Goal: Task Accomplishment & Management: Use online tool/utility

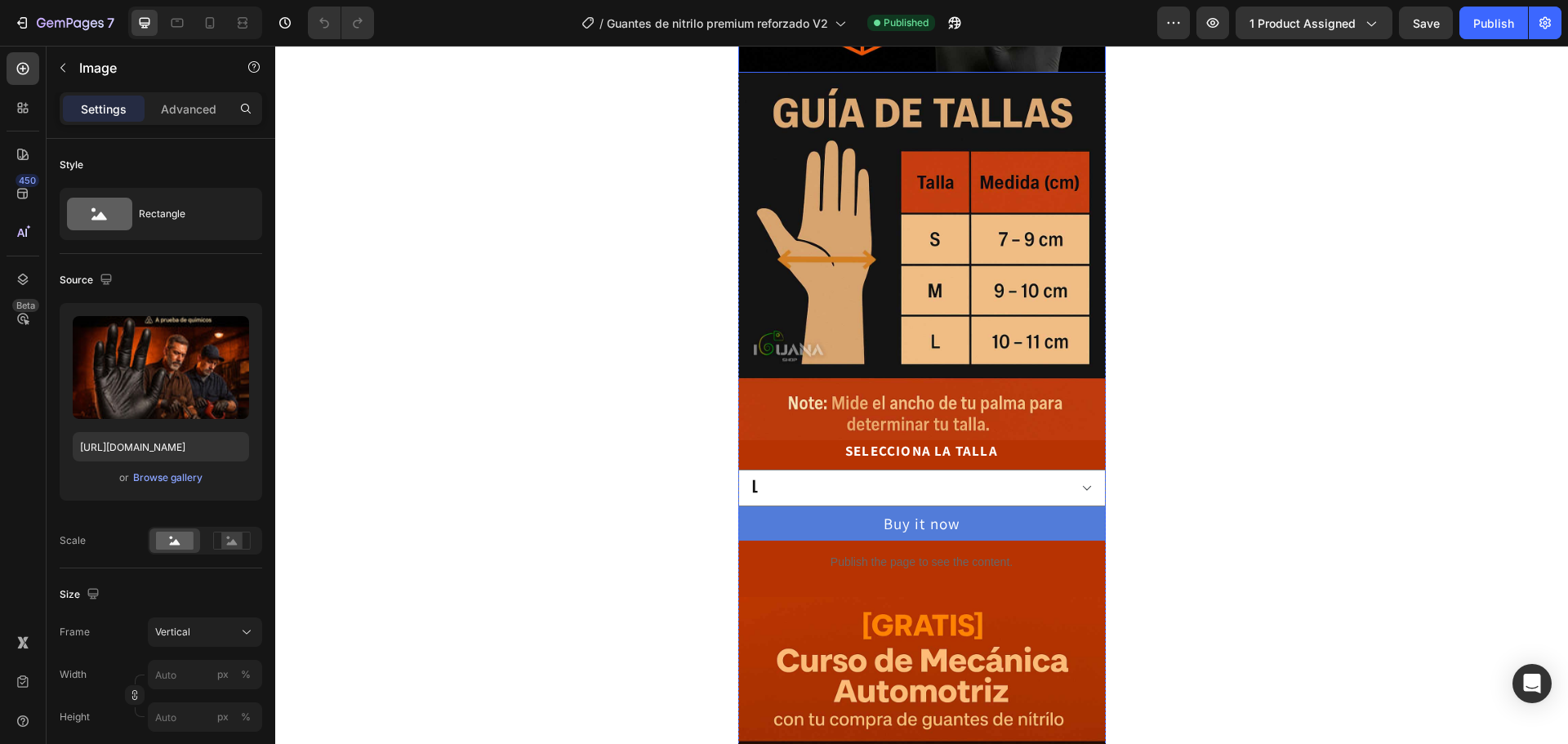
scroll to position [816, 0]
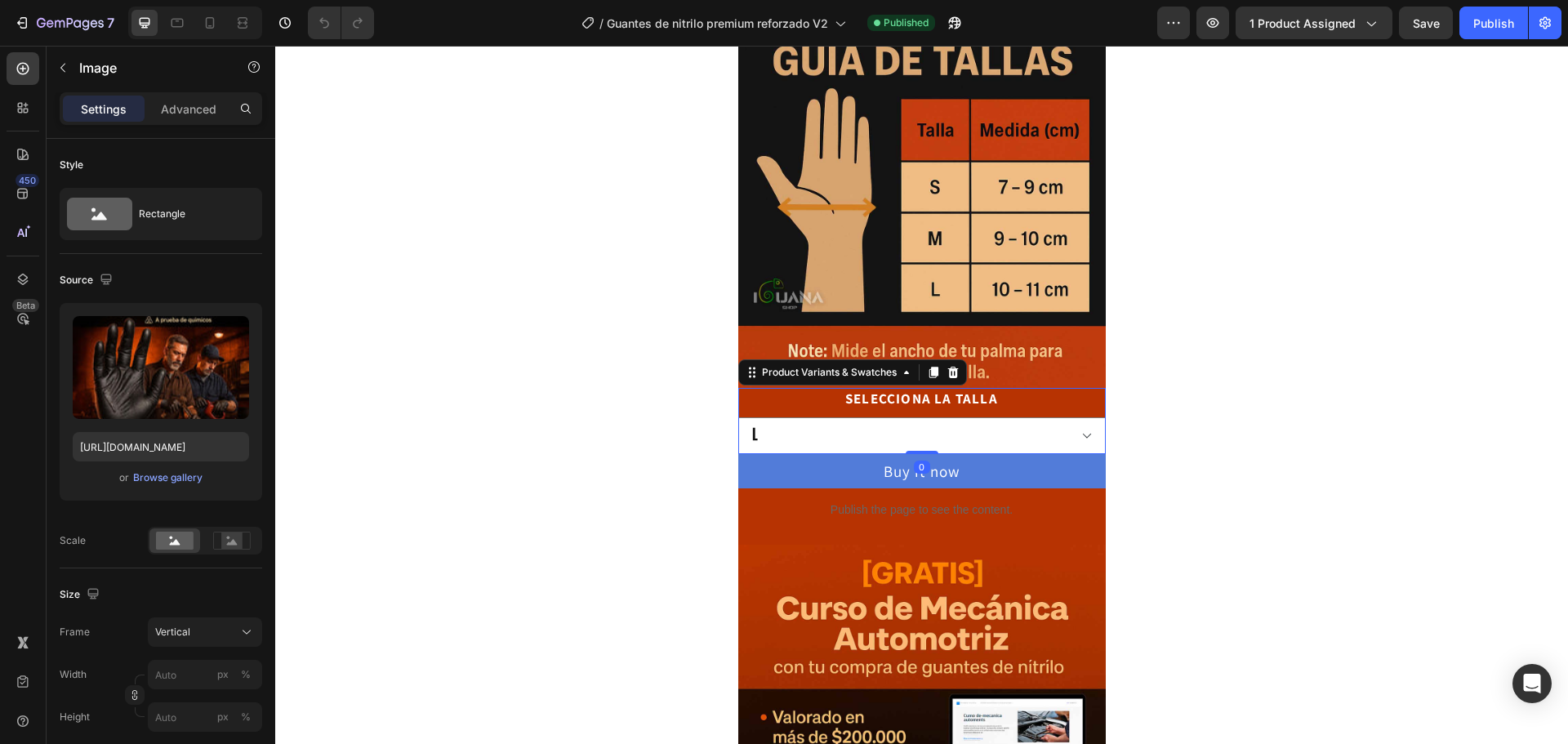
click at [887, 405] on legend "SELECCIONA LA TALLA" at bounding box center [922, 399] width 156 height 23
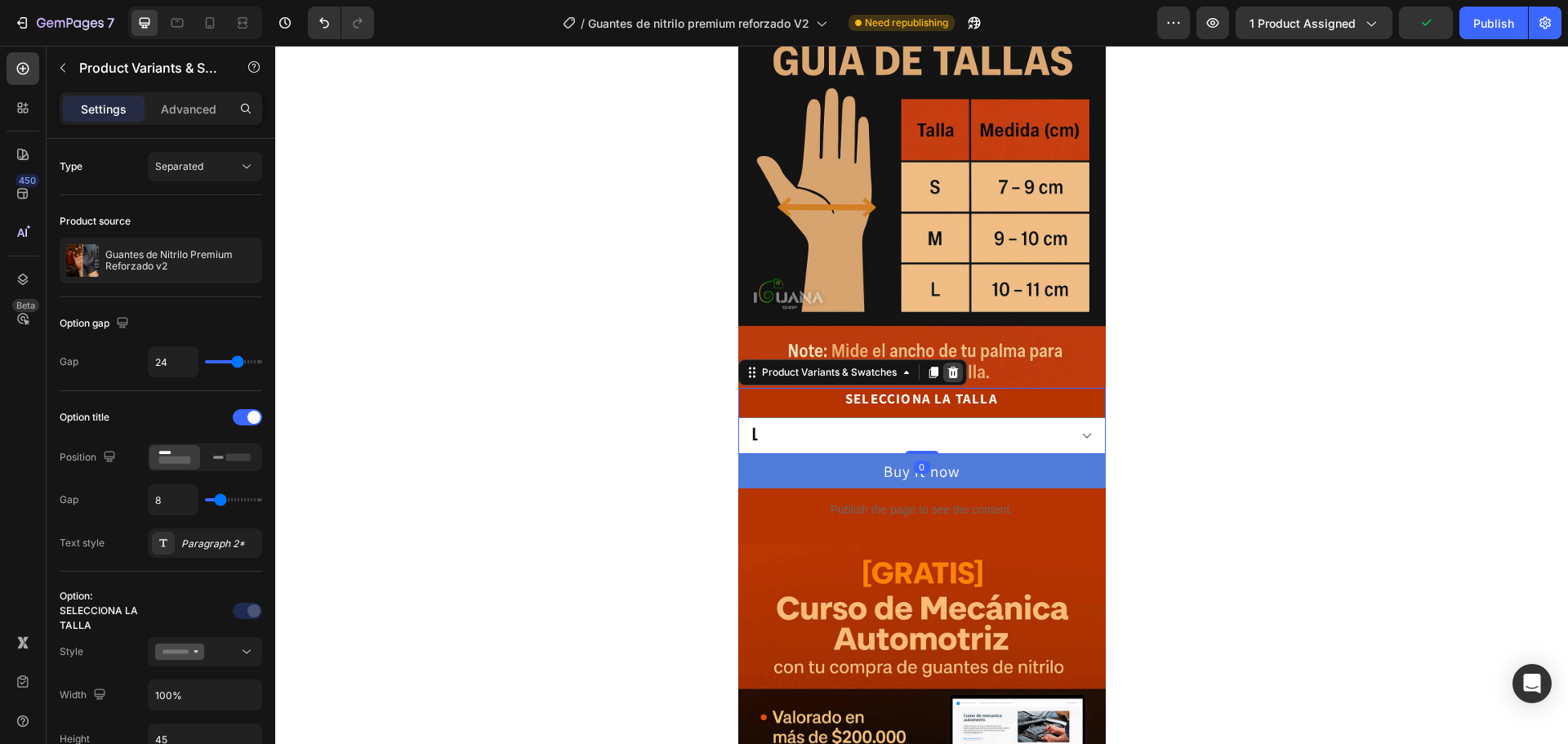
click at [948, 375] on icon at bounding box center [953, 373] width 11 height 12
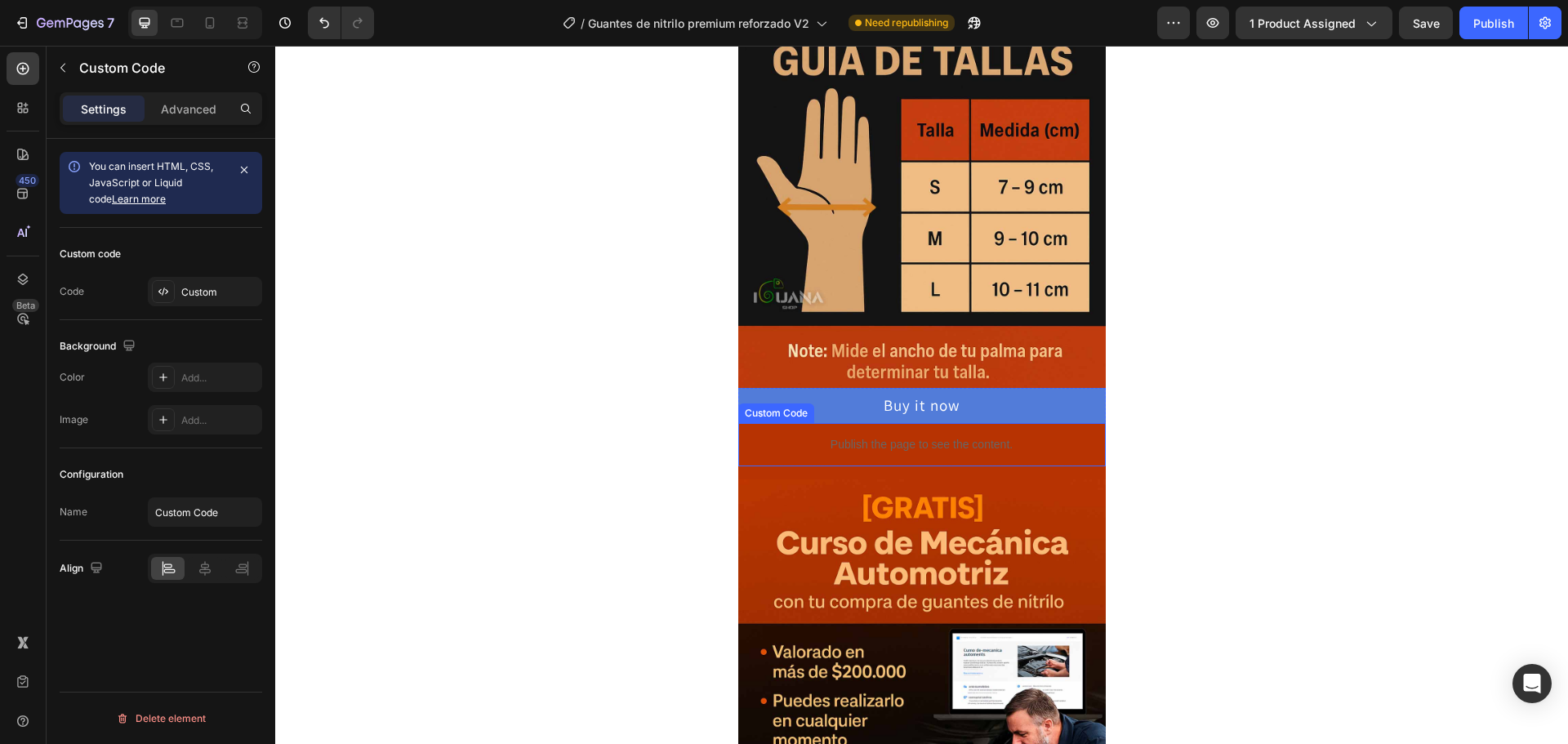
click at [920, 440] on p "Publish the page to see the content." at bounding box center [921, 444] width 367 height 17
click at [208, 288] on div "Custom" at bounding box center [220, 292] width 77 height 15
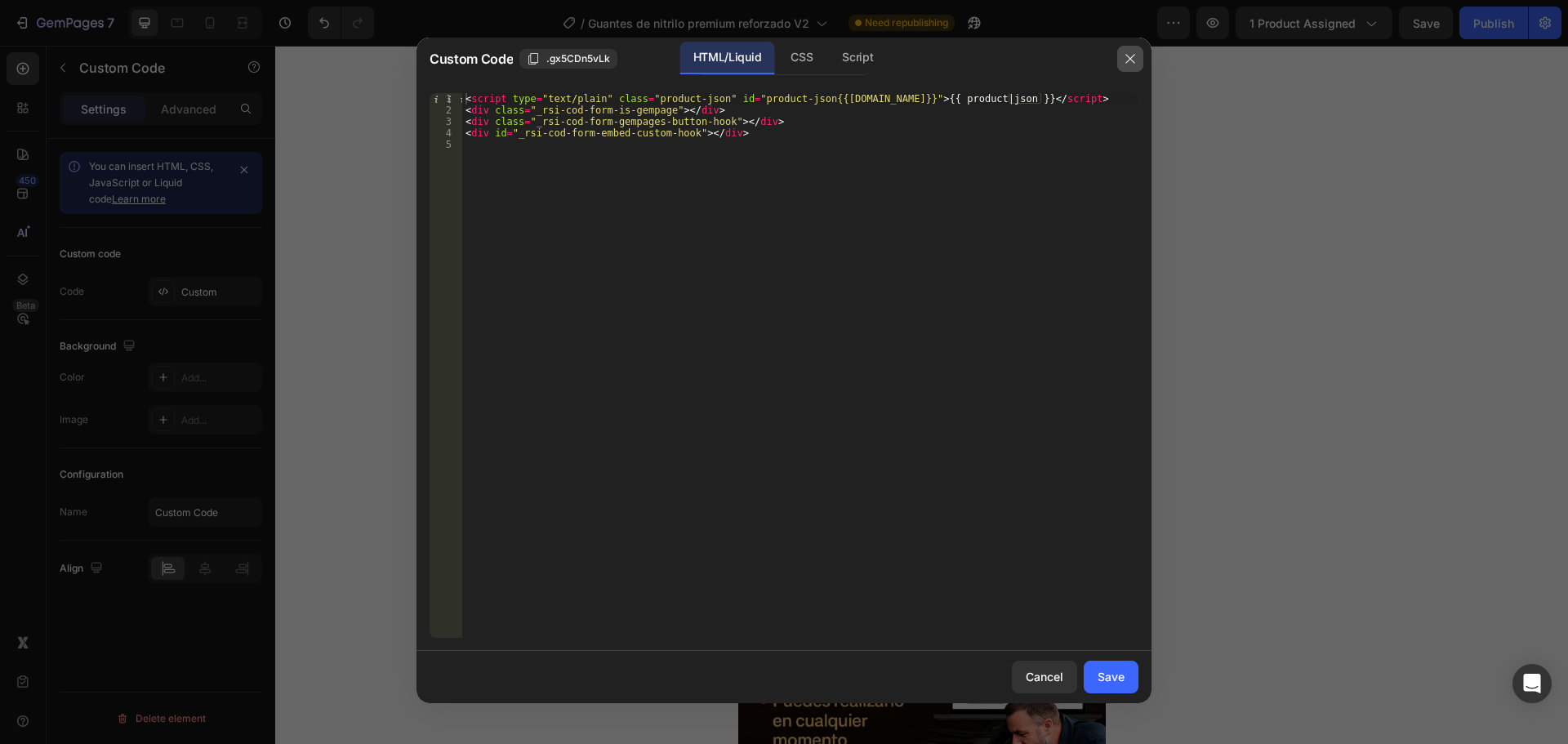
click at [1133, 62] on icon "button" at bounding box center [1130, 58] width 13 height 13
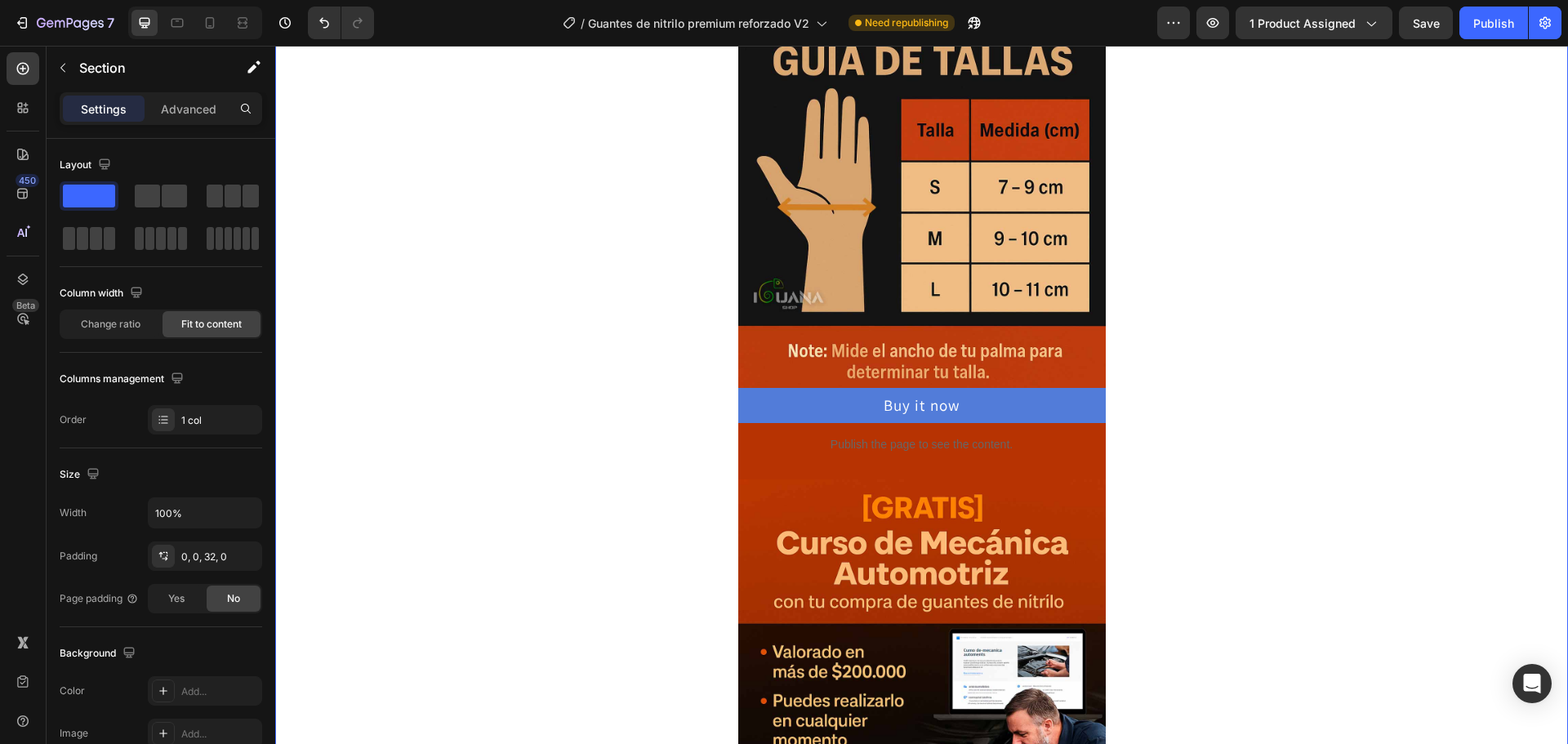
click at [1264, 454] on div "Envío gratis + paga en casa + entrega de 3 a 7 días Heading Image Image Image B…" at bounding box center [921, 742] width 1293 height 2958
click at [873, 367] on img at bounding box center [921, 204] width 367 height 367
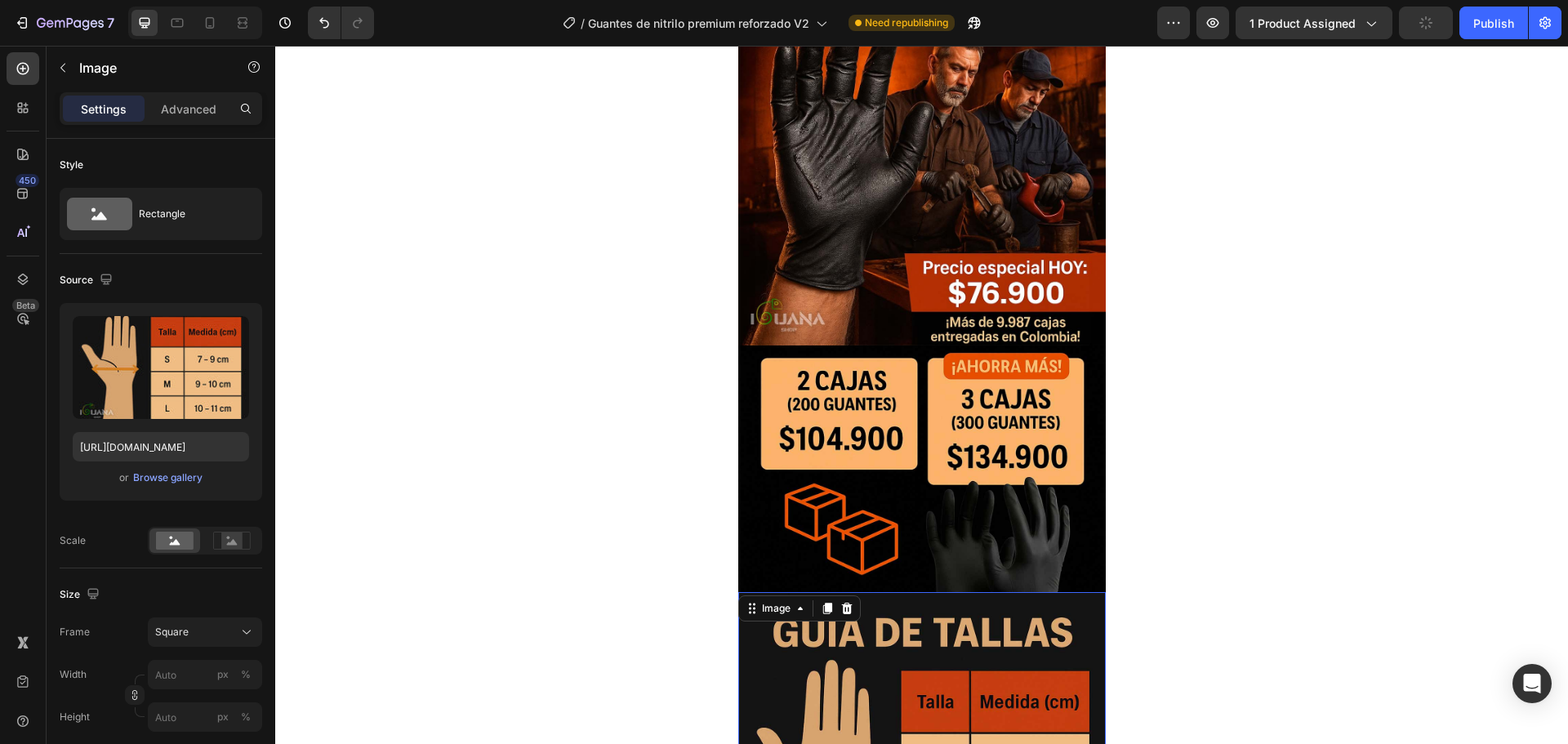
scroll to position [0, 0]
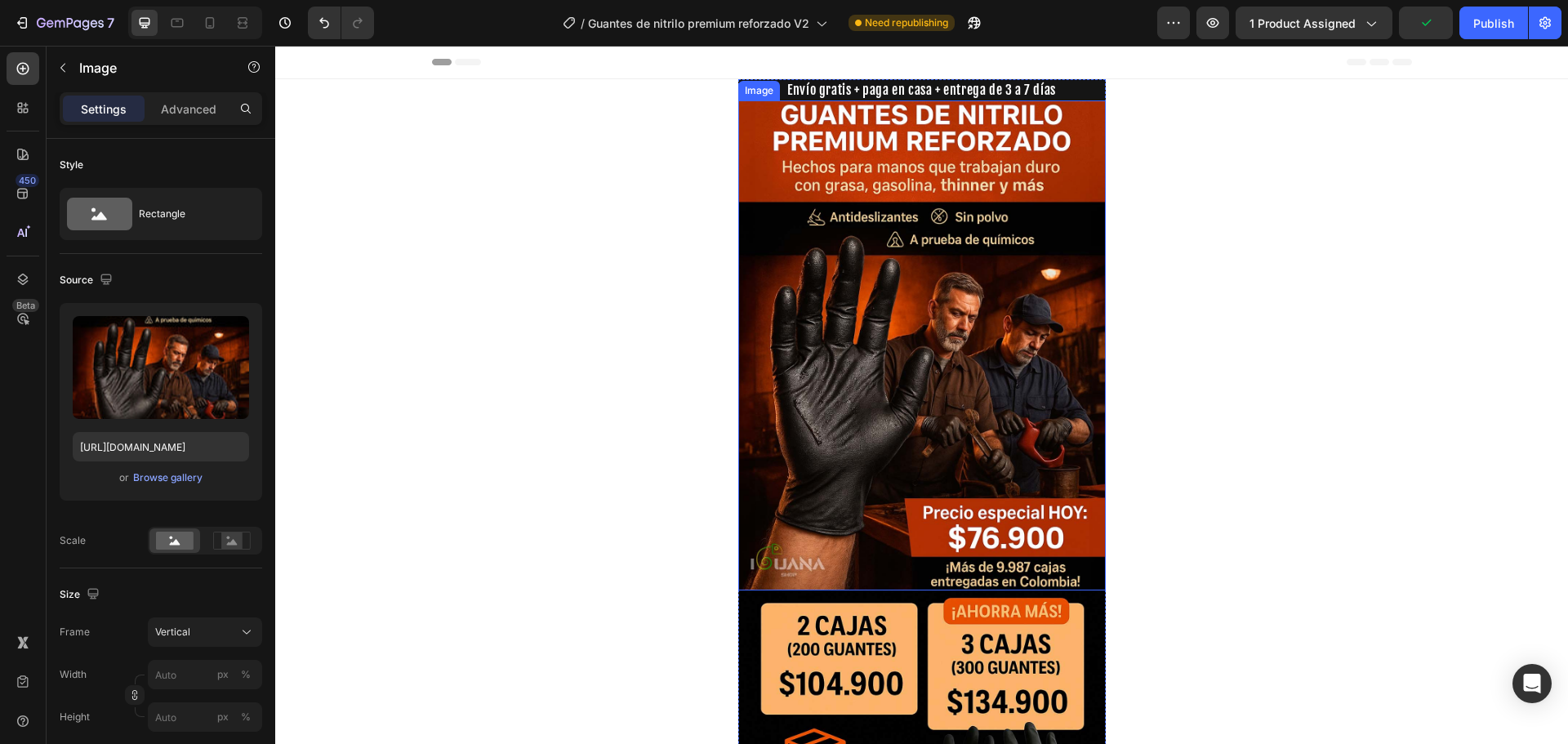
click at [915, 138] on img at bounding box center [921, 345] width 367 height 490
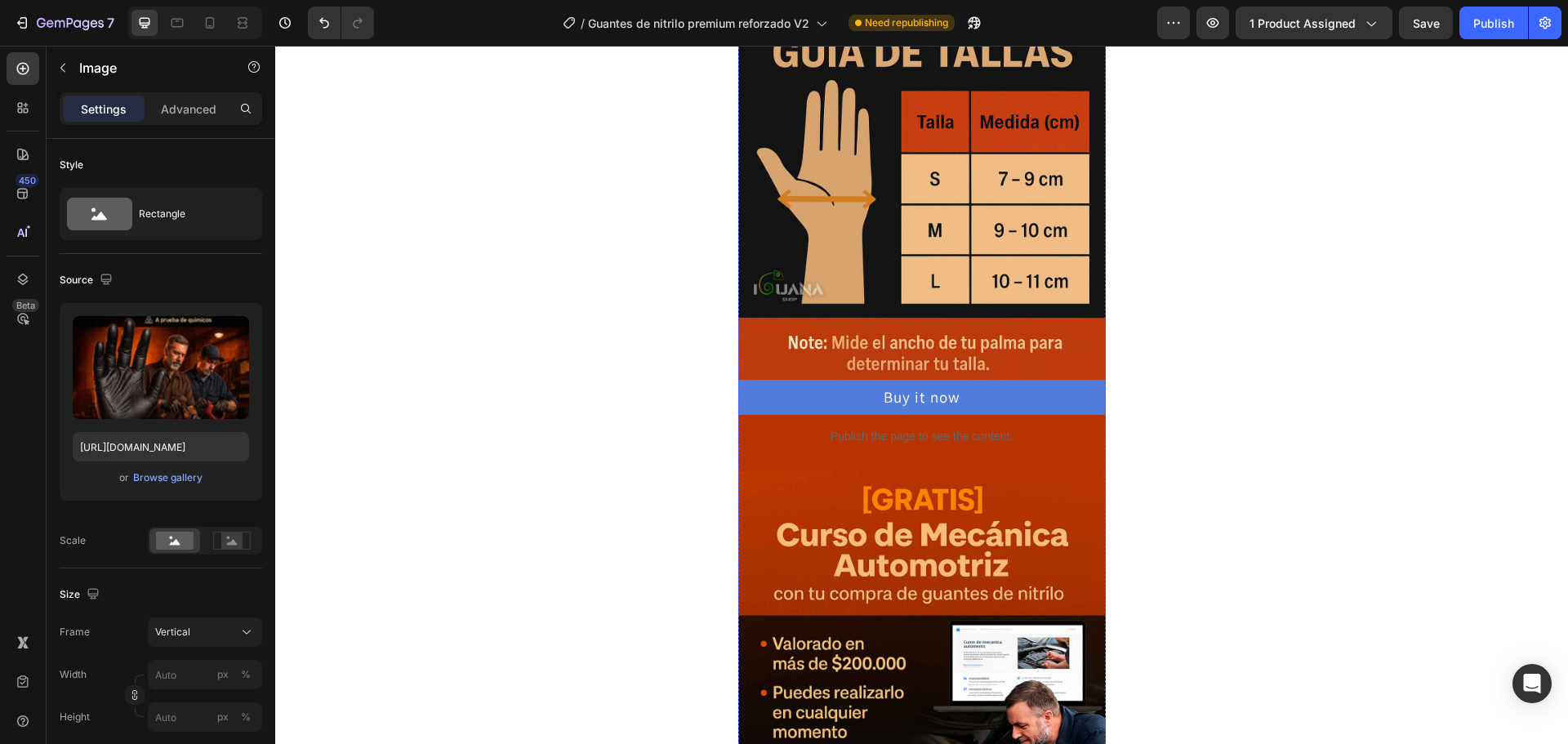
scroll to position [816, 0]
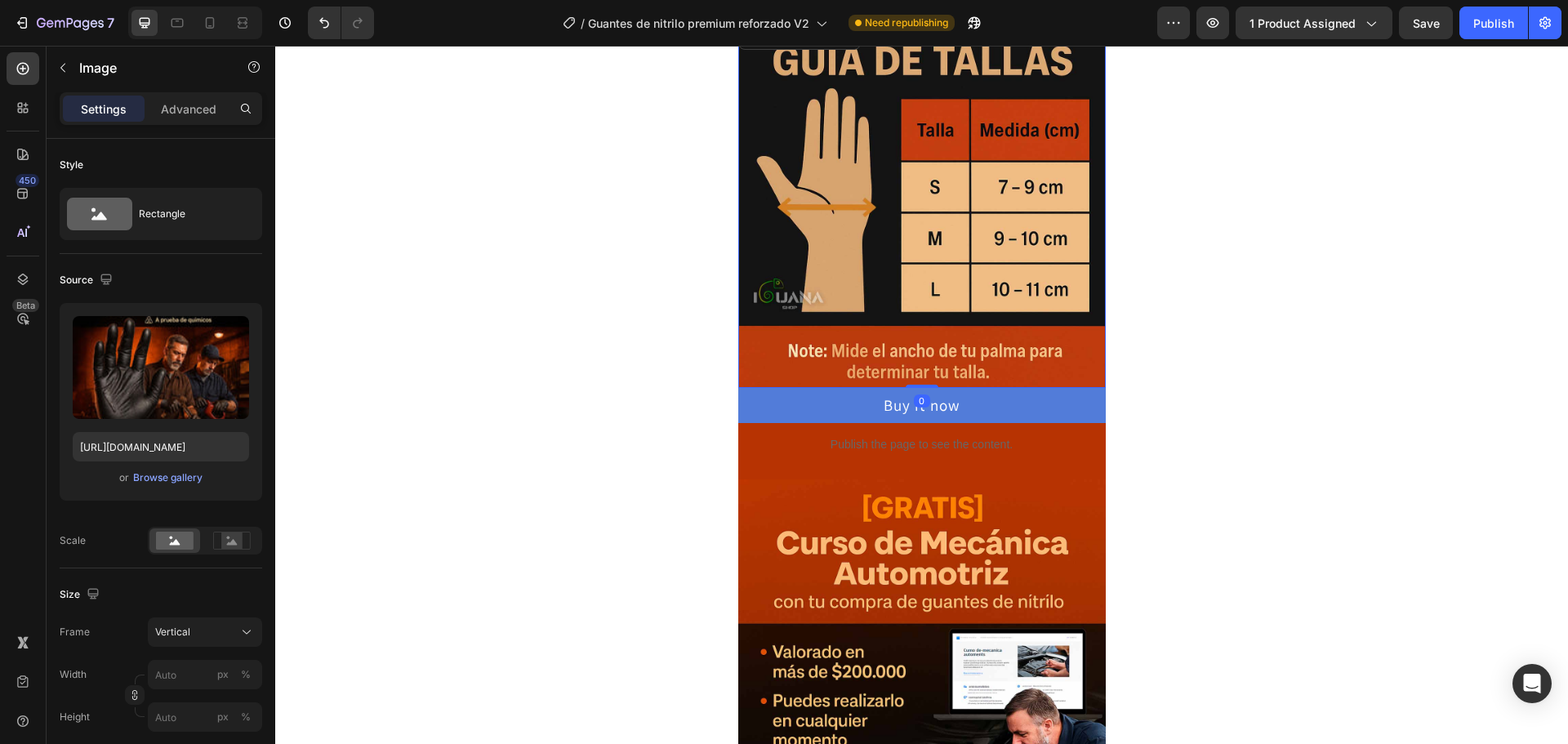
click at [945, 354] on img at bounding box center [921, 204] width 367 height 367
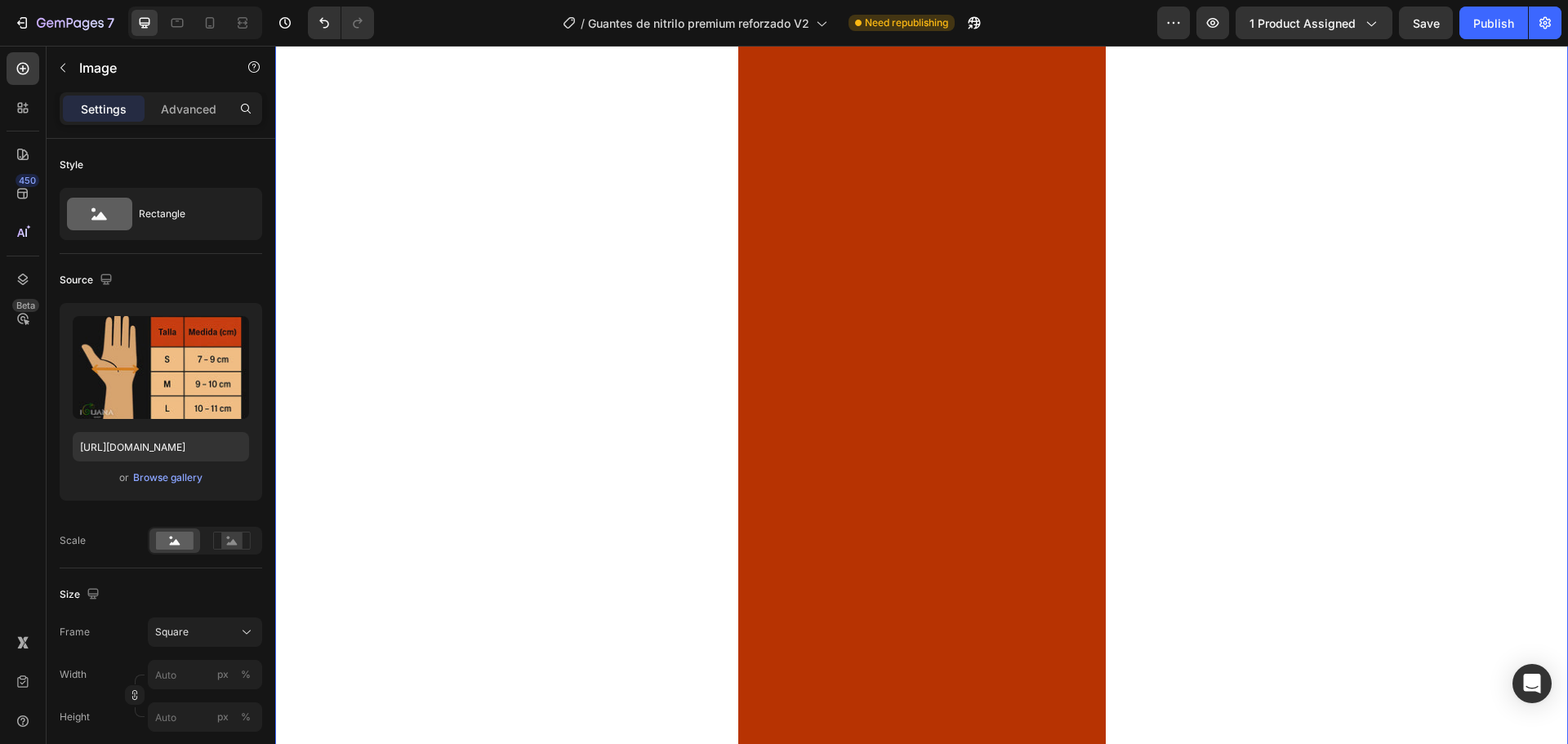
scroll to position [1879, 0]
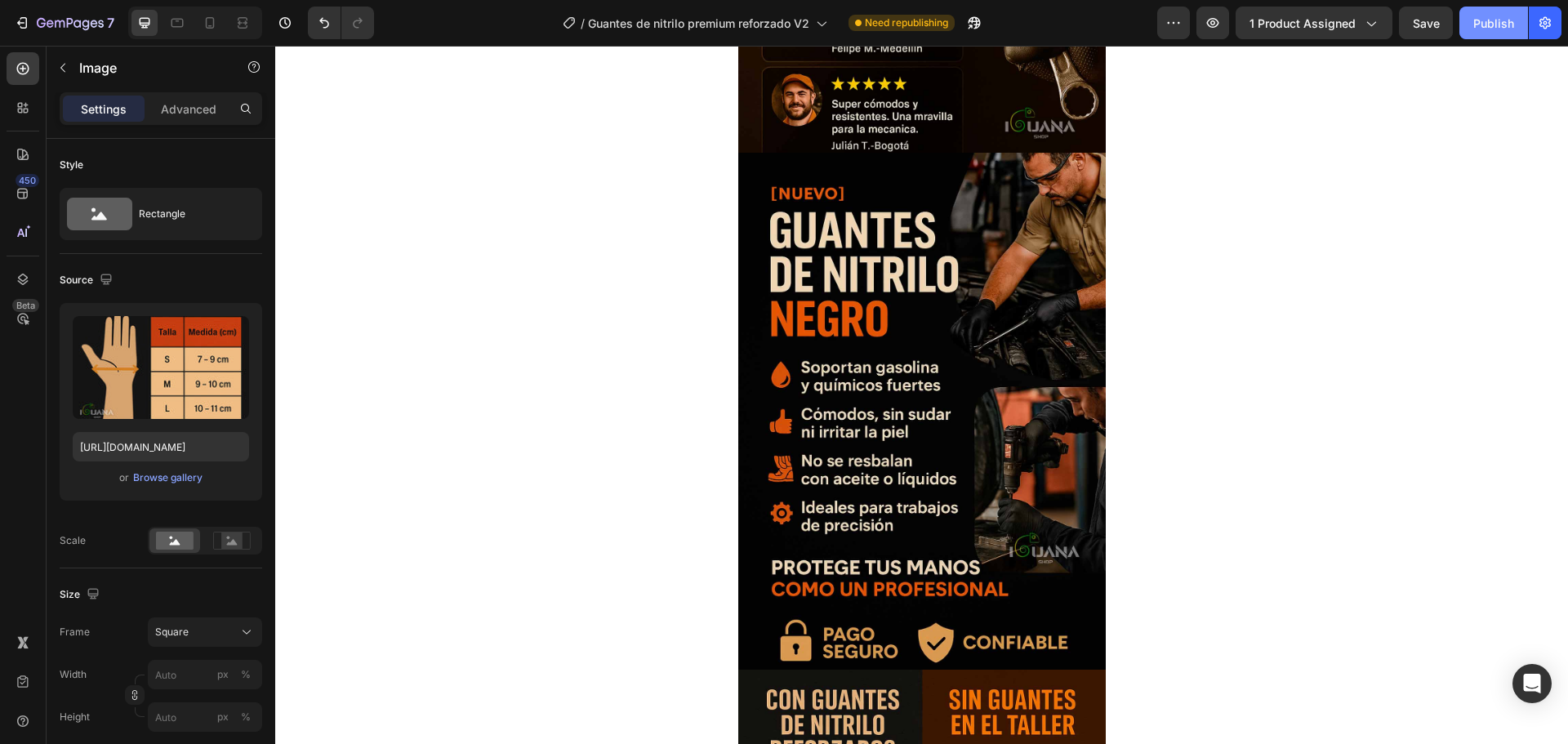
click at [1481, 23] on div "Publish" at bounding box center [1493, 23] width 41 height 17
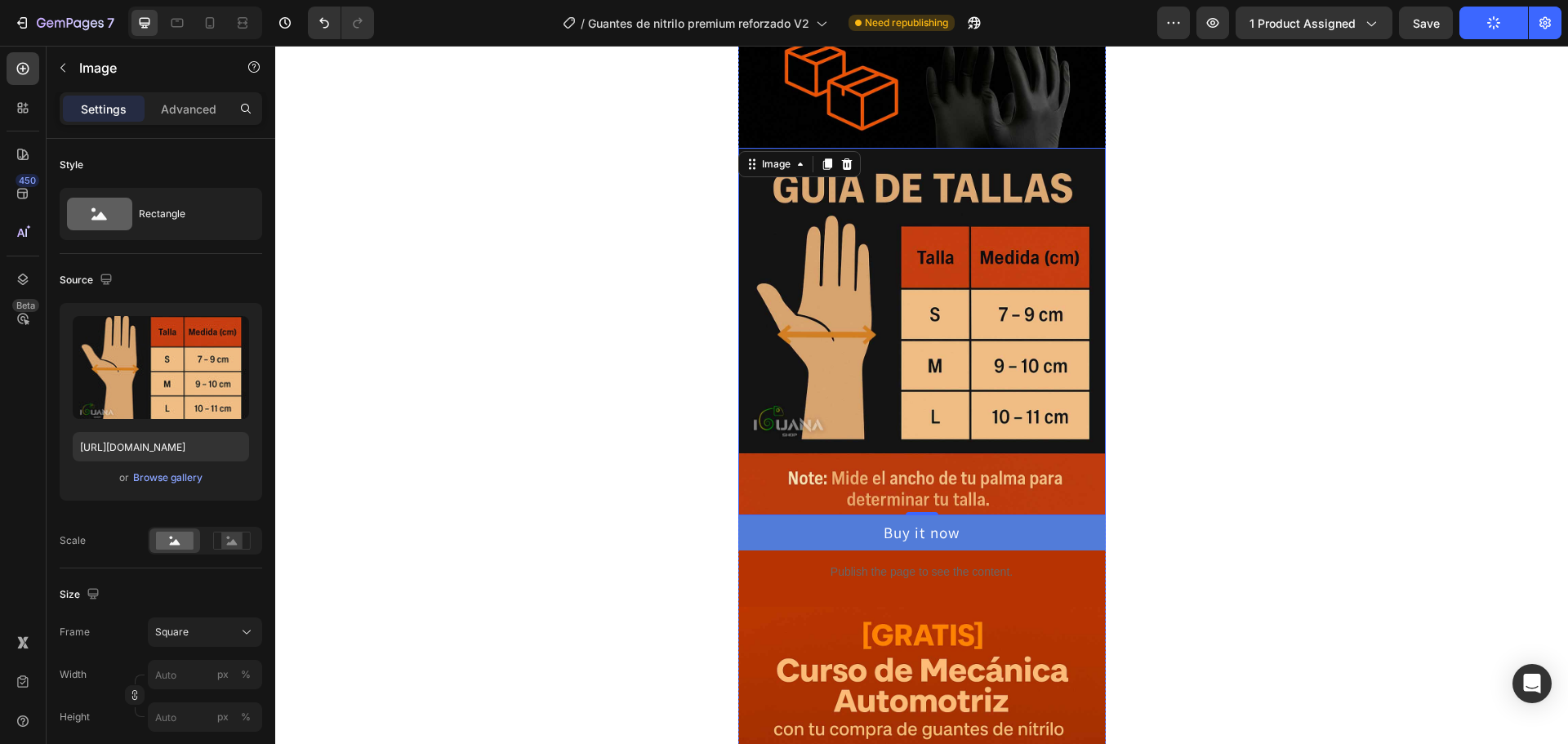
scroll to position [653, 0]
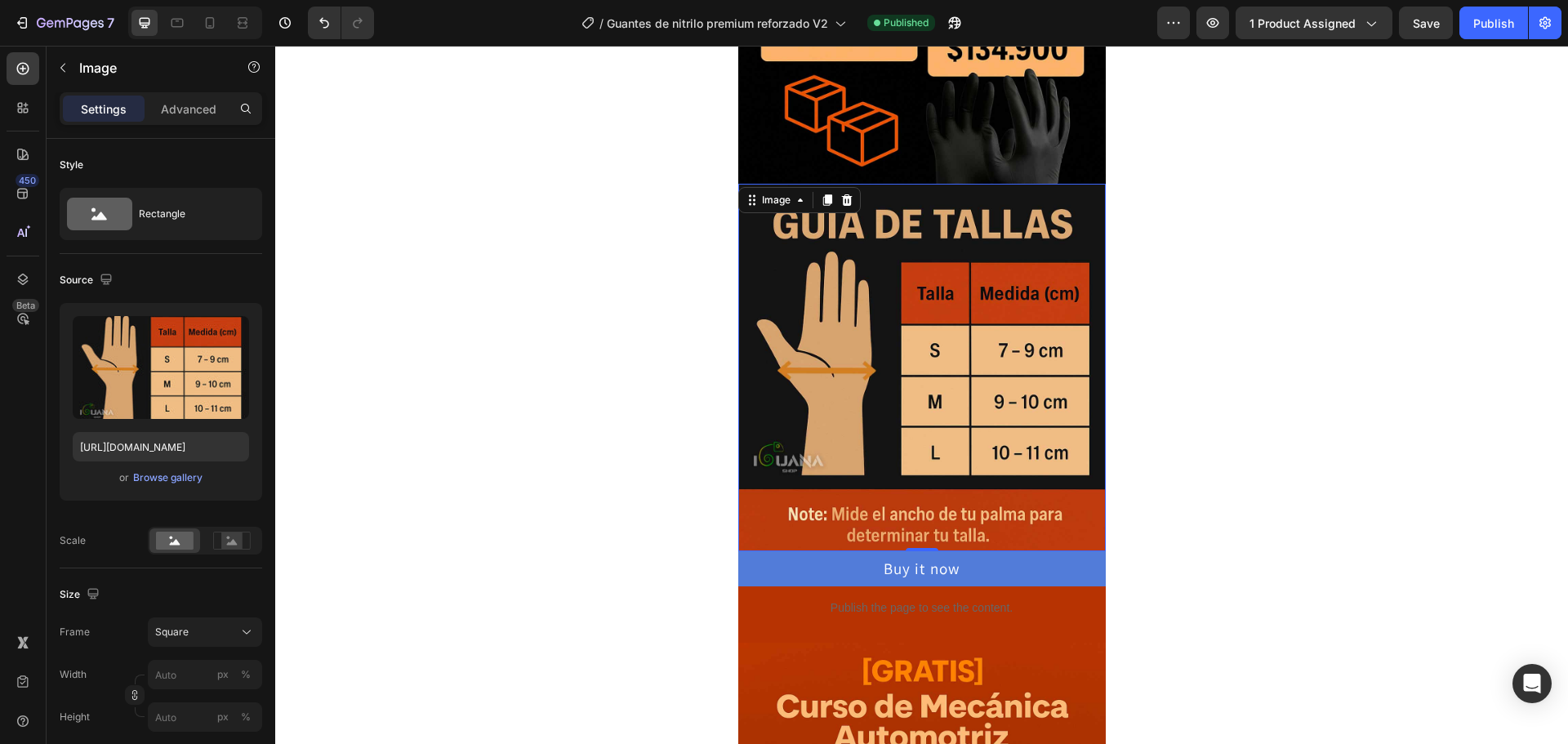
click at [1001, 517] on img at bounding box center [921, 367] width 367 height 367
click at [924, 520] on img at bounding box center [921, 367] width 367 height 367
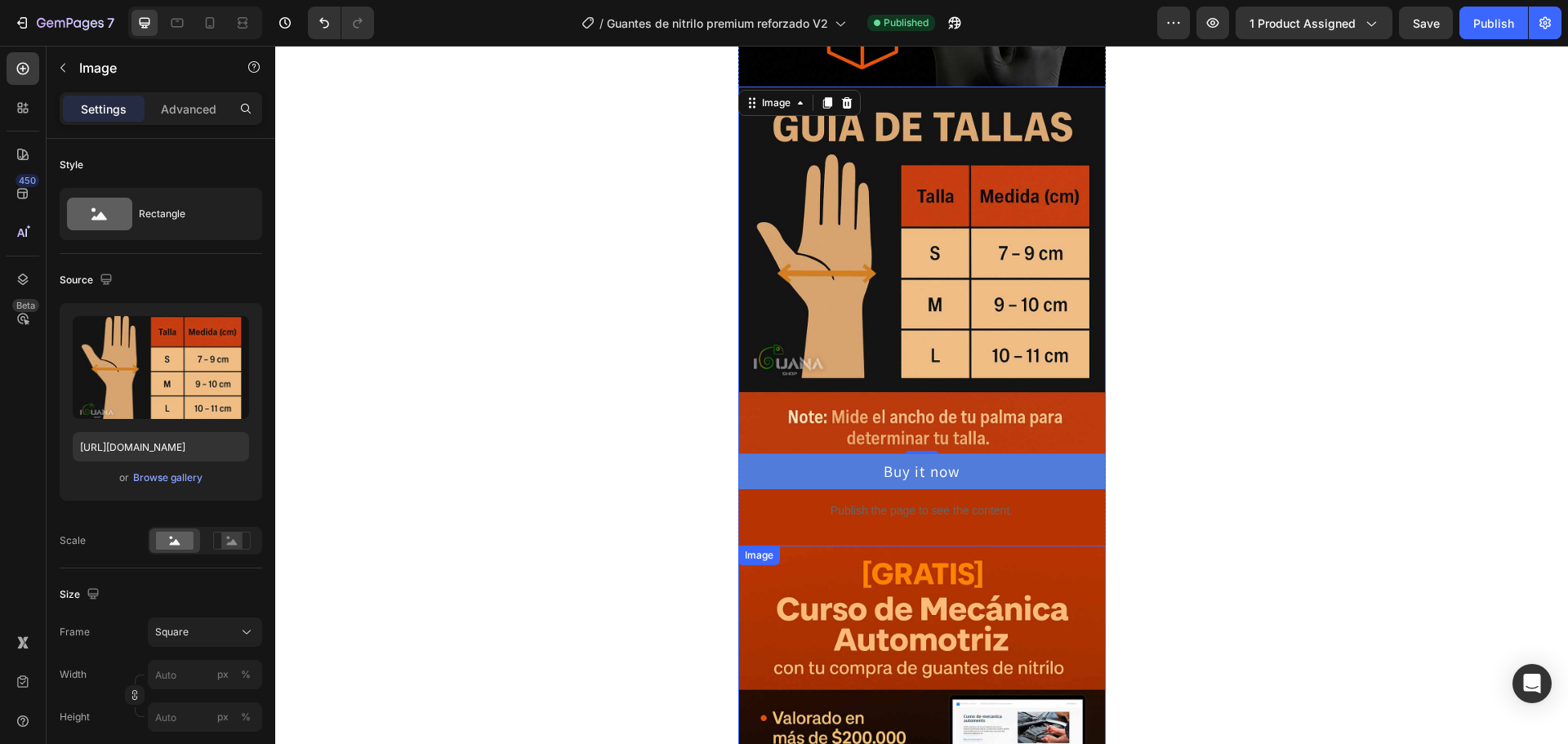
scroll to position [735, 0]
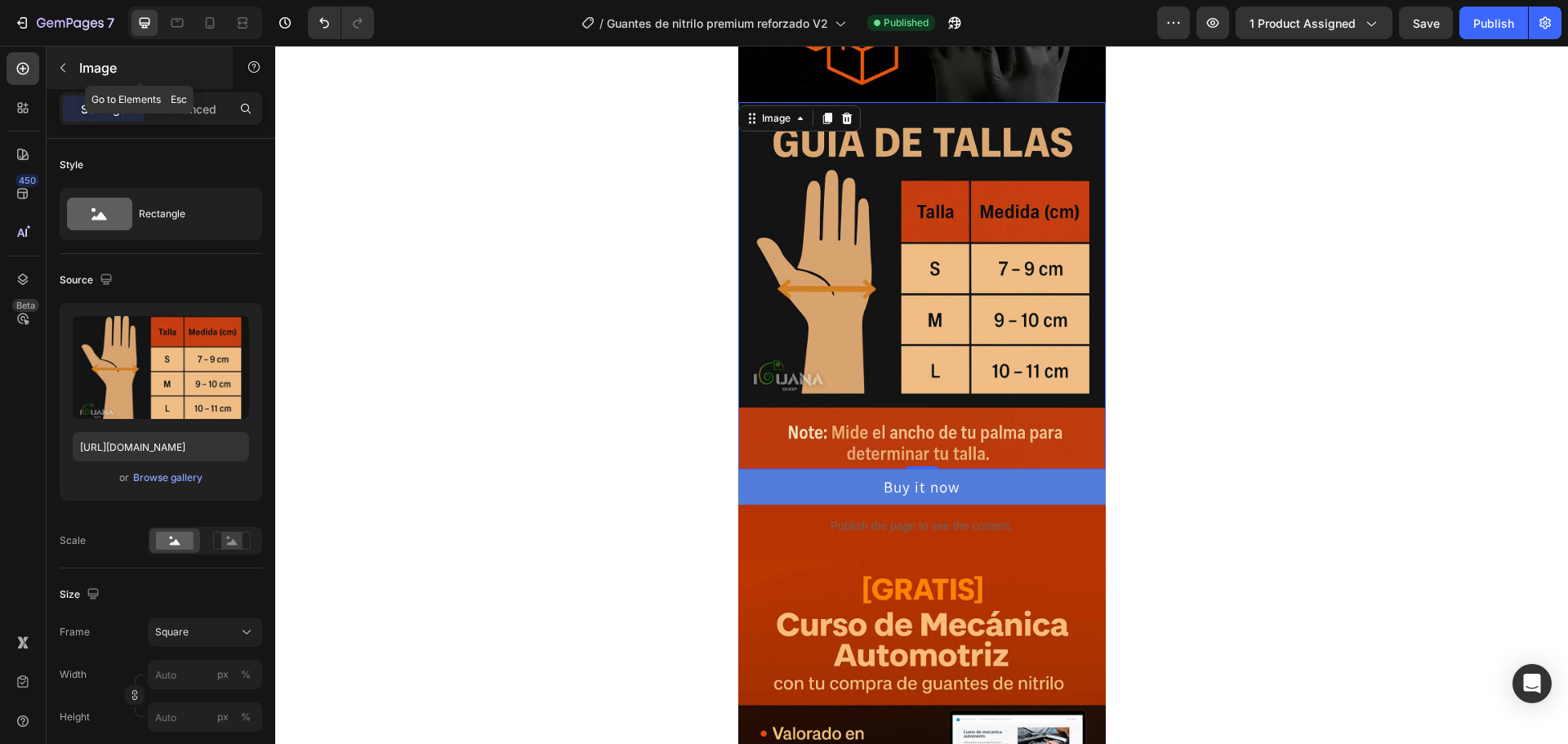
click at [58, 63] on icon "button" at bounding box center [62, 67] width 13 height 13
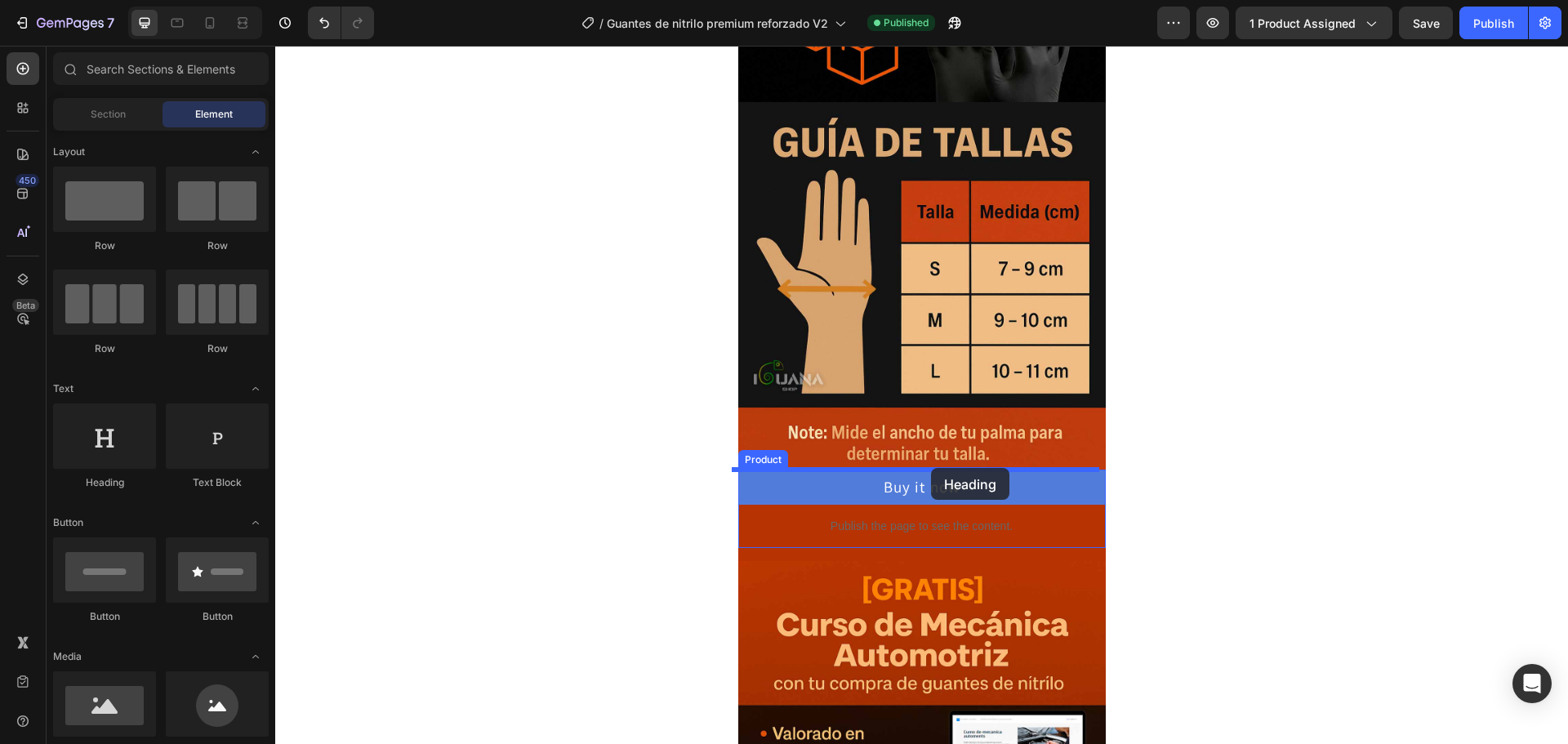
drag, startPoint x: 392, startPoint y: 494, endPoint x: 931, endPoint y: 468, distance: 539.6
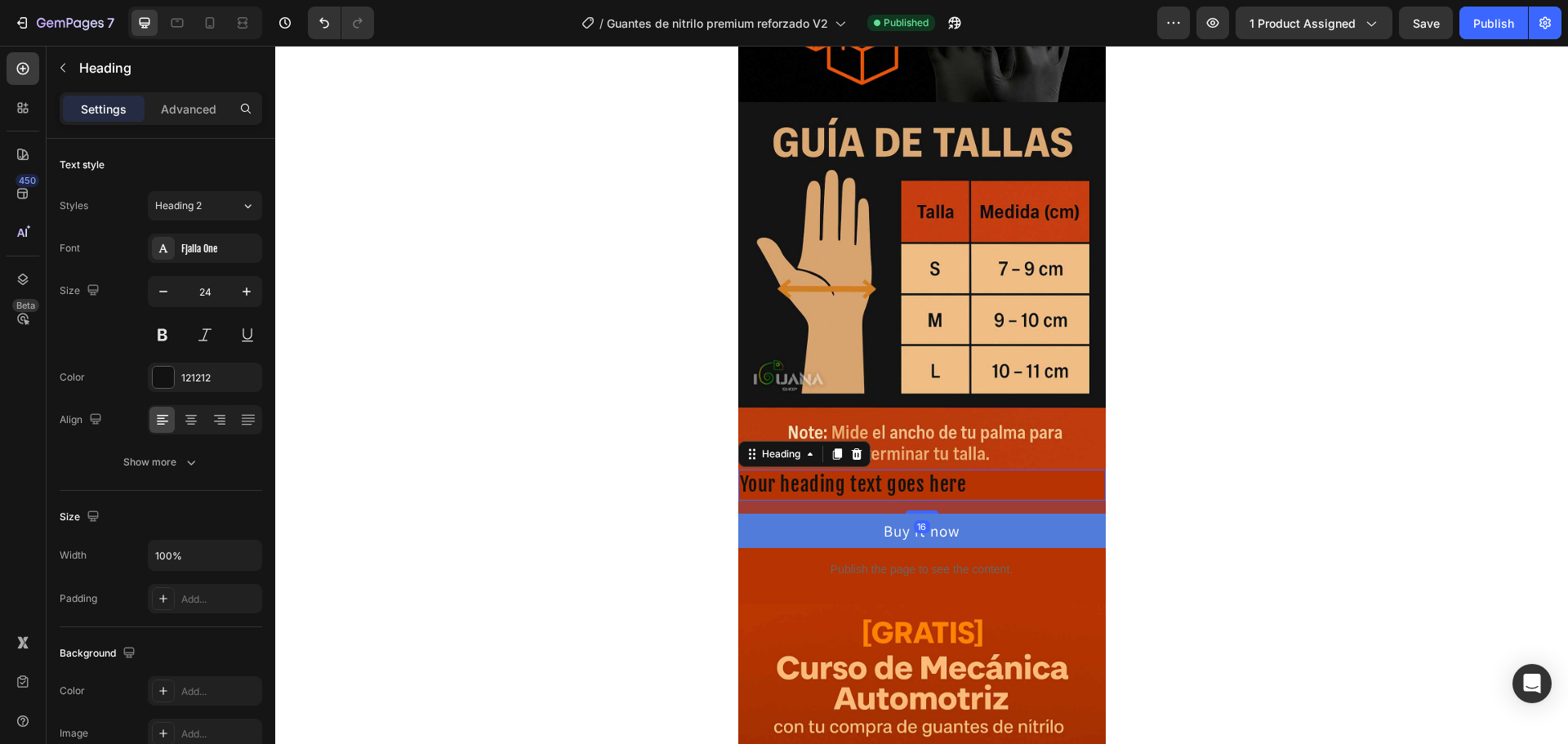
click at [851, 485] on h2 "Your heading text goes here" at bounding box center [921, 485] width 367 height 31
click at [851, 485] on p "Your heading text goes here" at bounding box center [922, 485] width 364 height 28
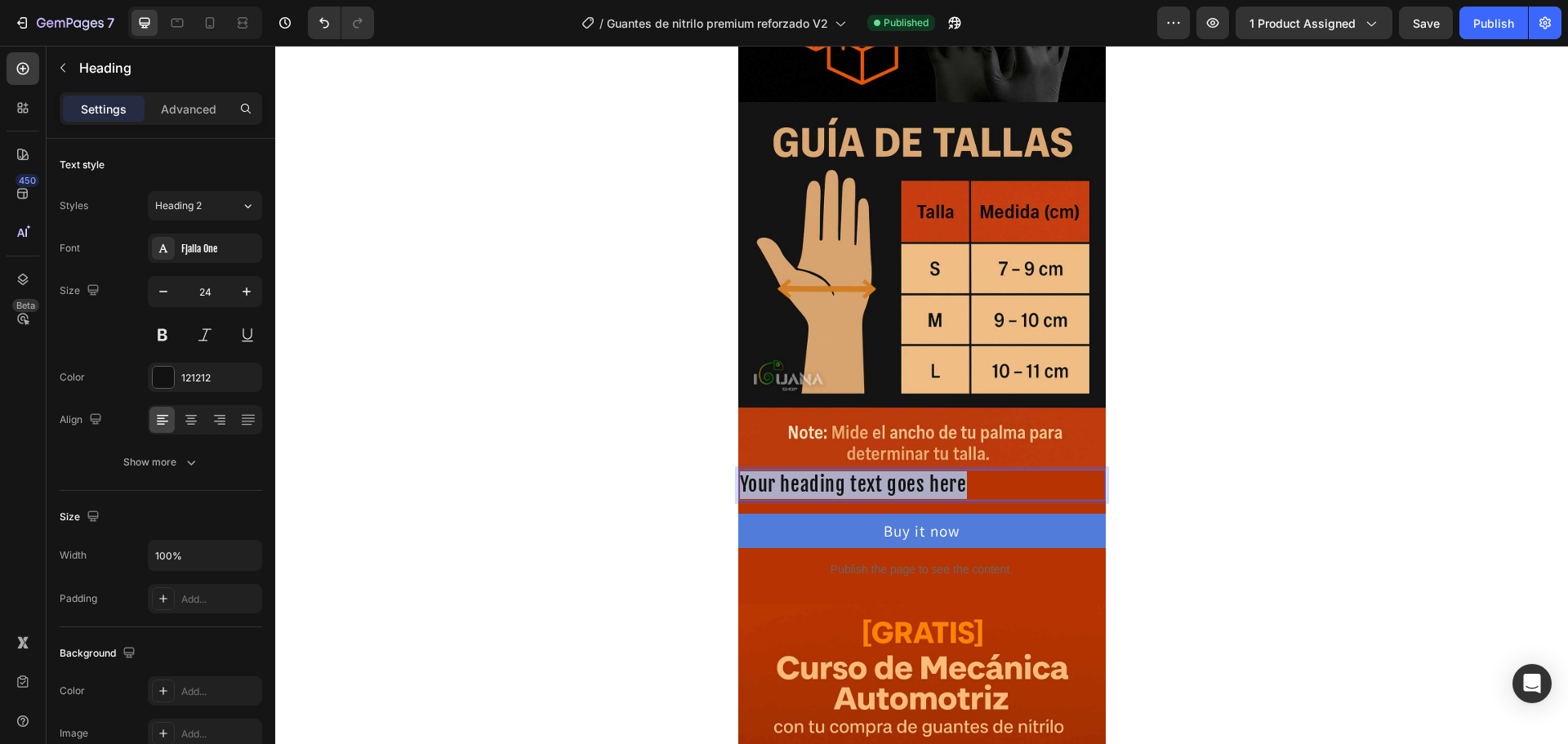
click at [851, 485] on p "Your heading text goes here" at bounding box center [922, 485] width 364 height 28
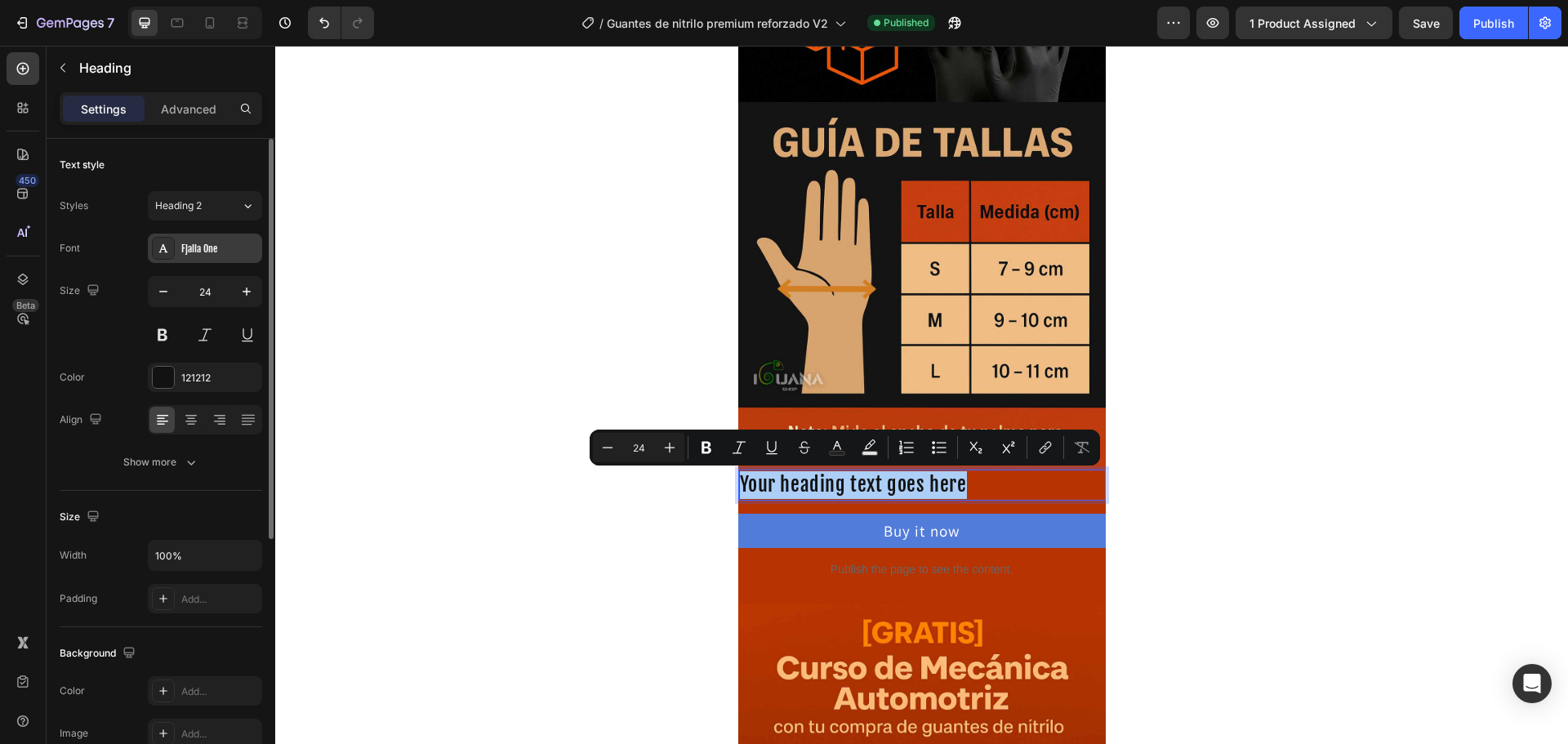
click at [198, 243] on div "Fjalla One" at bounding box center [220, 248] width 77 height 15
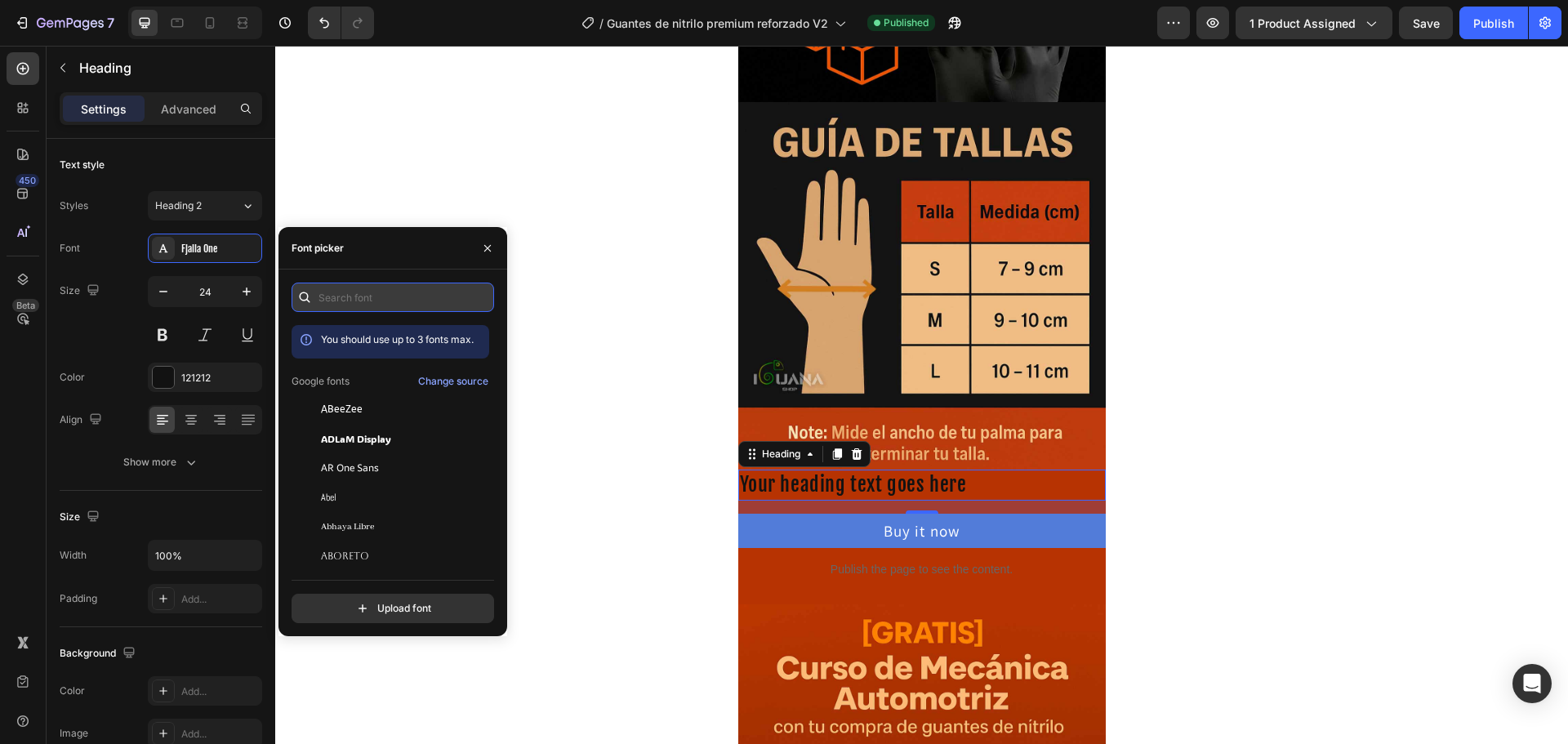
click at [349, 301] on input "text" at bounding box center [393, 298] width 203 height 30
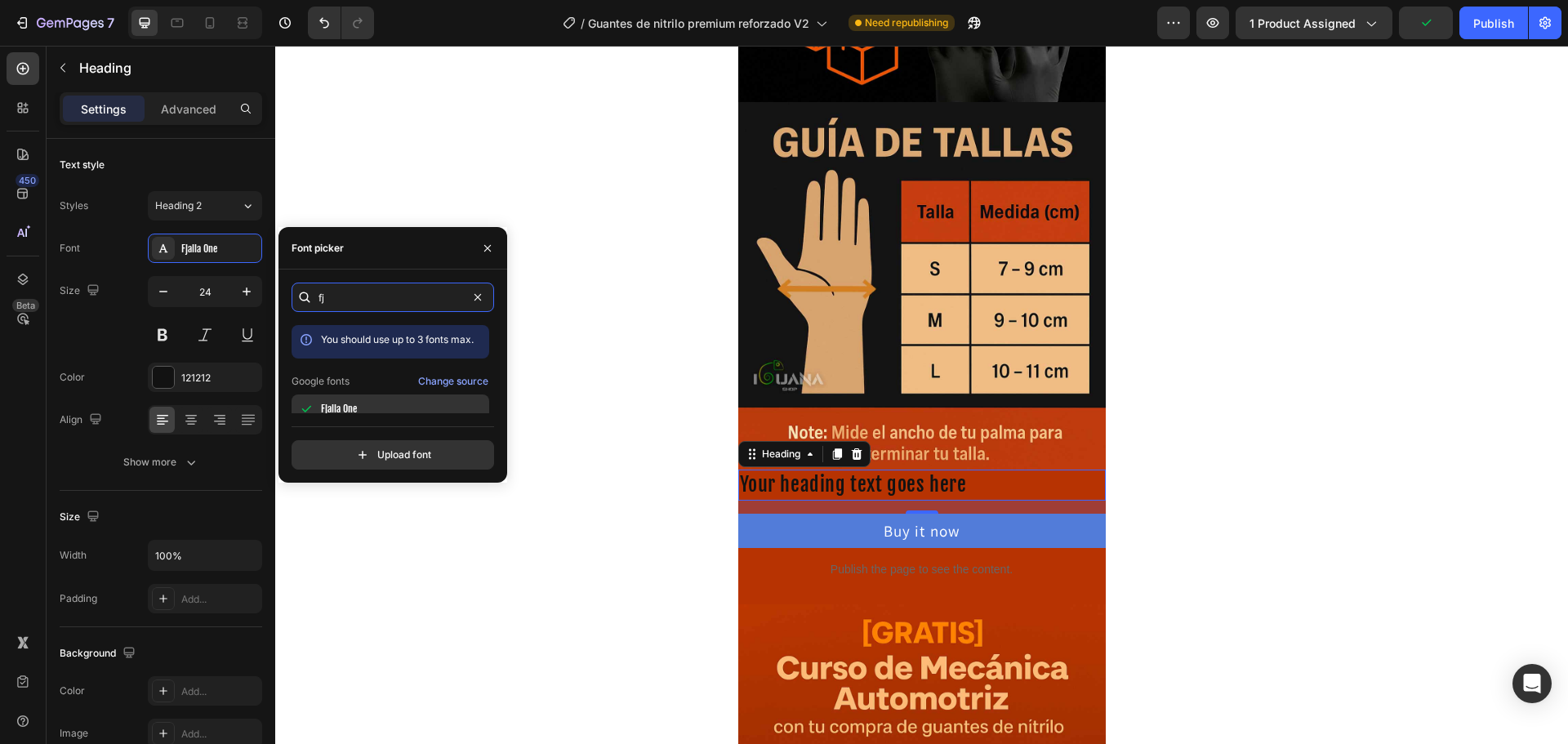
type input "fj"
click at [346, 402] on span "Fjalla One" at bounding box center [338, 409] width 36 height 15
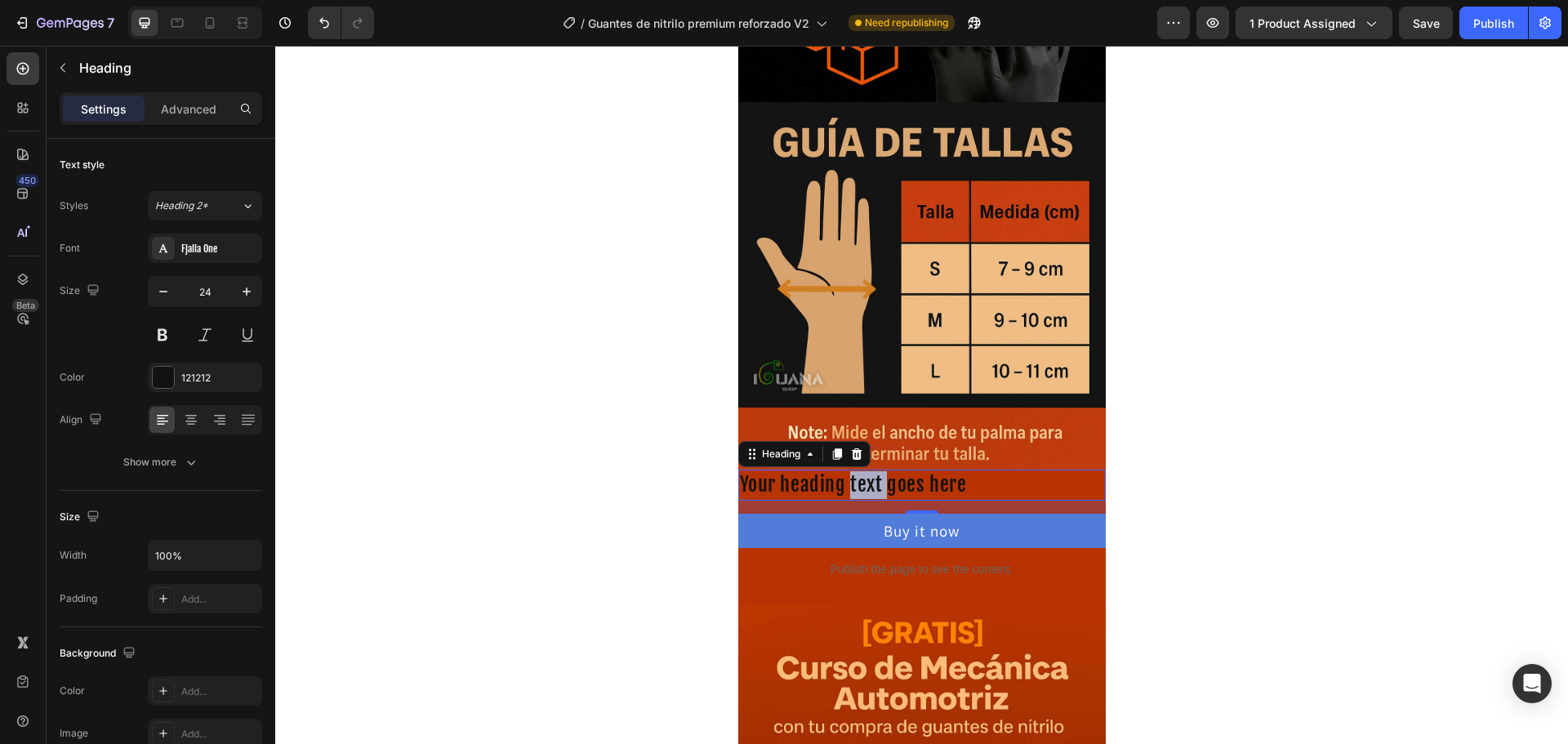
click at [844, 484] on p "Your heading text goes here" at bounding box center [922, 485] width 364 height 28
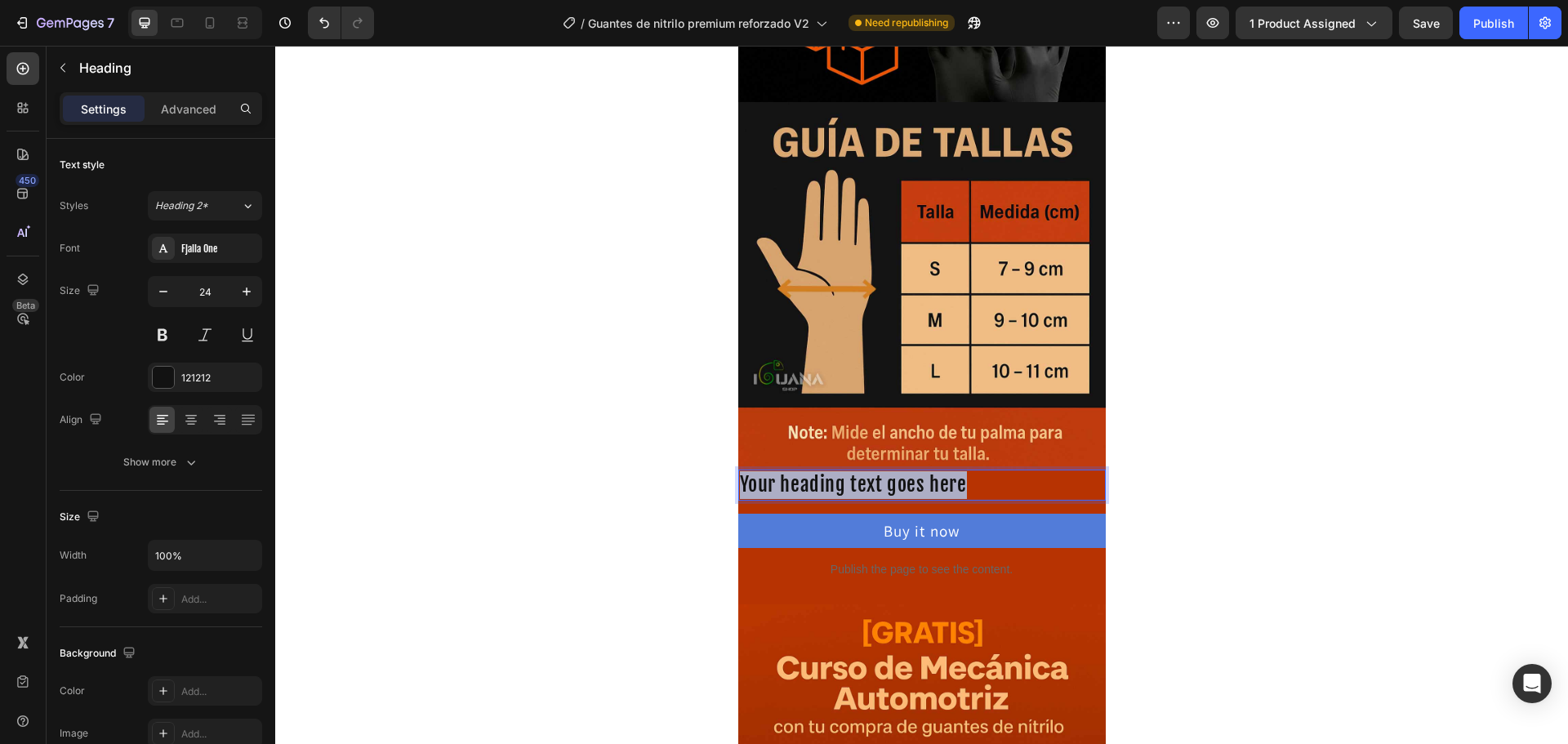
click at [844, 484] on p "Your heading text goes here" at bounding box center [922, 485] width 364 height 28
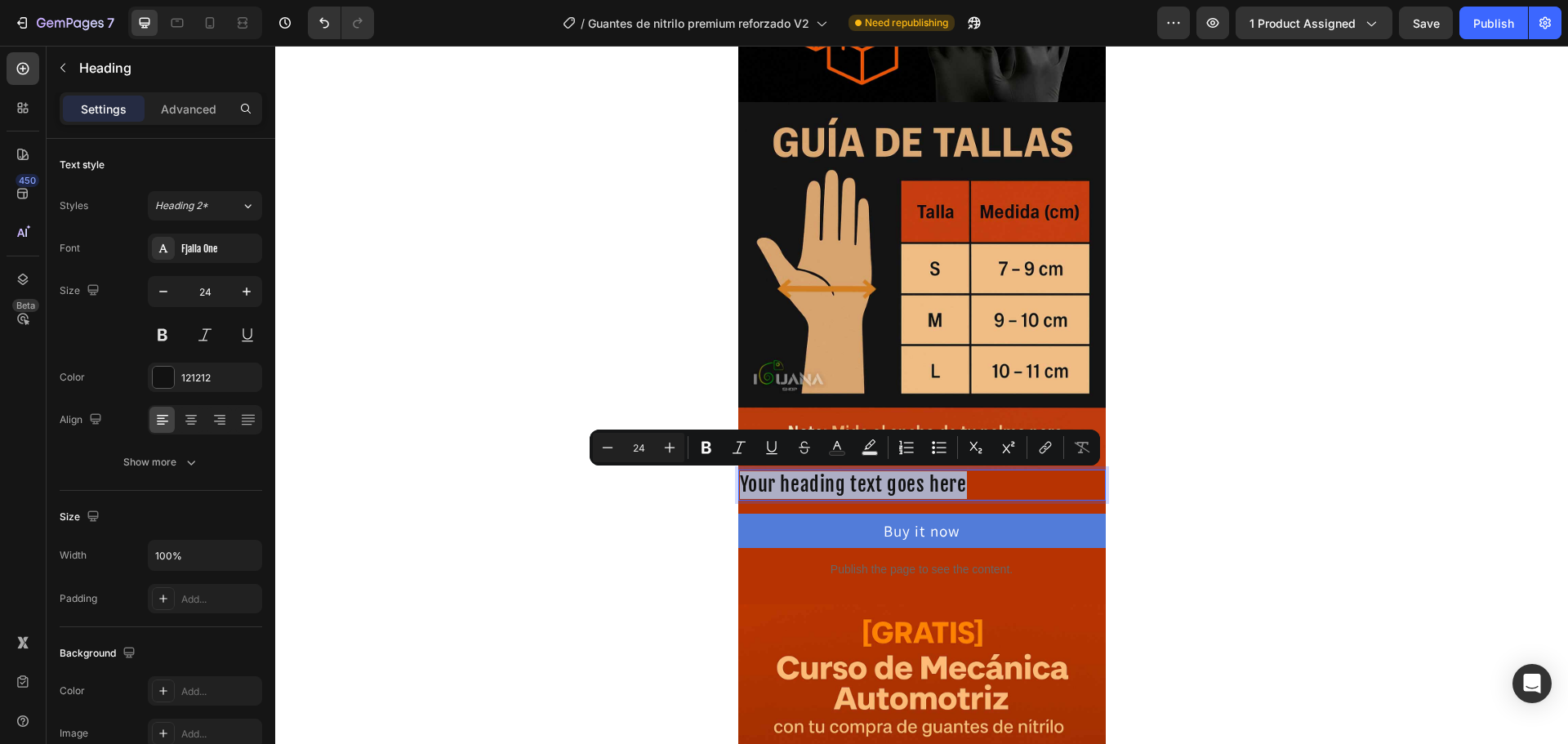
click at [859, 481] on p "Your heading text goes here" at bounding box center [922, 485] width 364 height 28
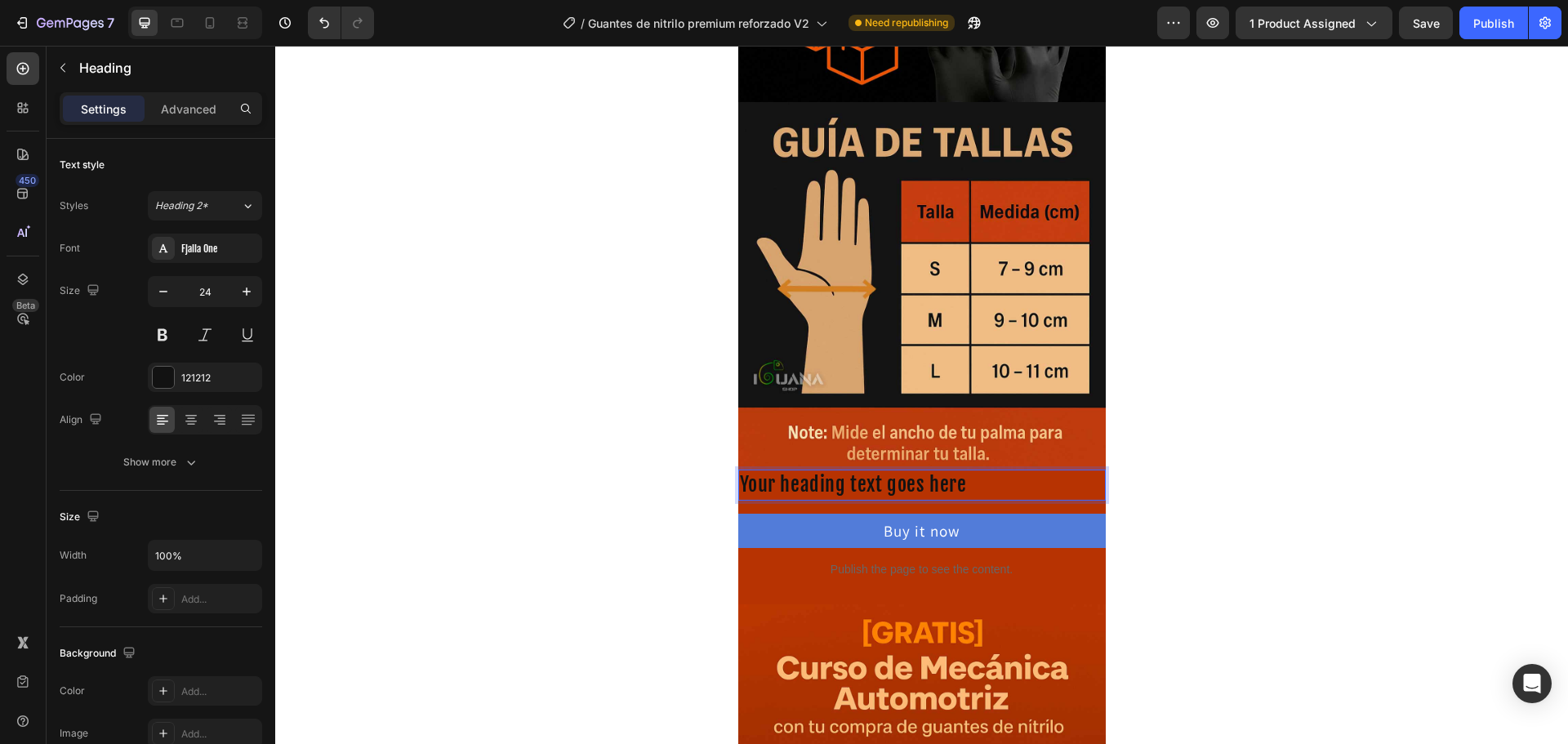
click at [818, 488] on p "Your heading text goes here" at bounding box center [922, 485] width 364 height 28
click at [770, 495] on p "Selecciona tu oferta favorita y la talla" at bounding box center [922, 485] width 364 height 28
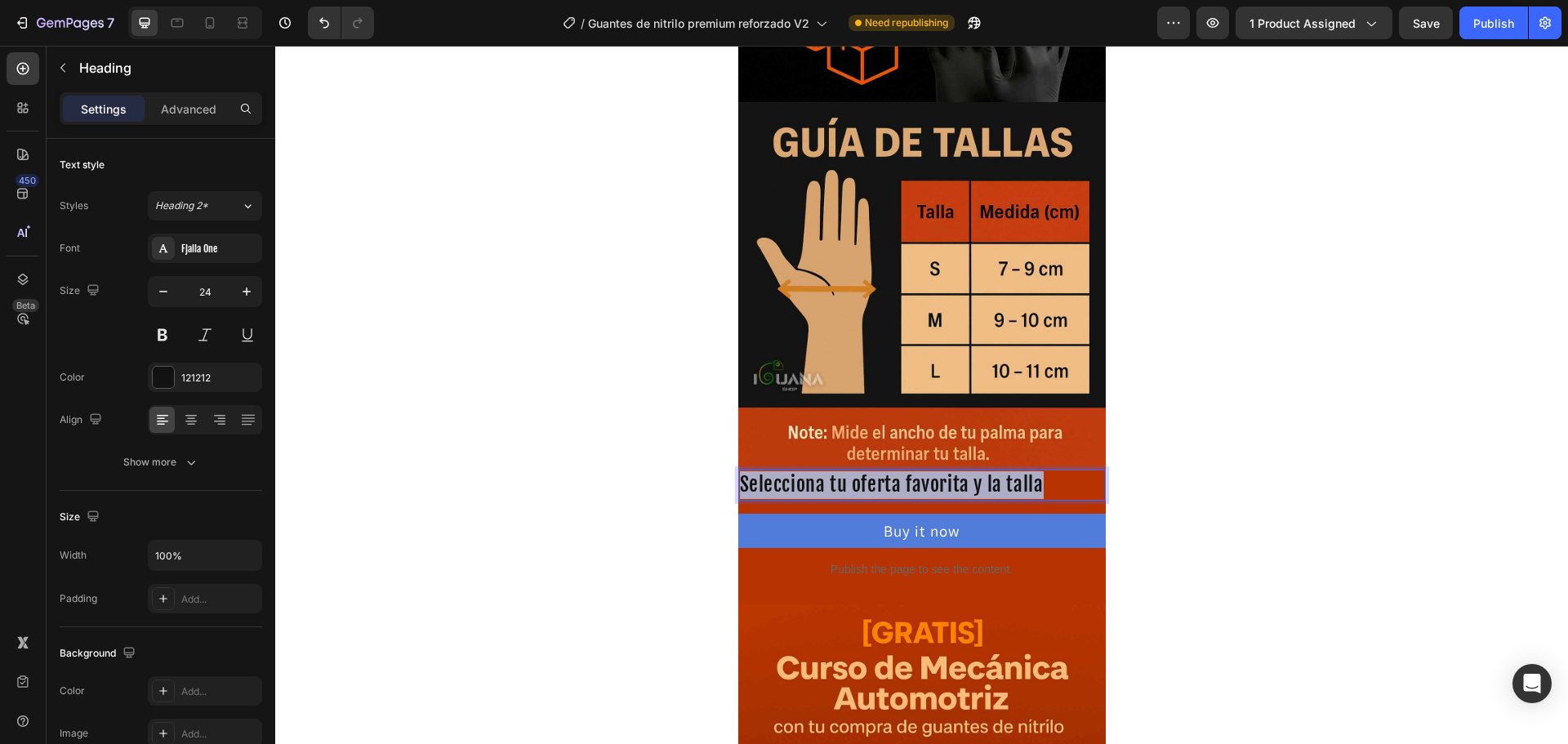
click at [770, 495] on p "Selecciona tu oferta favorita y la talla" at bounding box center [922, 485] width 364 height 28
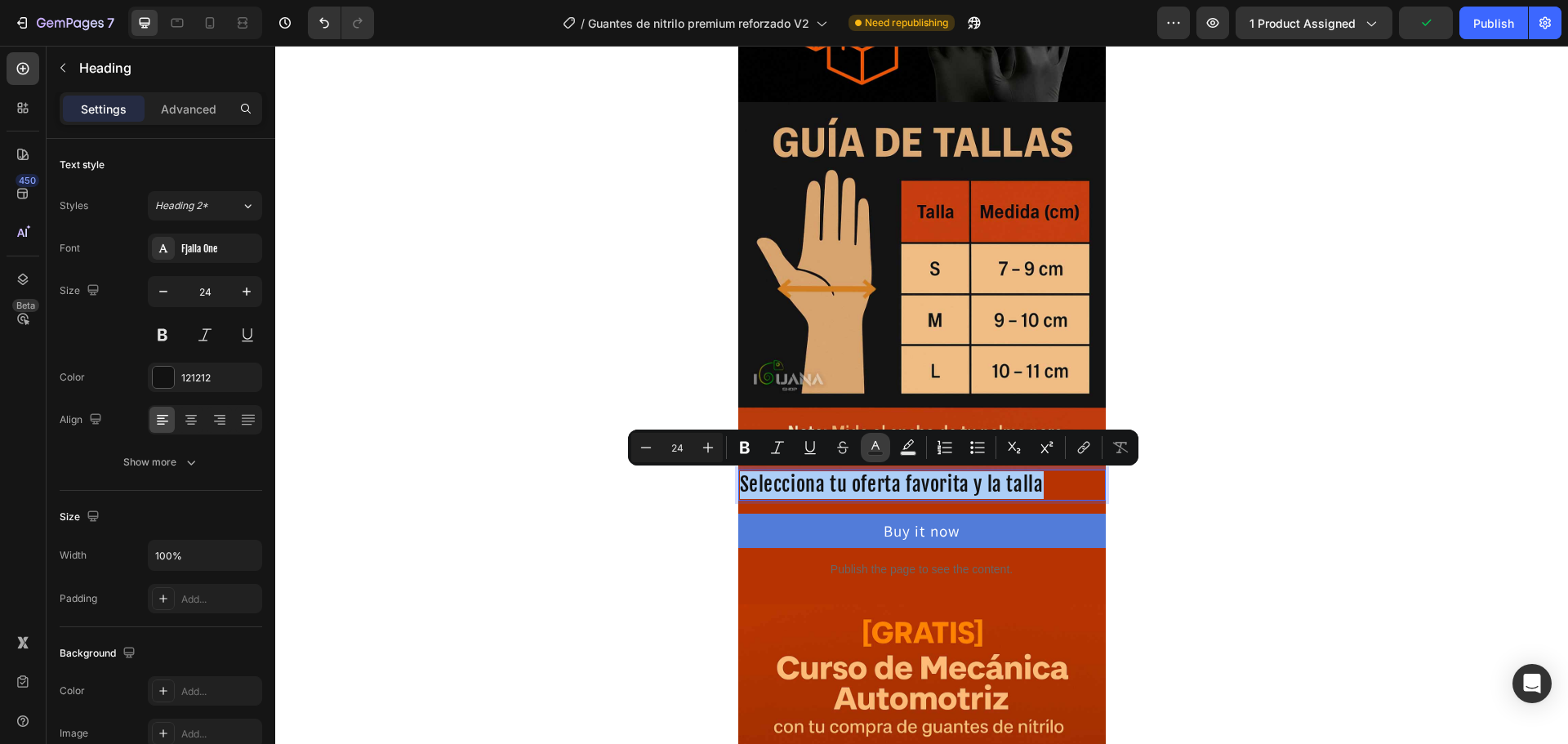
click at [876, 452] on rect "Editor contextual toolbar" at bounding box center [876, 453] width 16 height 4
type input "121212"
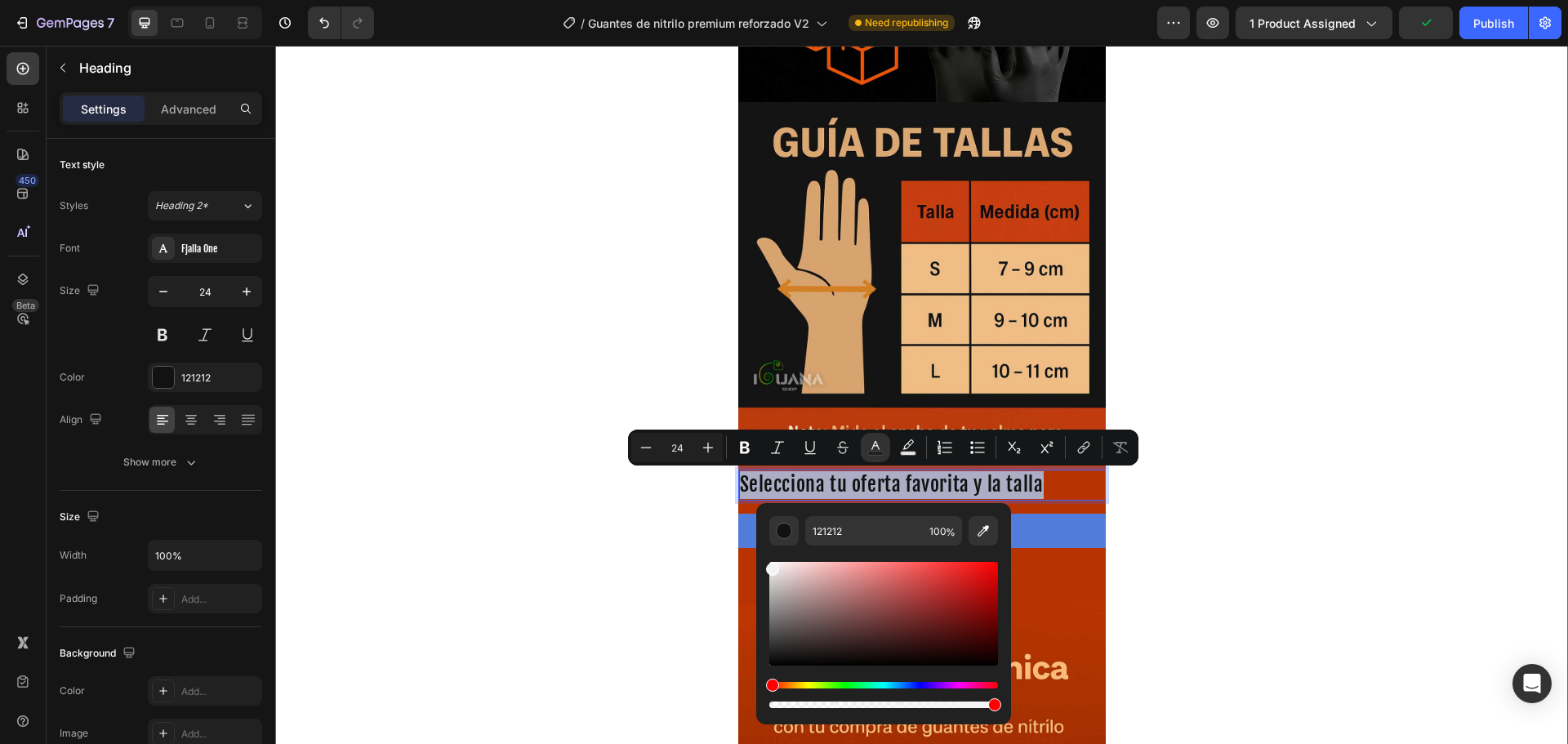
type input "F4F4F4"
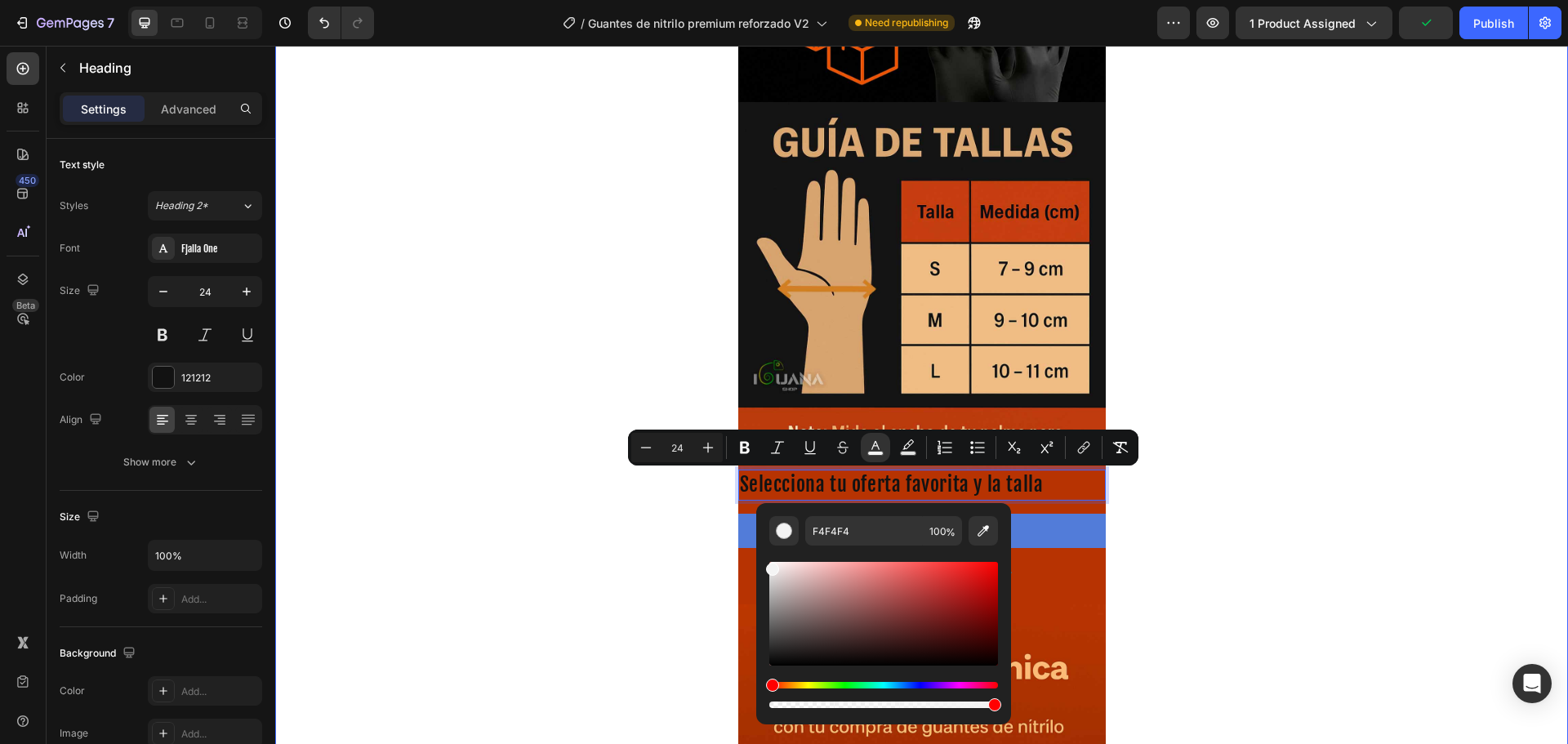
drag, startPoint x: 1055, startPoint y: 622, endPoint x: 688, endPoint y: 516, distance: 382.0
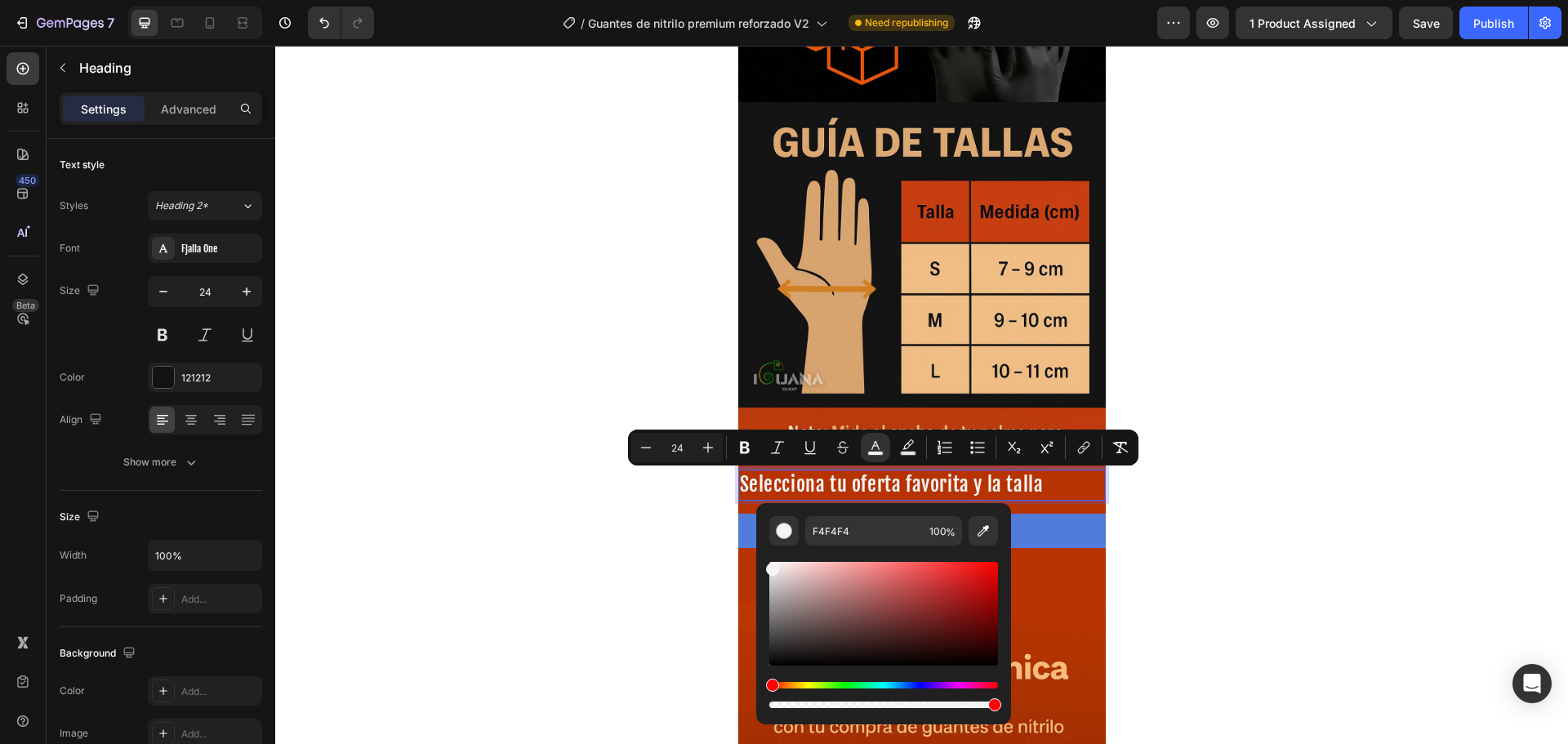
click at [910, 485] on span "Selecciona tu oferta favorita y la talla" at bounding box center [891, 484] width 304 height 25
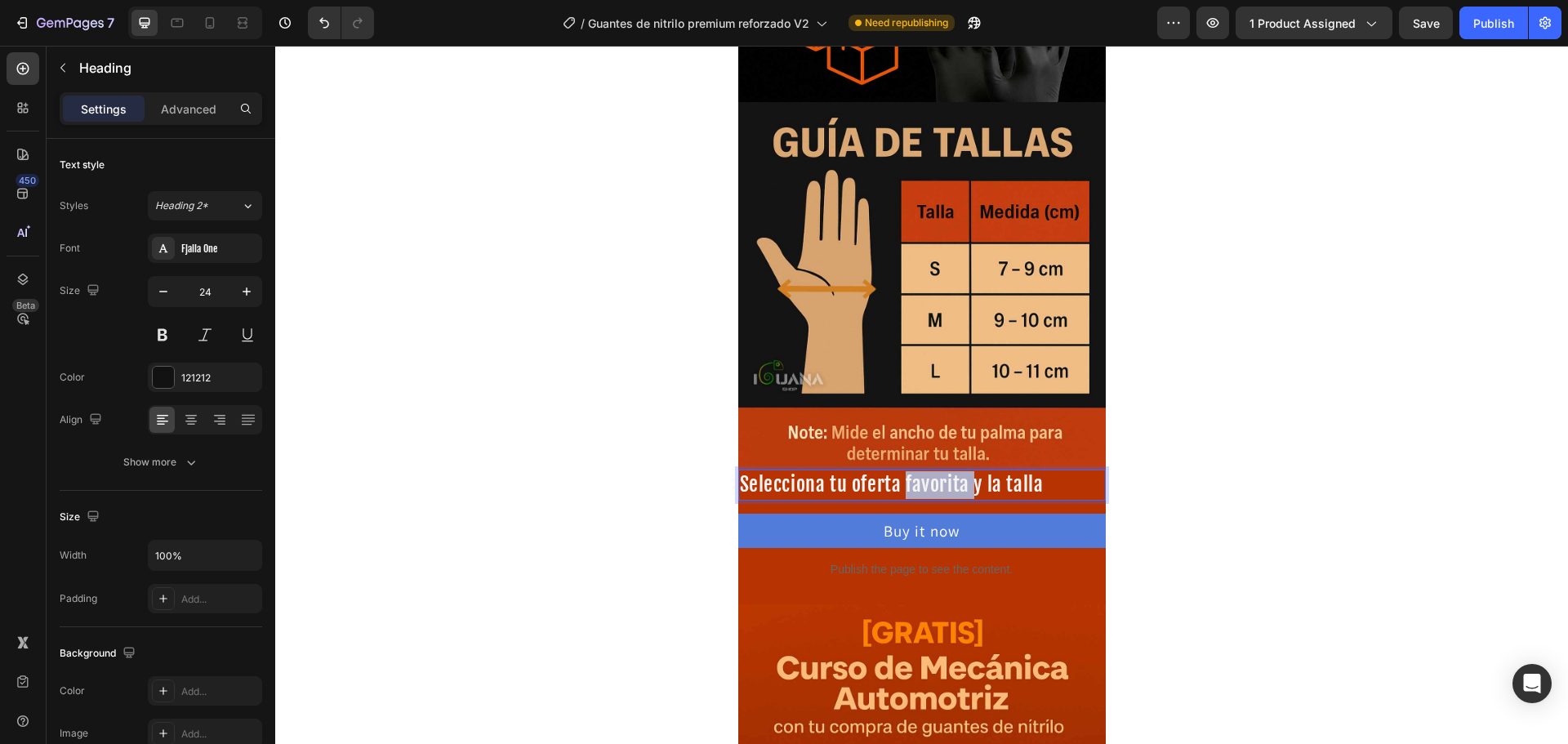
click at [910, 485] on span "Selecciona tu oferta favorita y la talla" at bounding box center [891, 484] width 304 height 25
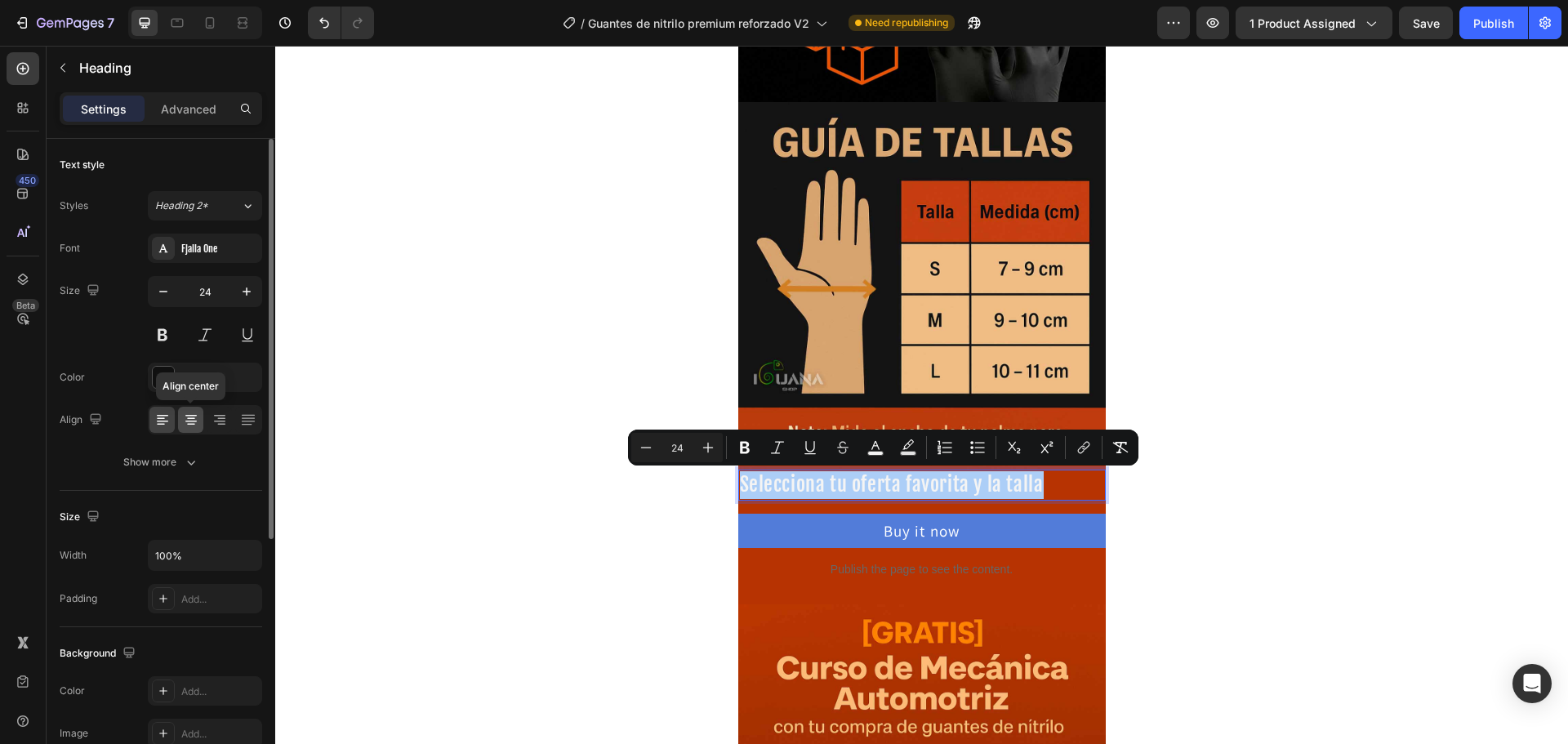
click at [191, 415] on icon at bounding box center [191, 416] width 12 height 2
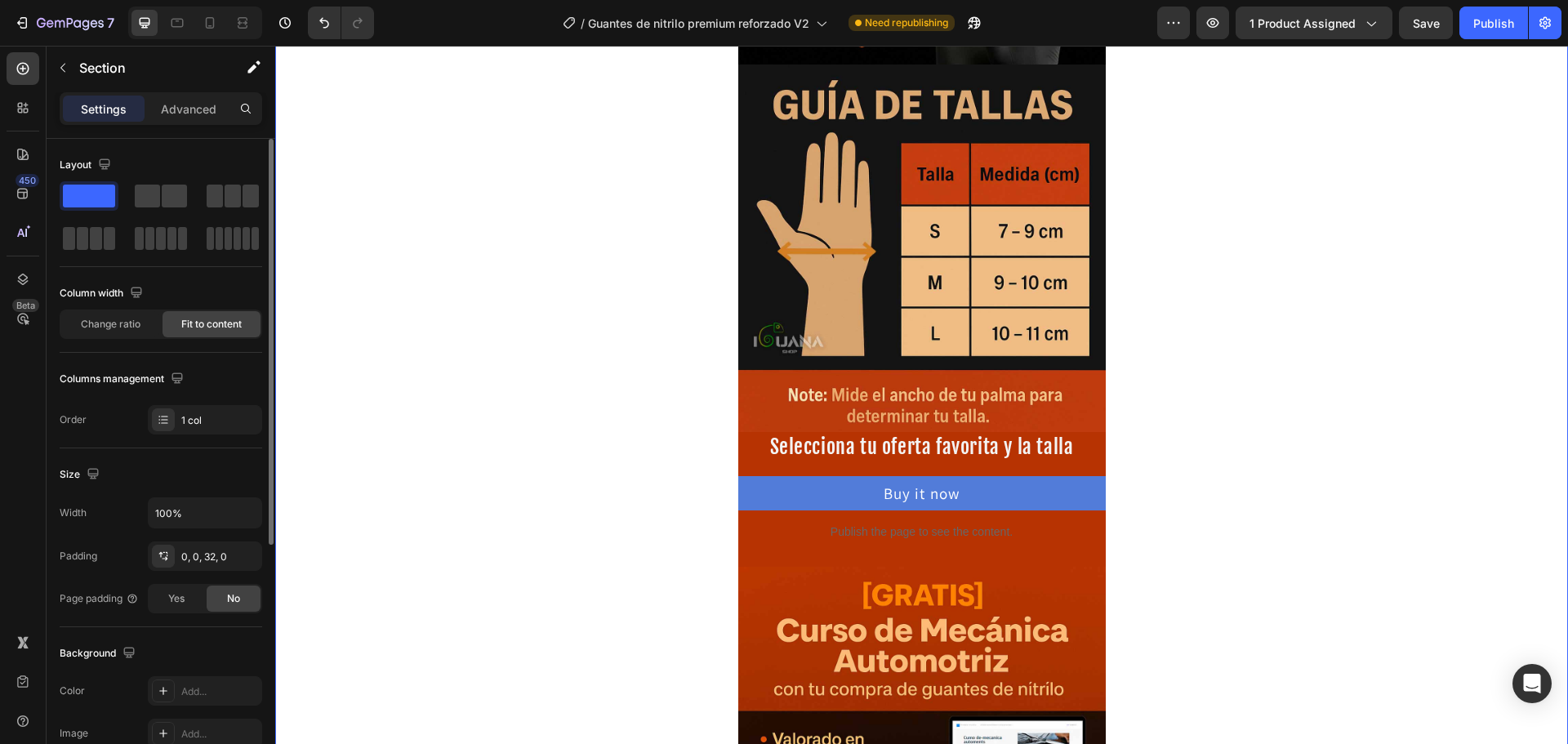
scroll to position [816, 0]
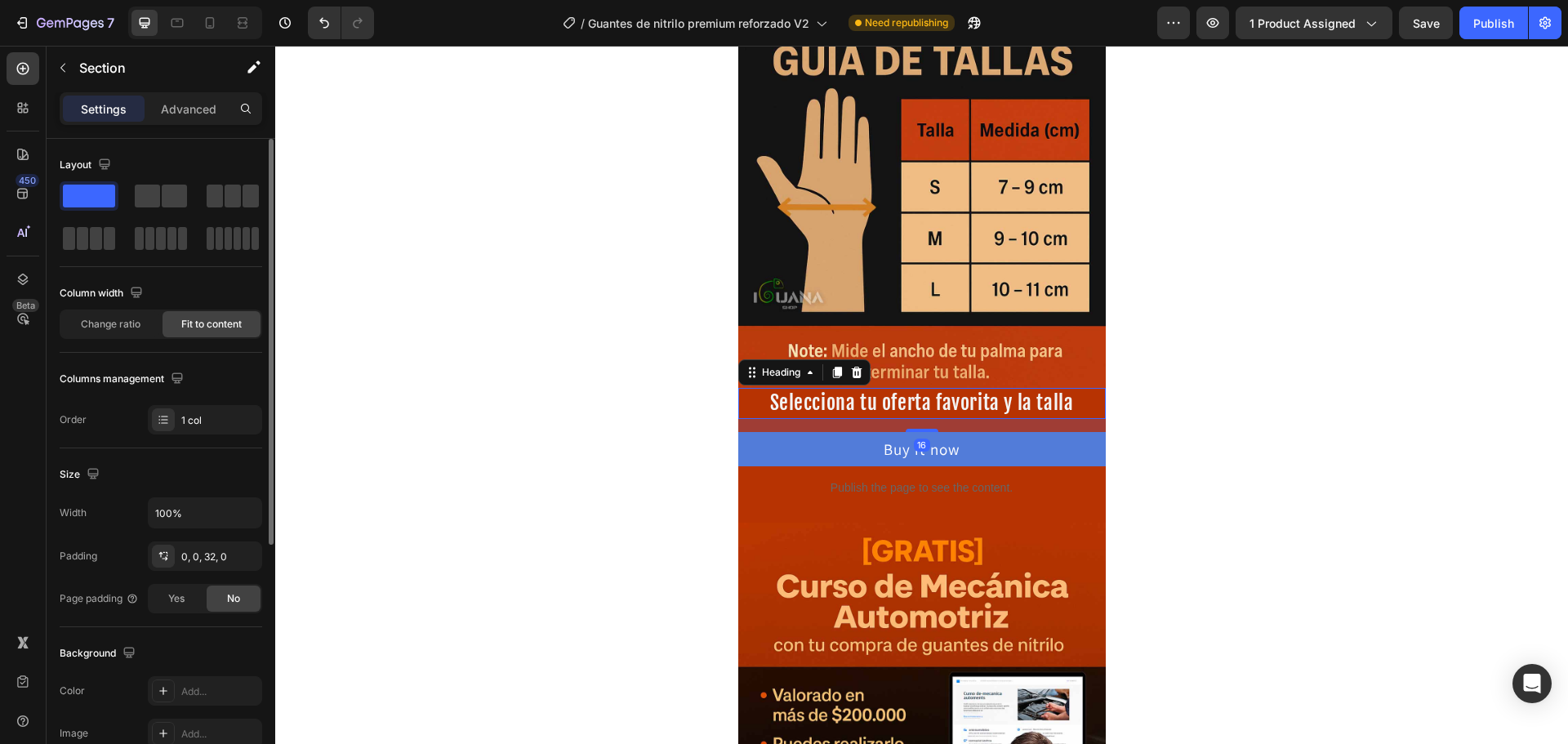
click at [807, 406] on span "Selecciona tu oferta favorita y la talla" at bounding box center [921, 403] width 304 height 25
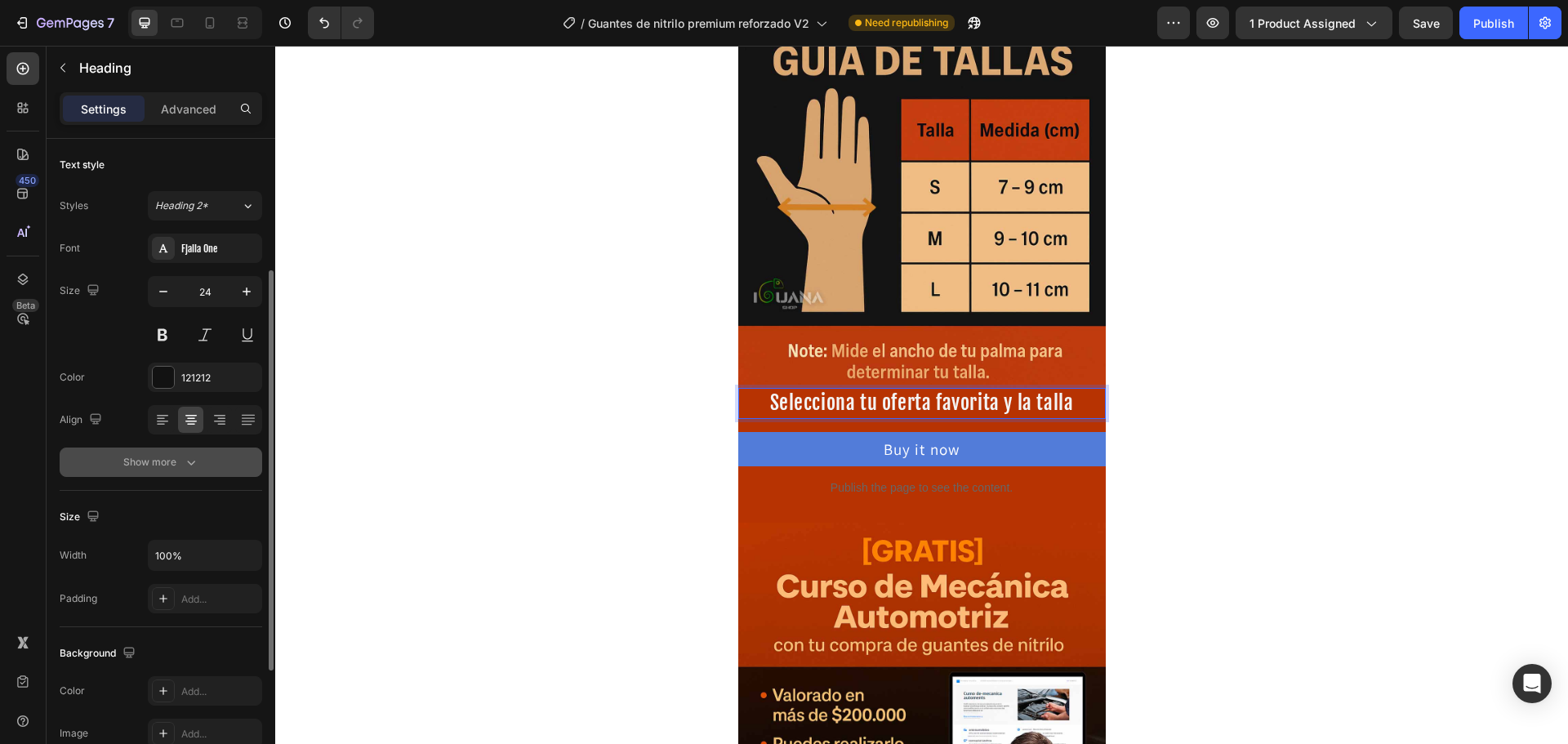
scroll to position [82, 0]
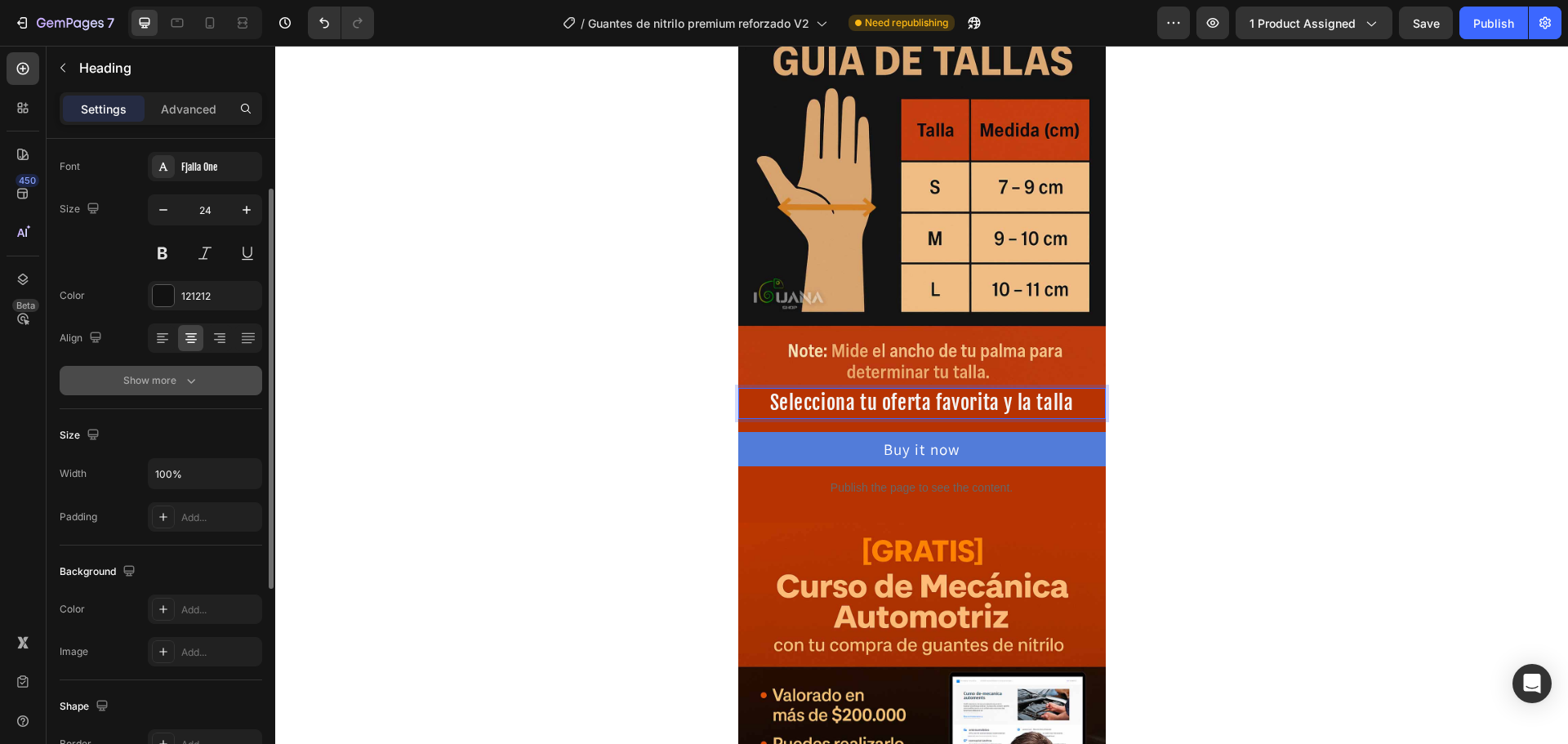
click at [179, 382] on div "Show more" at bounding box center [161, 380] width 76 height 17
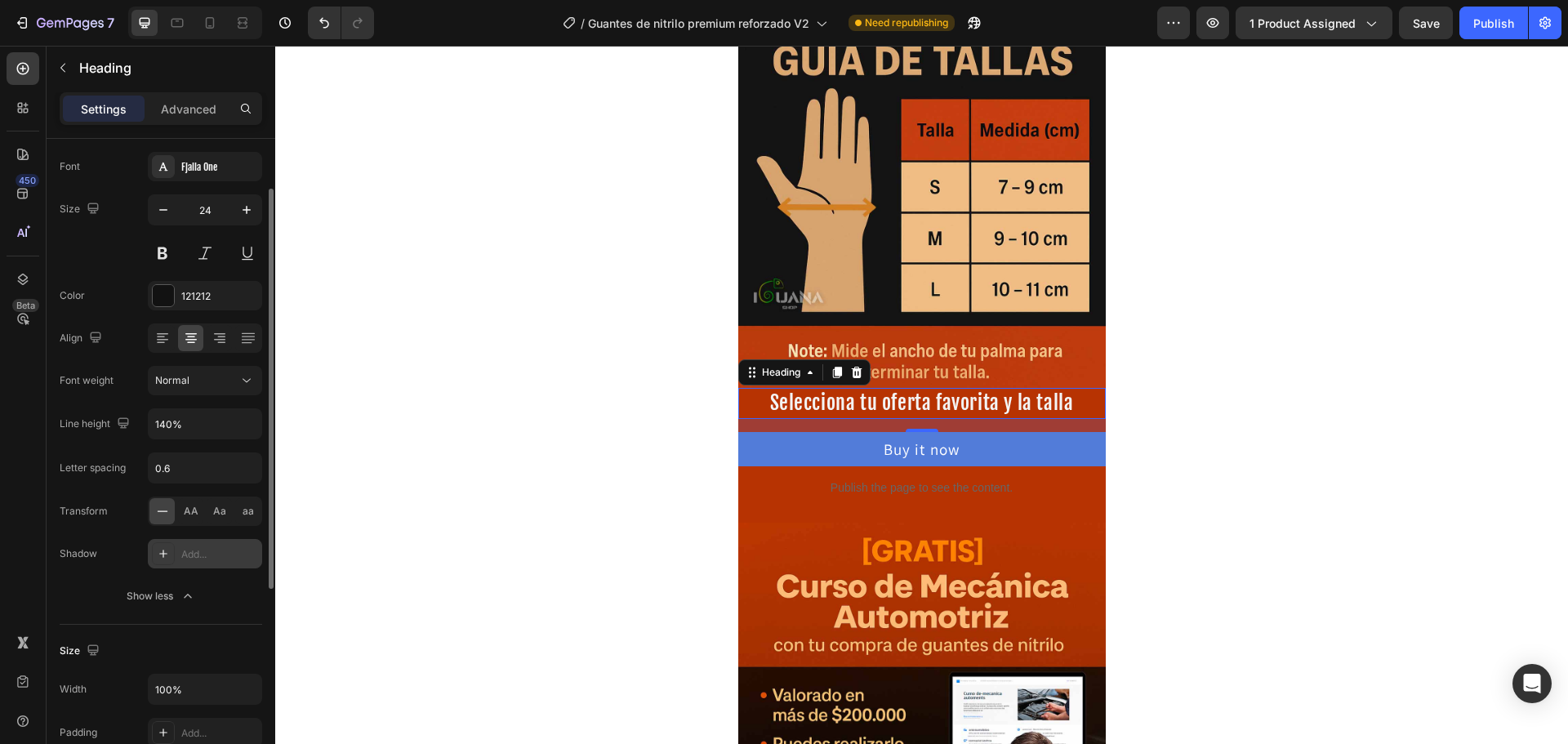
click at [190, 559] on div "Add..." at bounding box center [220, 554] width 77 height 15
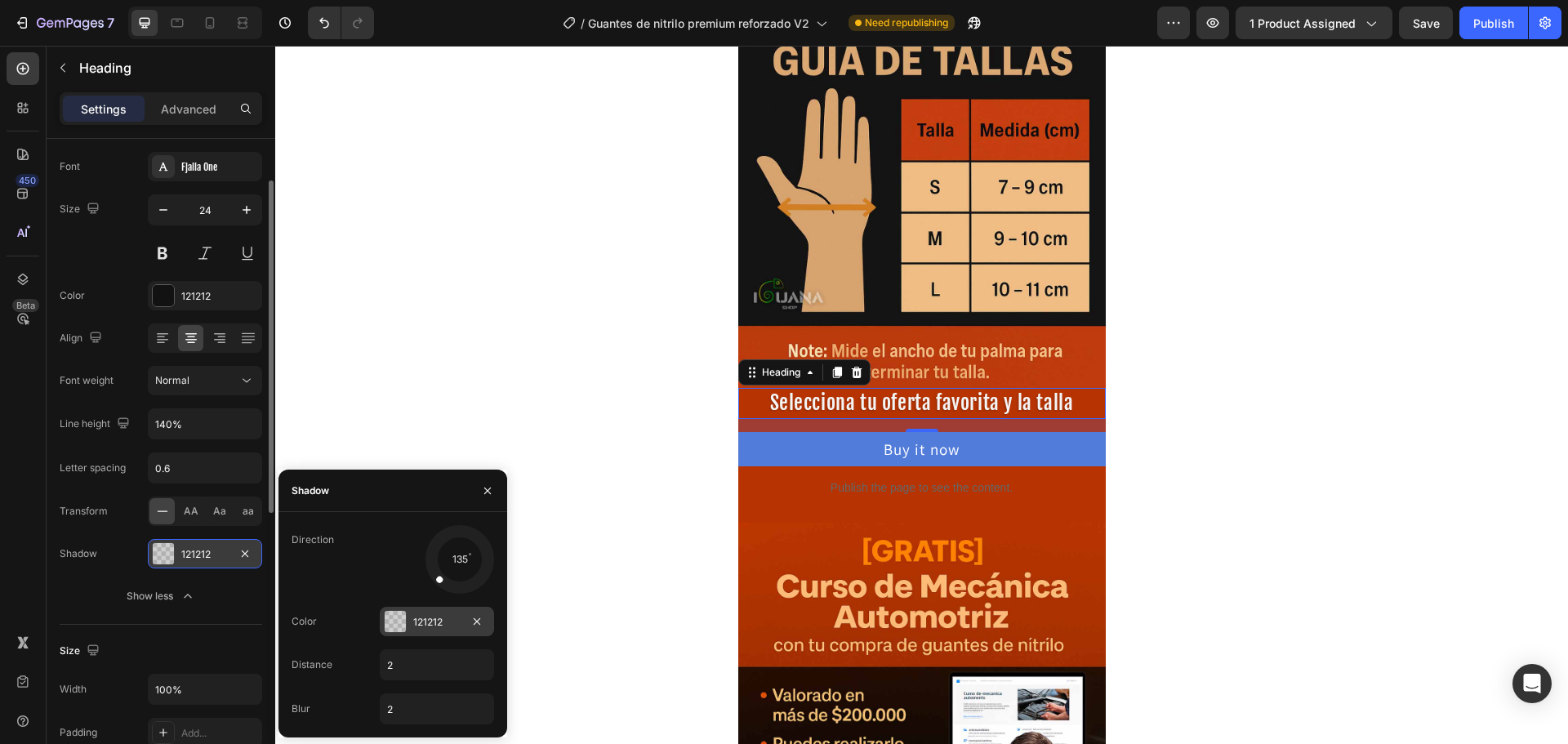
click at [402, 624] on div at bounding box center [395, 620] width 21 height 21
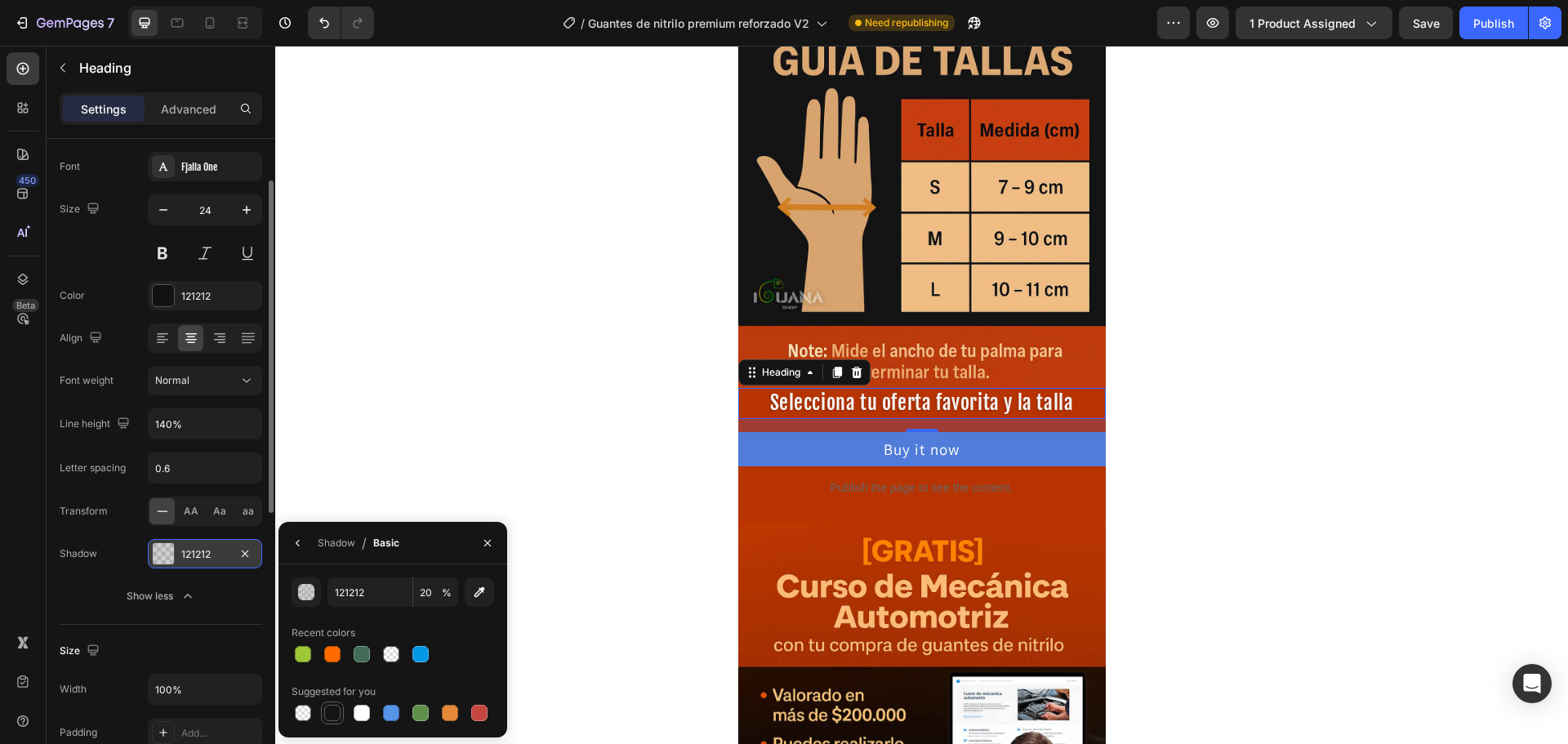
click at [339, 711] on div at bounding box center [332, 712] width 17 height 17
type input "151515"
click at [427, 601] on input "100" at bounding box center [435, 593] width 45 height 30
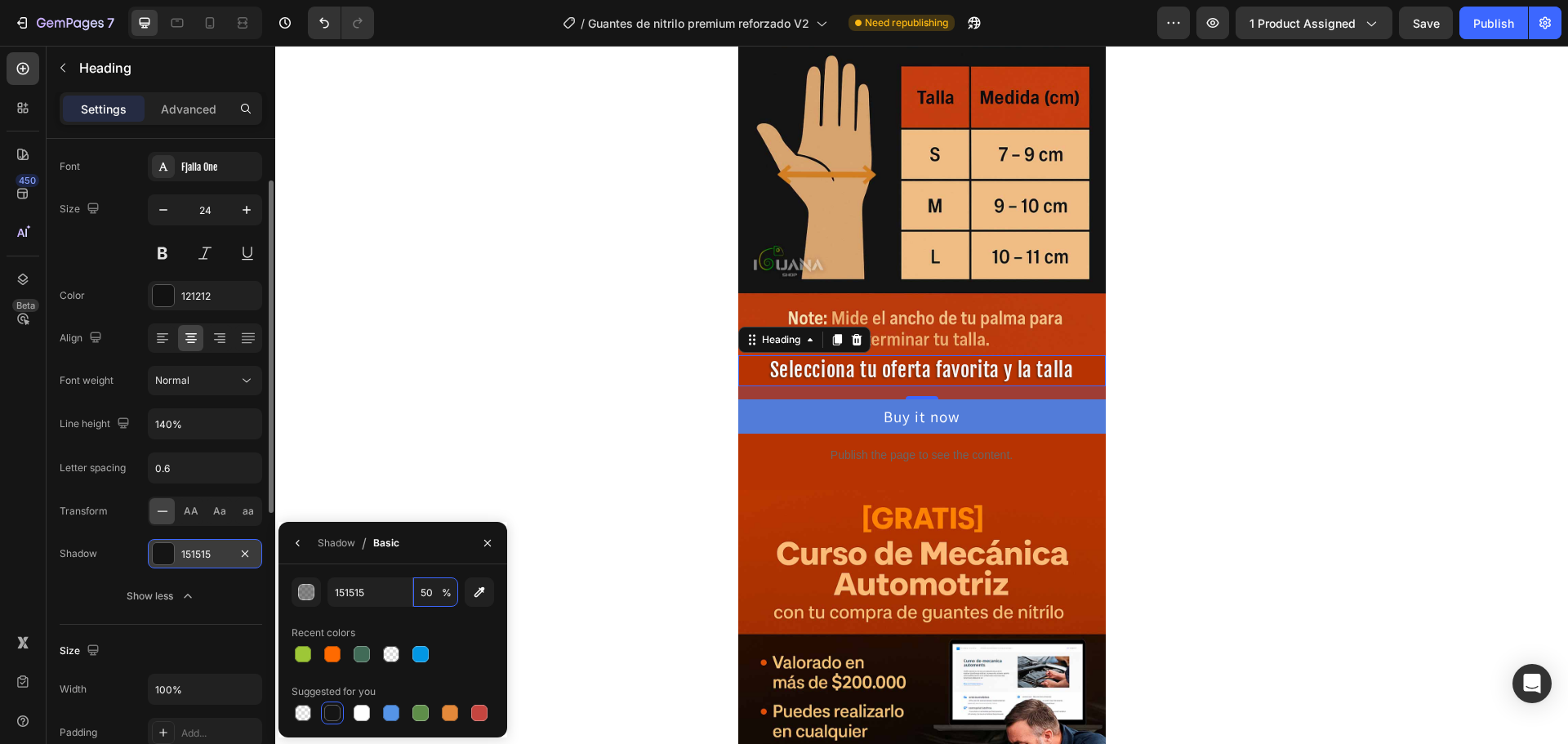
scroll to position [816, 0]
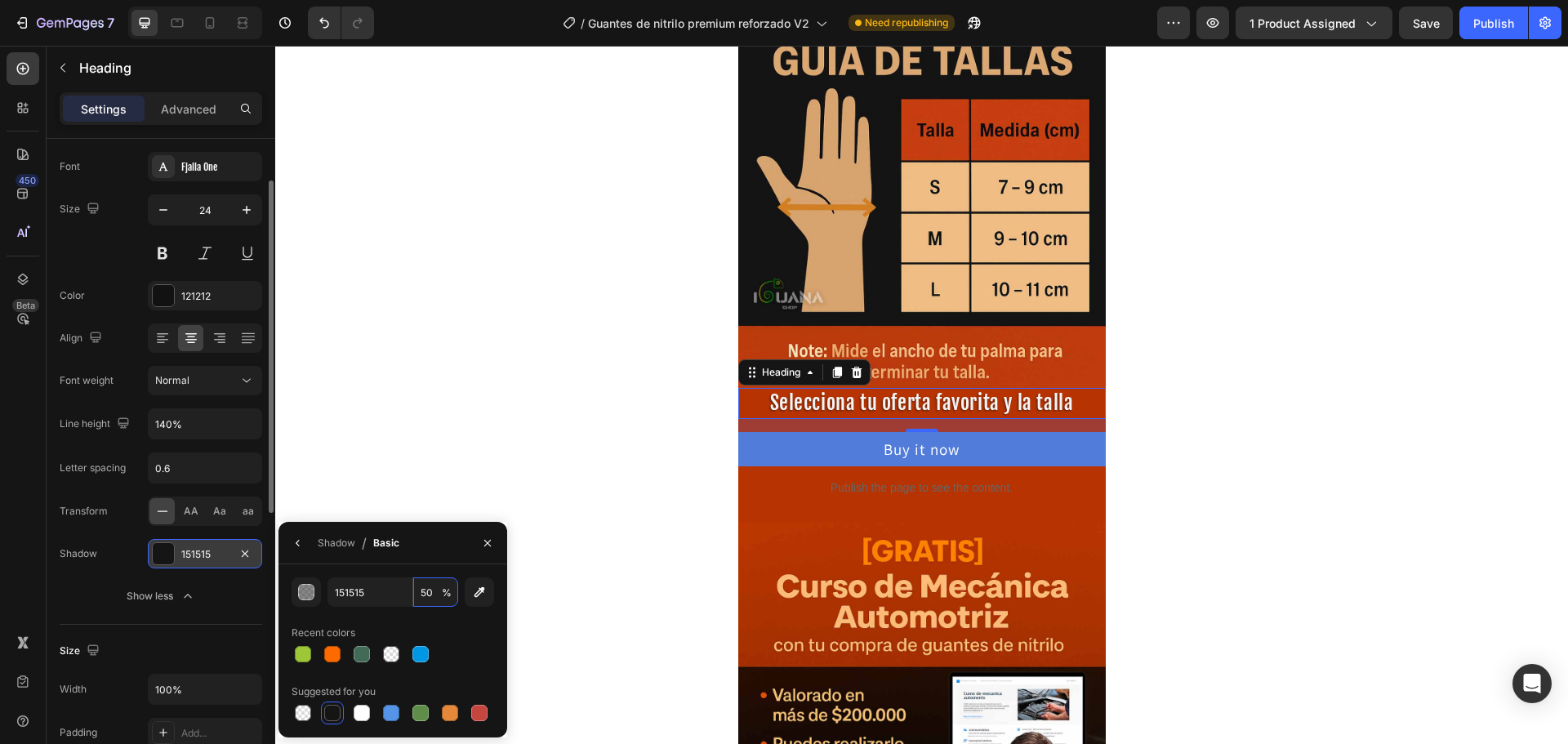
type input "50"
click at [185, 547] on div "151515" at bounding box center [205, 554] width 47 height 15
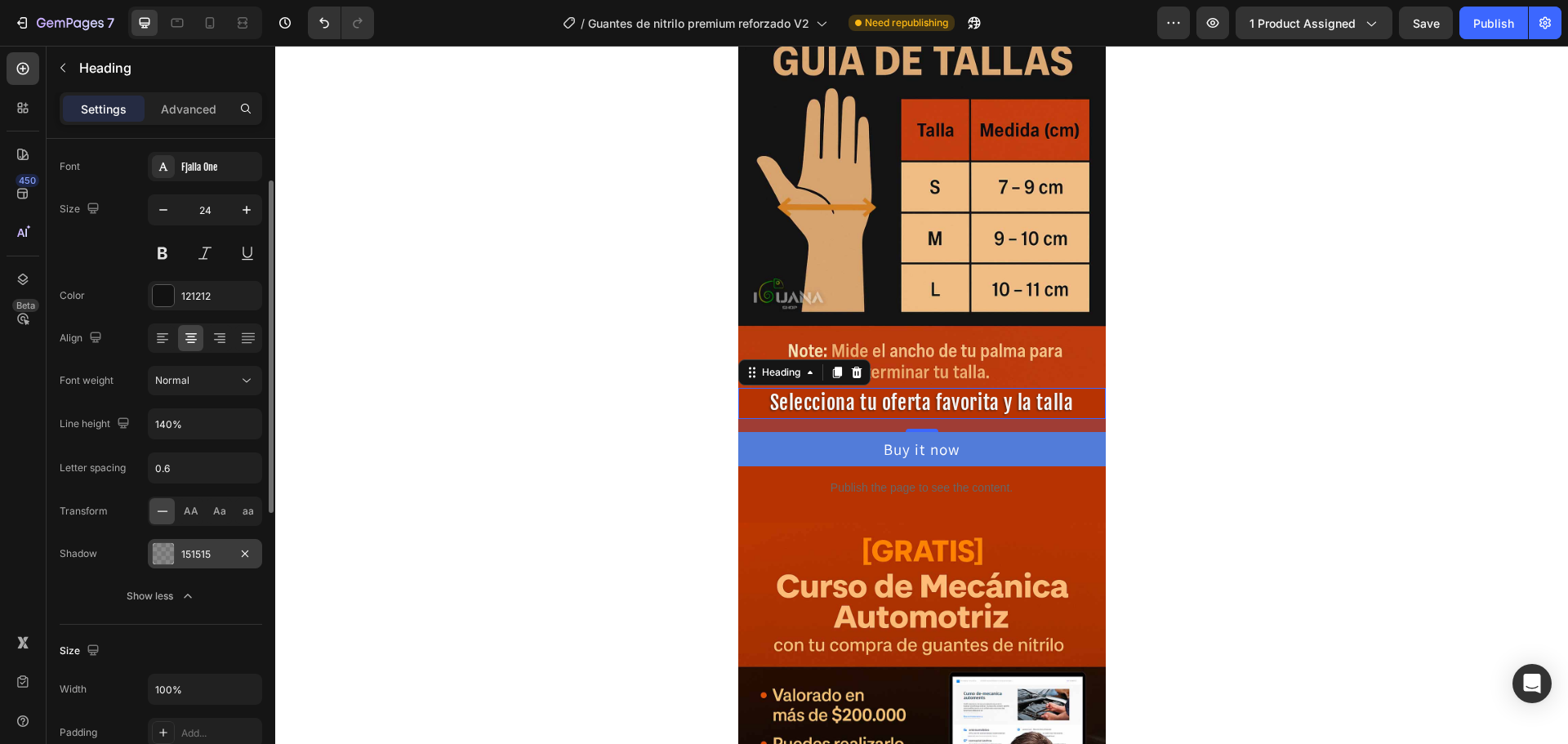
click at [185, 547] on div "151515" at bounding box center [205, 554] width 47 height 15
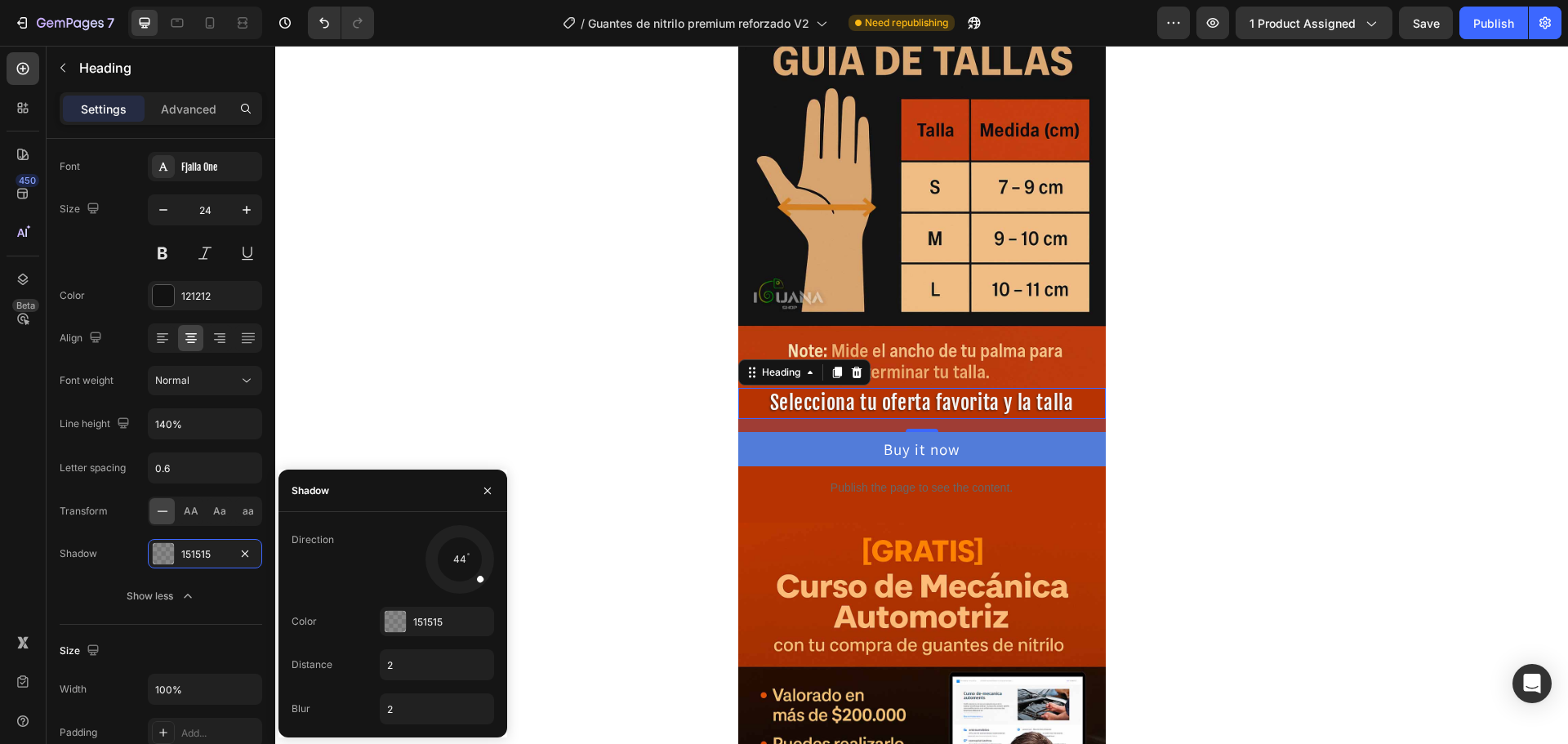
click at [482, 581] on div at bounding box center [459, 558] width 72 height 72
click at [484, 578] on span at bounding box center [481, 577] width 9 height 9
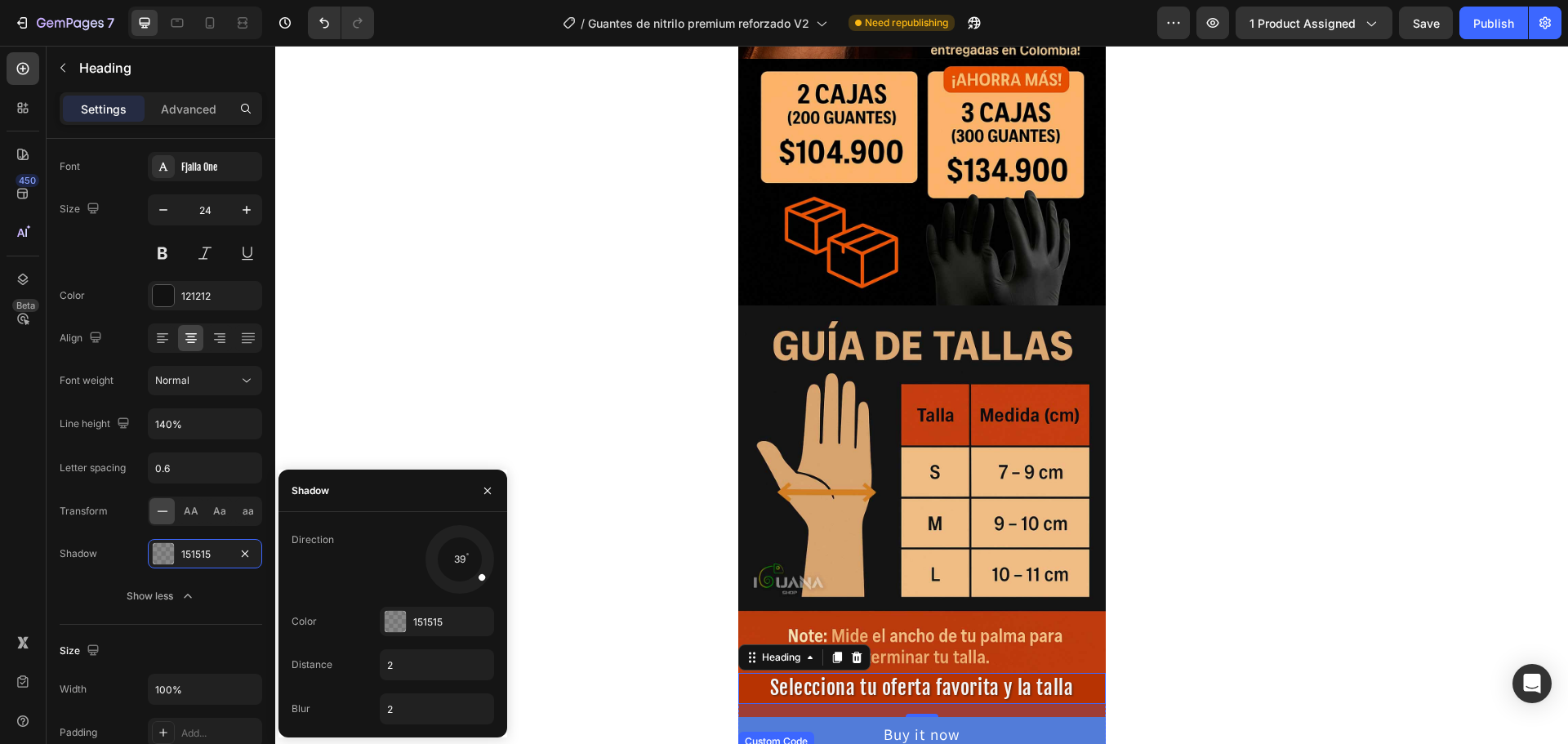
scroll to position [735, 0]
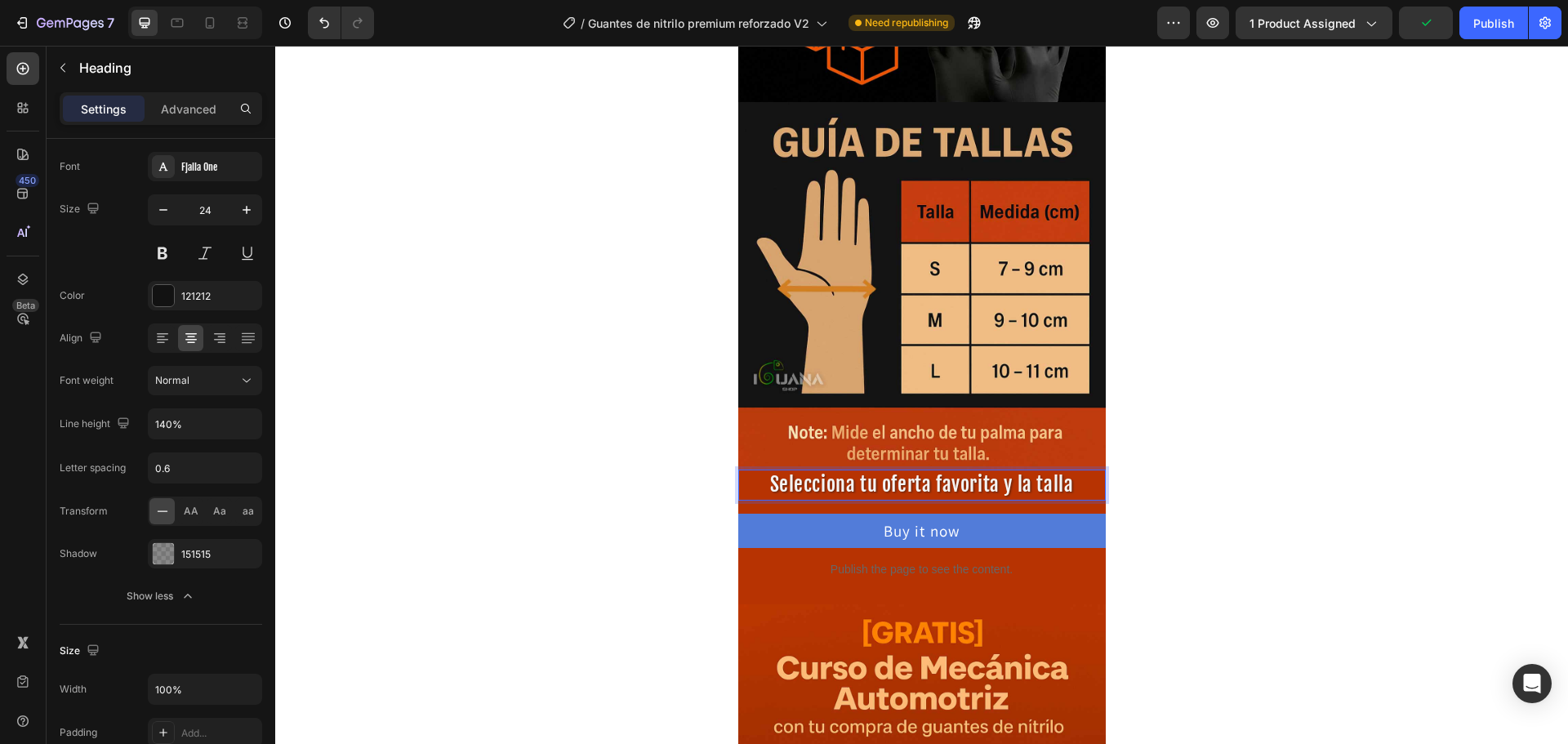
click at [826, 490] on span "Selecciona tu oferta favorita y la talla" at bounding box center [921, 484] width 304 height 25
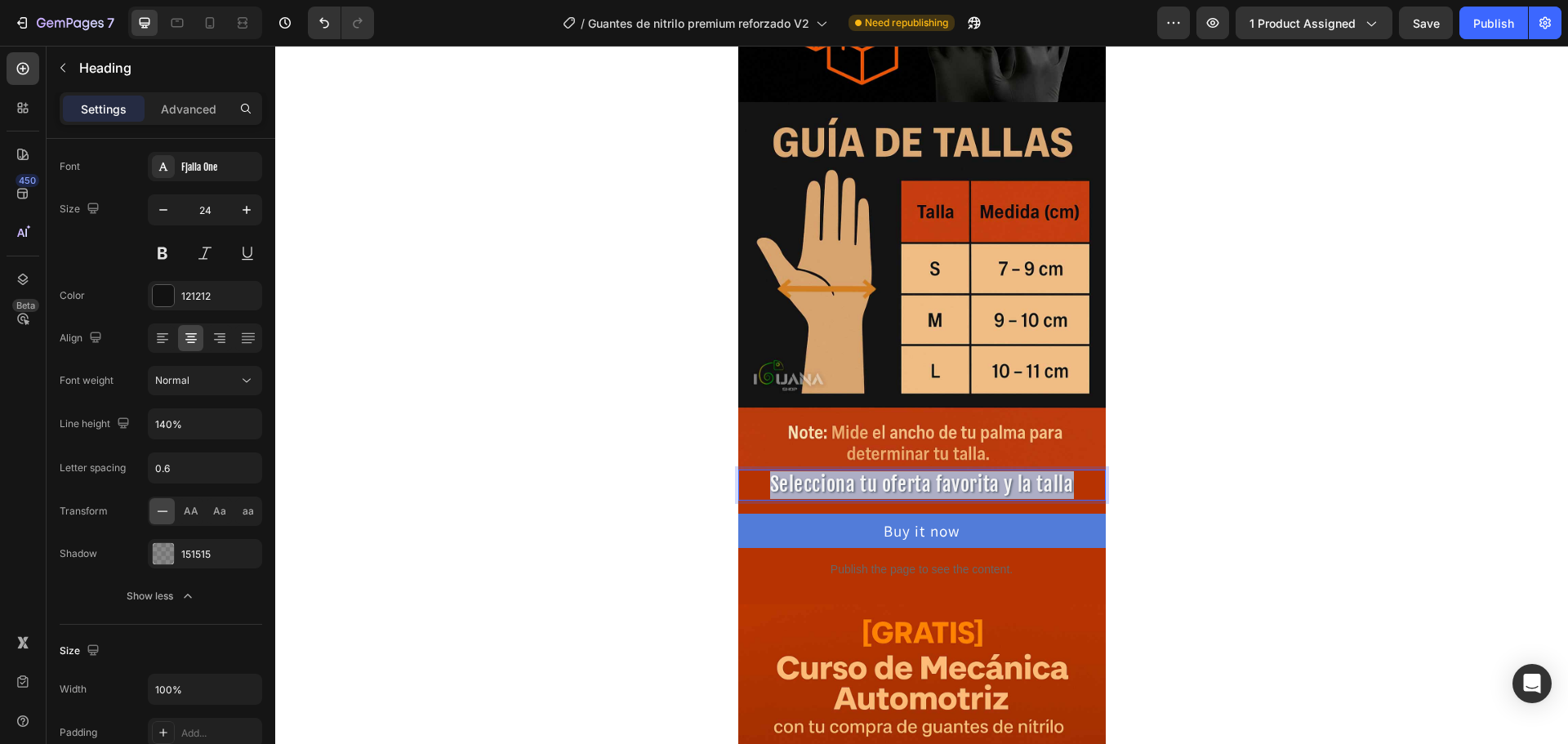
click at [826, 490] on span "Selecciona tu oferta favorita y la talla" at bounding box center [921, 484] width 304 height 25
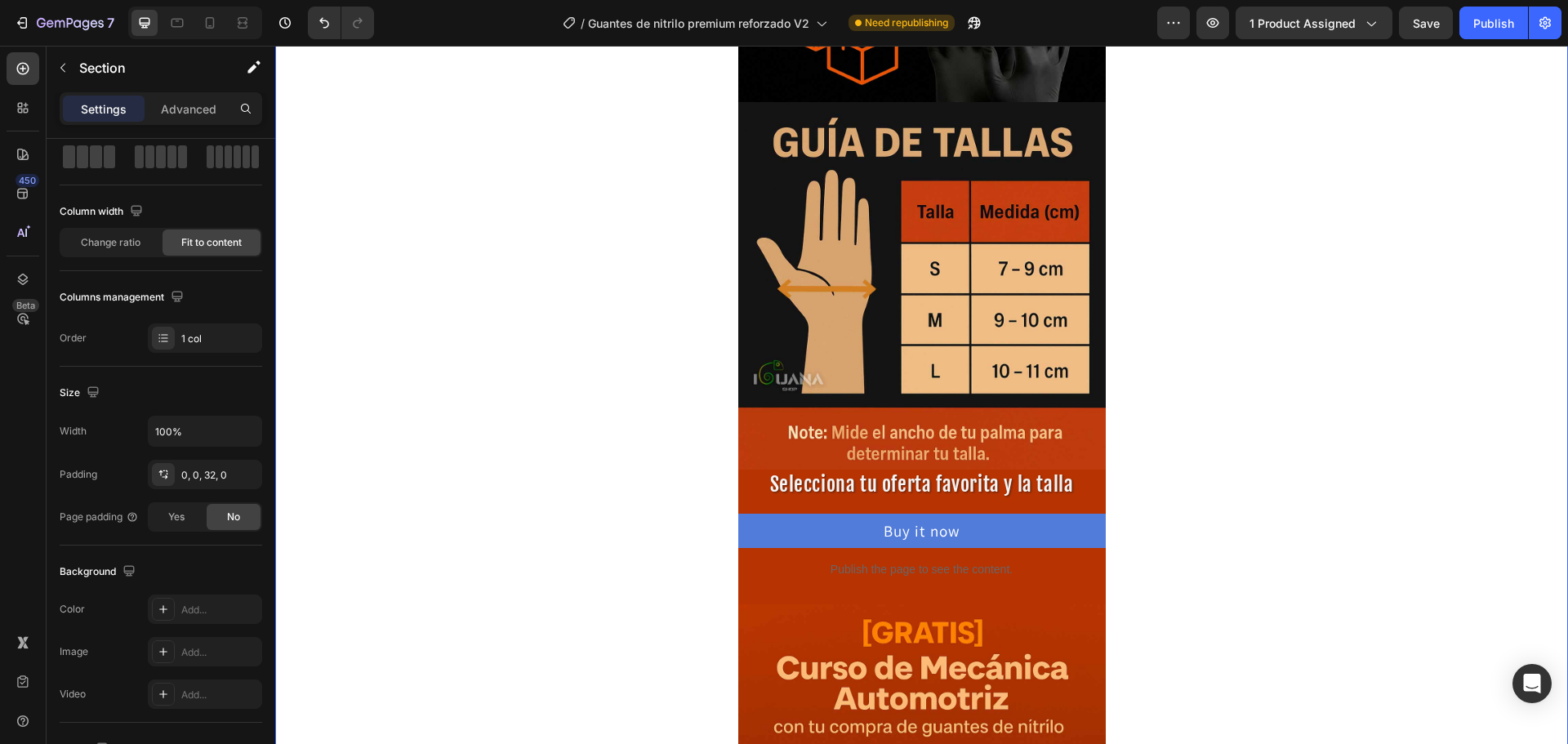
scroll to position [0, 0]
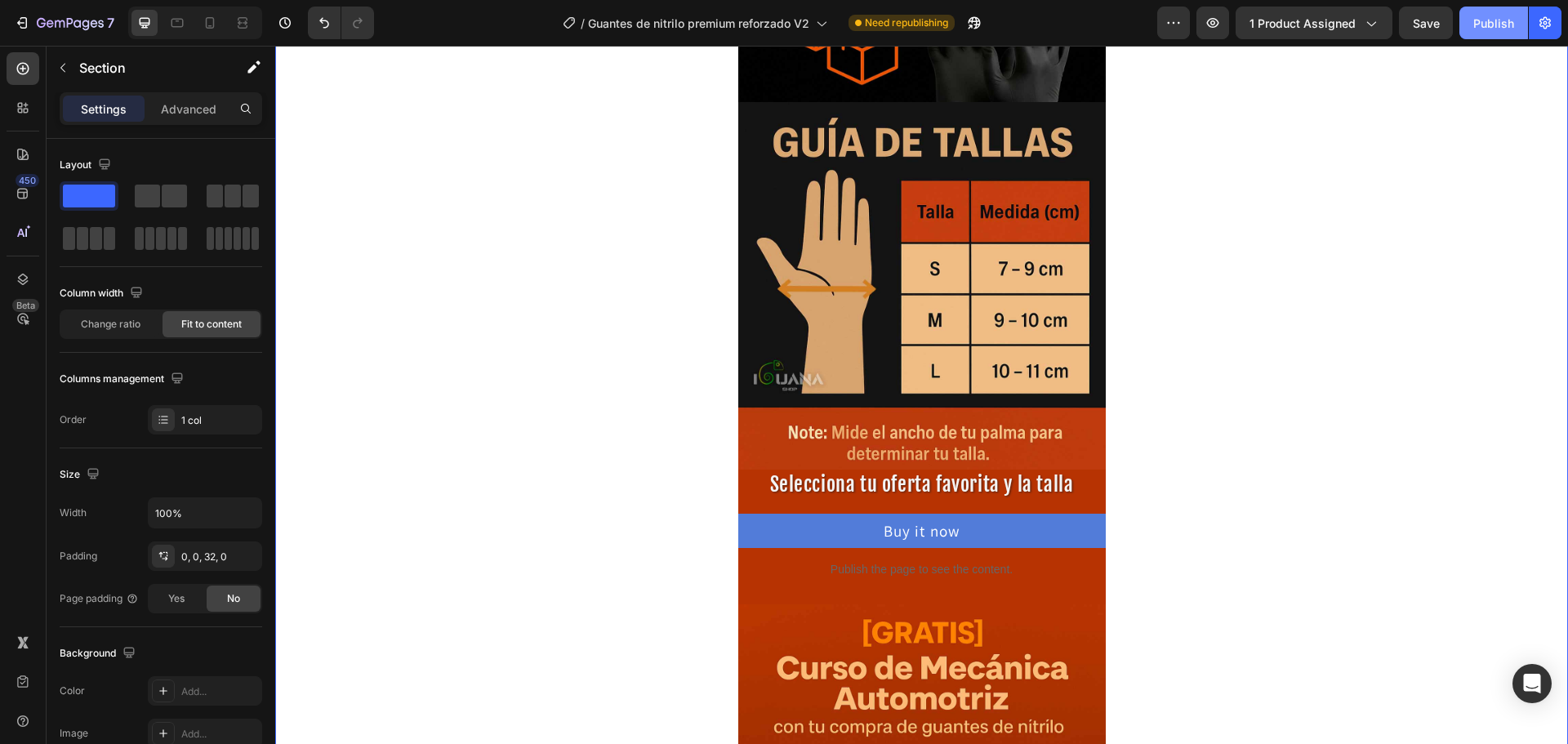
click at [1485, 28] on div "Publish" at bounding box center [1493, 23] width 41 height 17
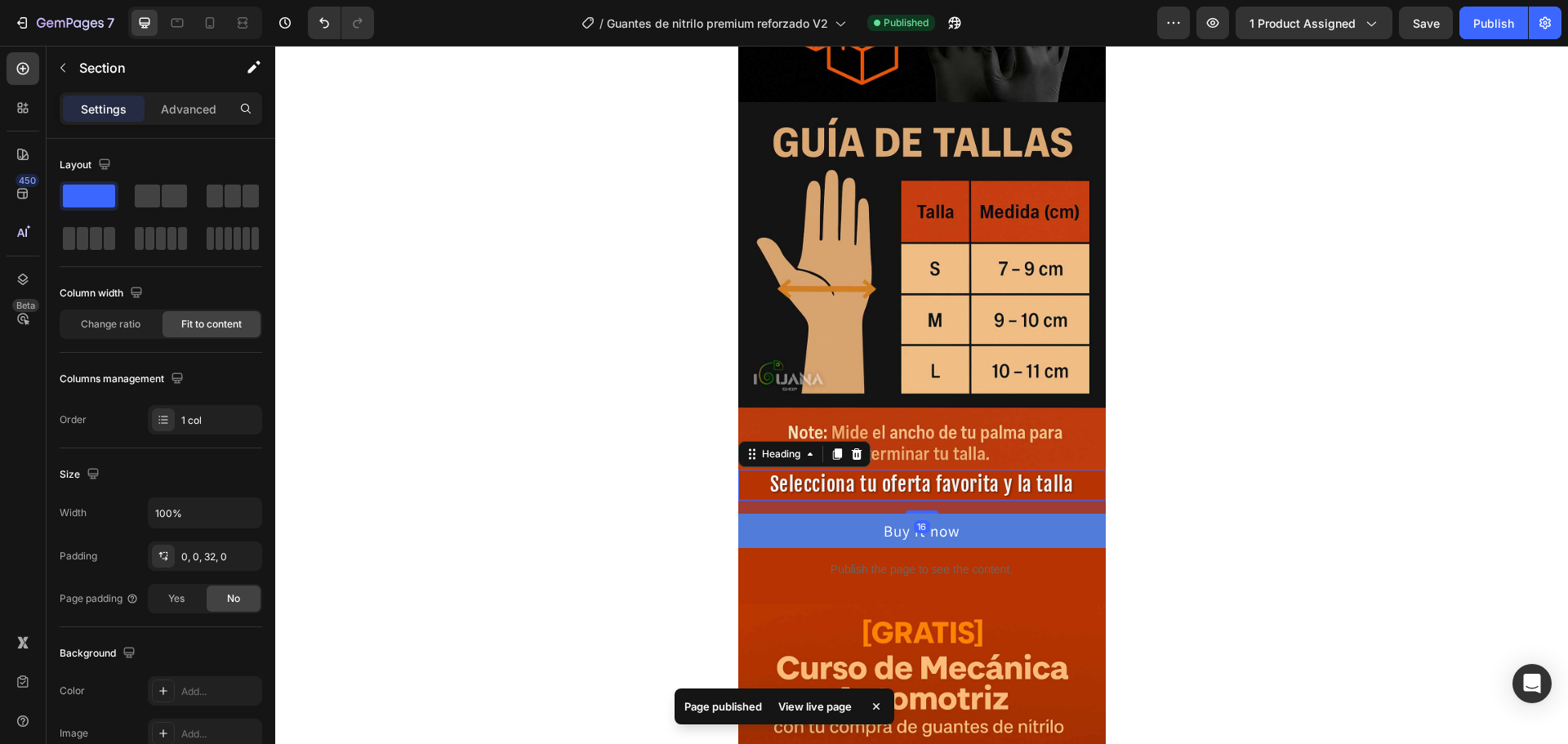
click at [912, 492] on span "Selecciona tu oferta favorita y la talla" at bounding box center [921, 484] width 304 height 25
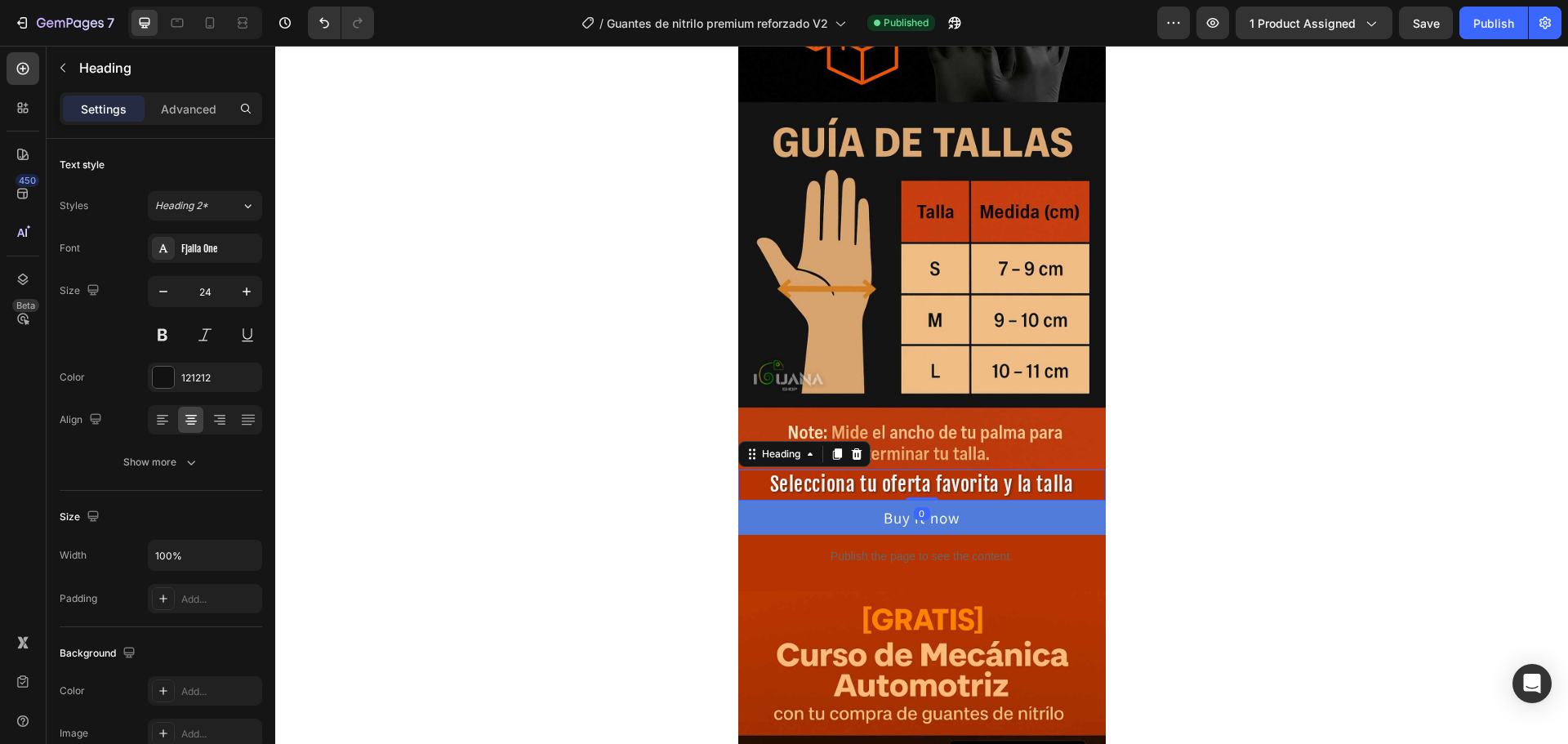
drag, startPoint x: 913, startPoint y: 512, endPoint x: 1327, endPoint y: 246, distance: 492.1
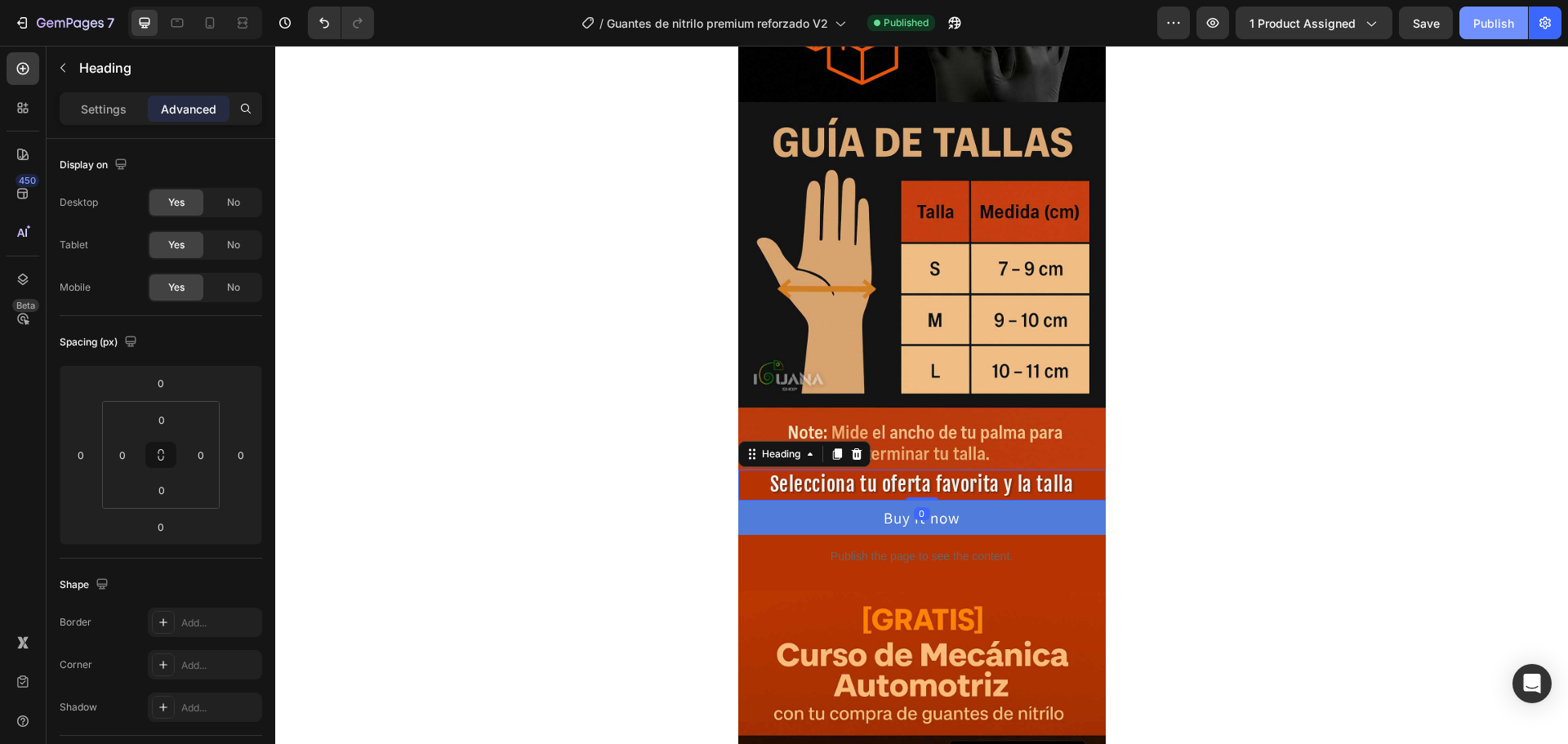
click at [1491, 23] on div "Publish" at bounding box center [1493, 23] width 41 height 17
click at [209, 22] on icon at bounding box center [210, 23] width 17 height 17
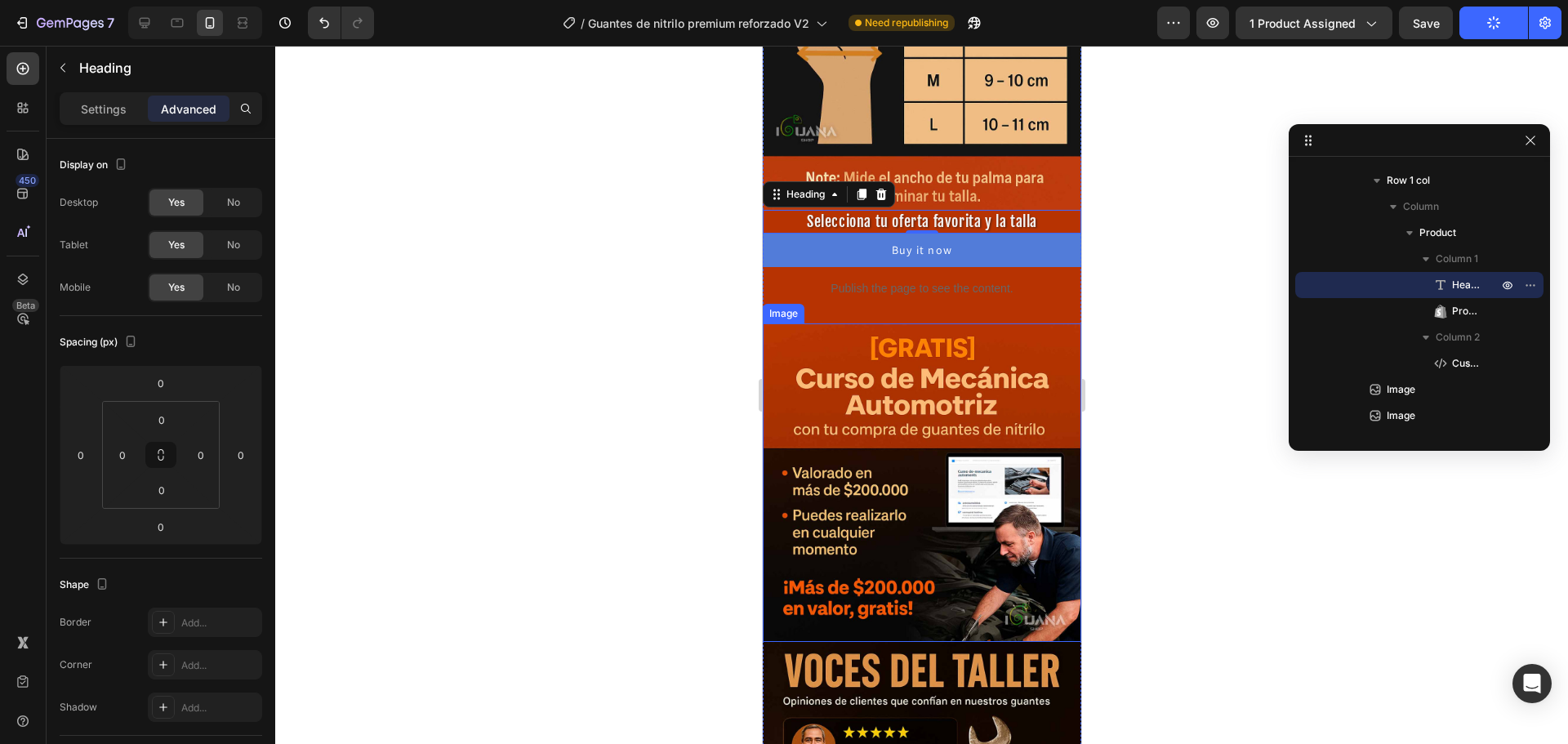
scroll to position [755, 0]
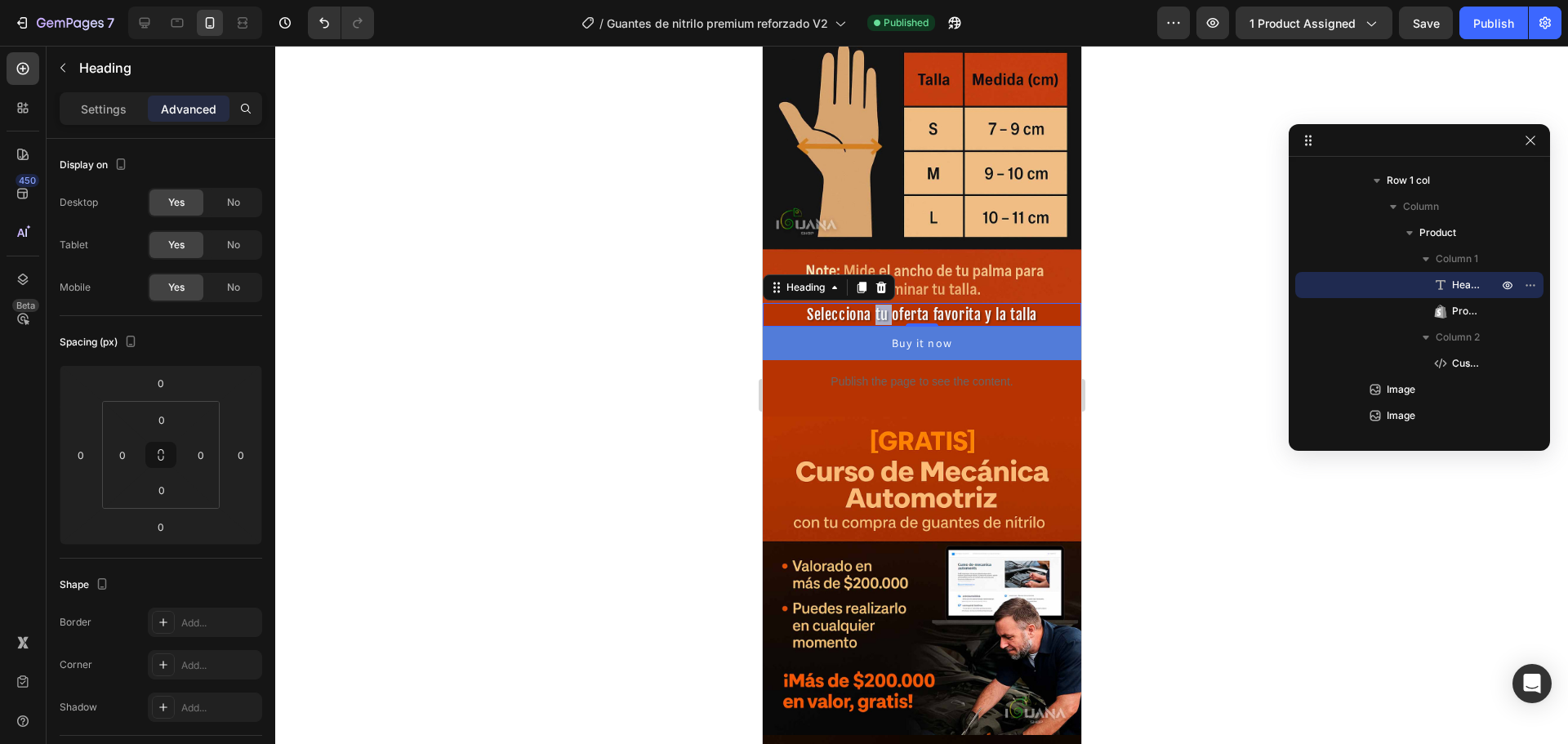
click at [876, 306] on span "Selecciona tu oferta favorita y la talla" at bounding box center [921, 315] width 231 height 18
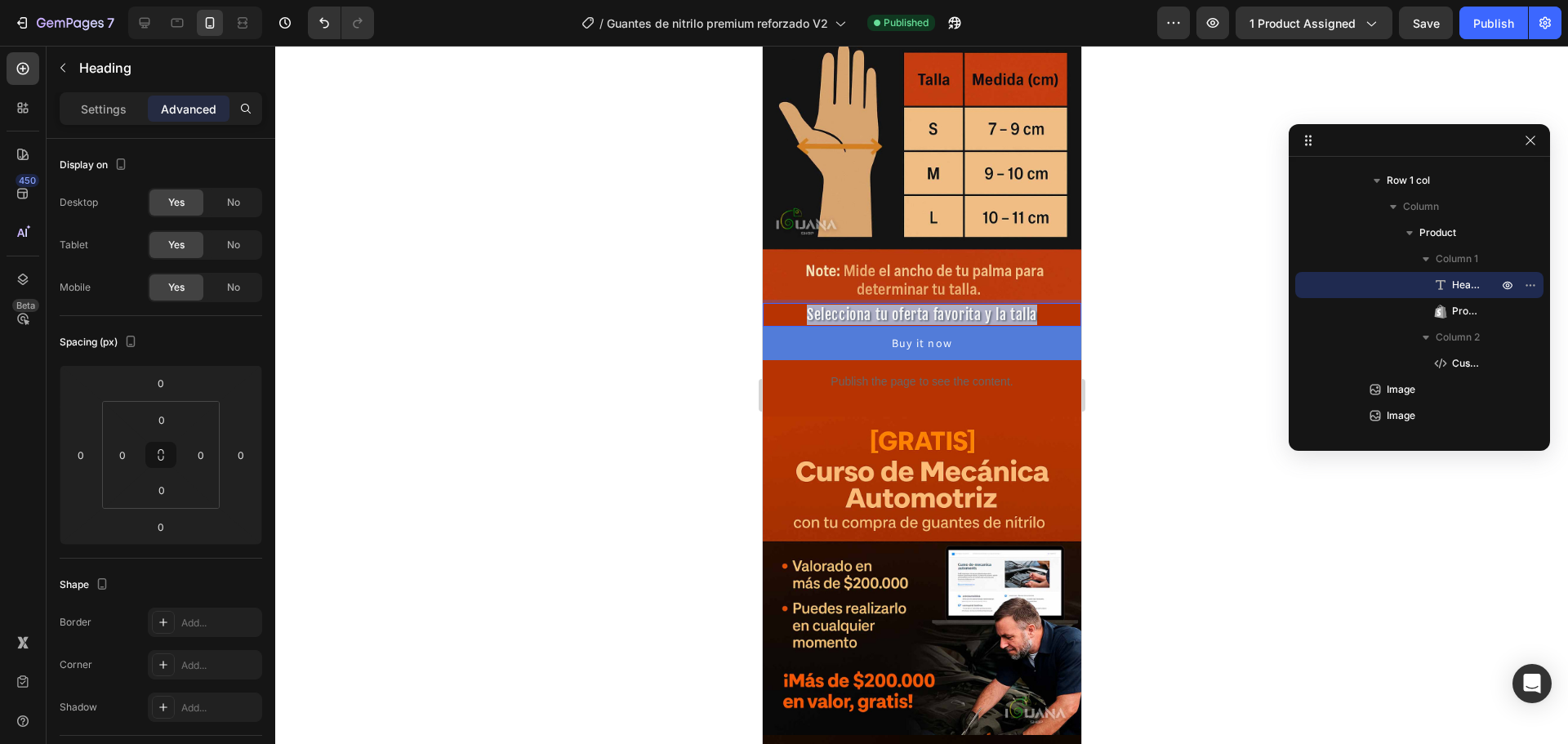
click at [876, 306] on span "Selecciona tu oferta favorita y la talla" at bounding box center [921, 315] width 231 height 18
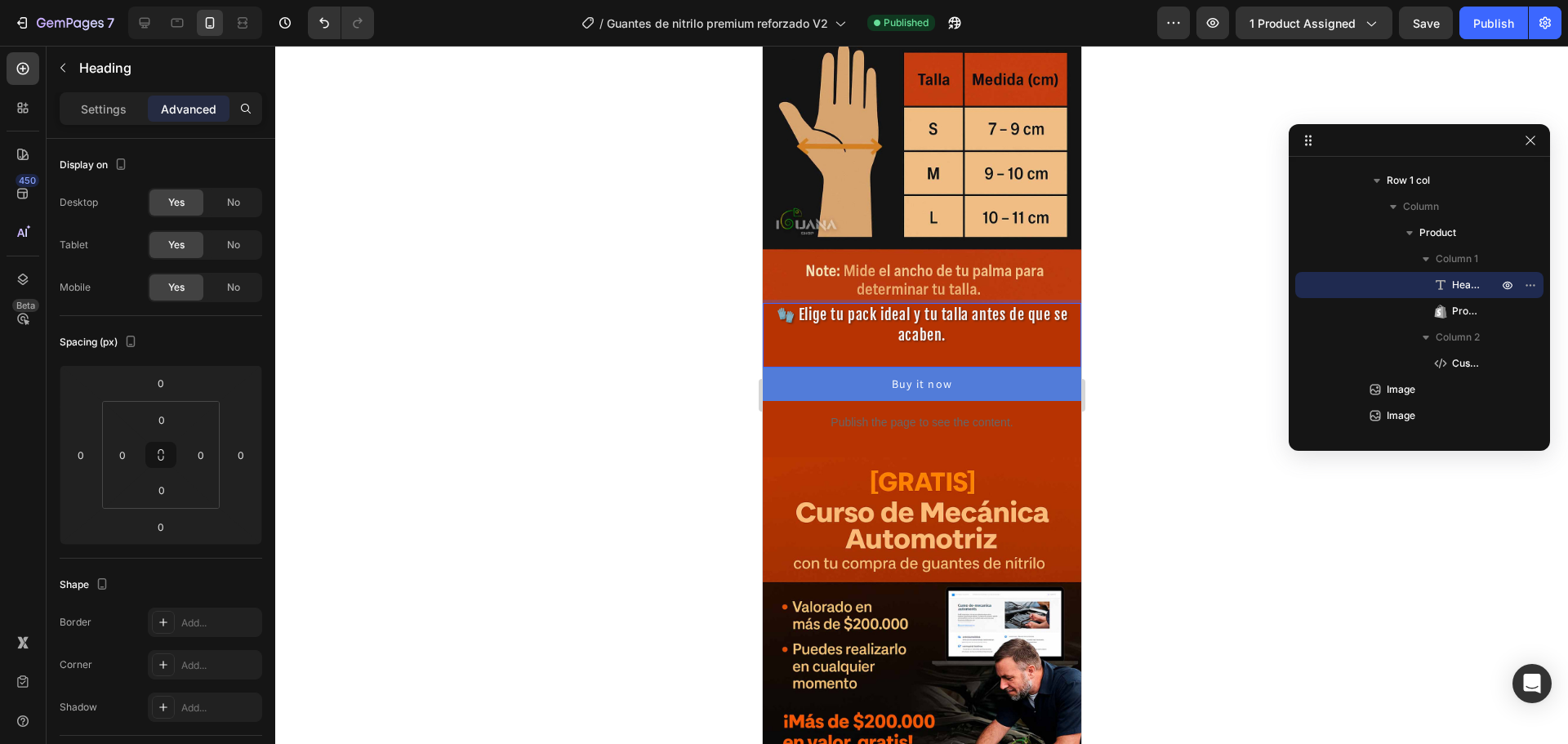
click at [876, 306] on span "🧤 Elige tu pack ideal y tu talla antes de que se acaben." at bounding box center [921, 325] width 292 height 39
click at [622, 350] on div at bounding box center [921, 395] width 1293 height 698
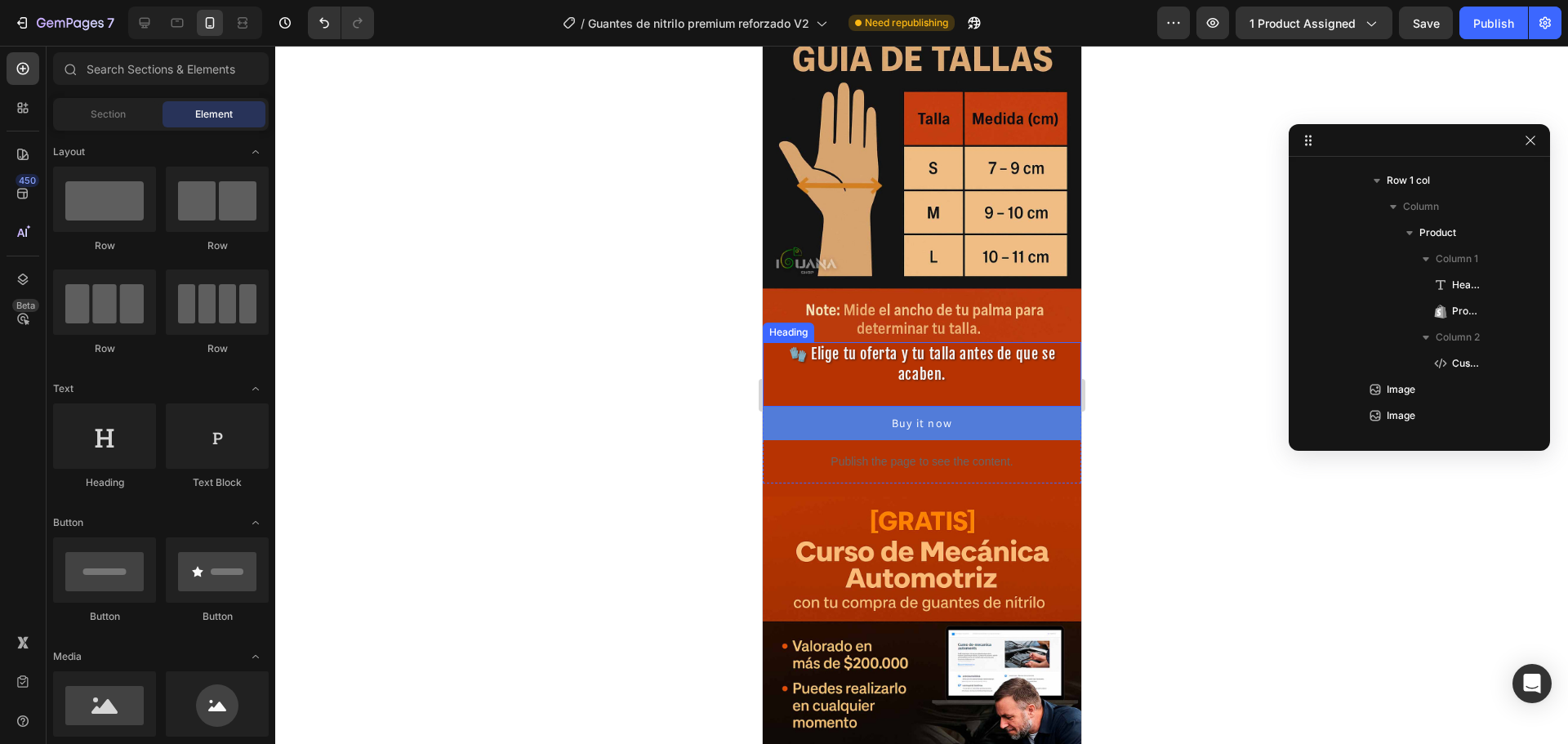
scroll to position [673, 0]
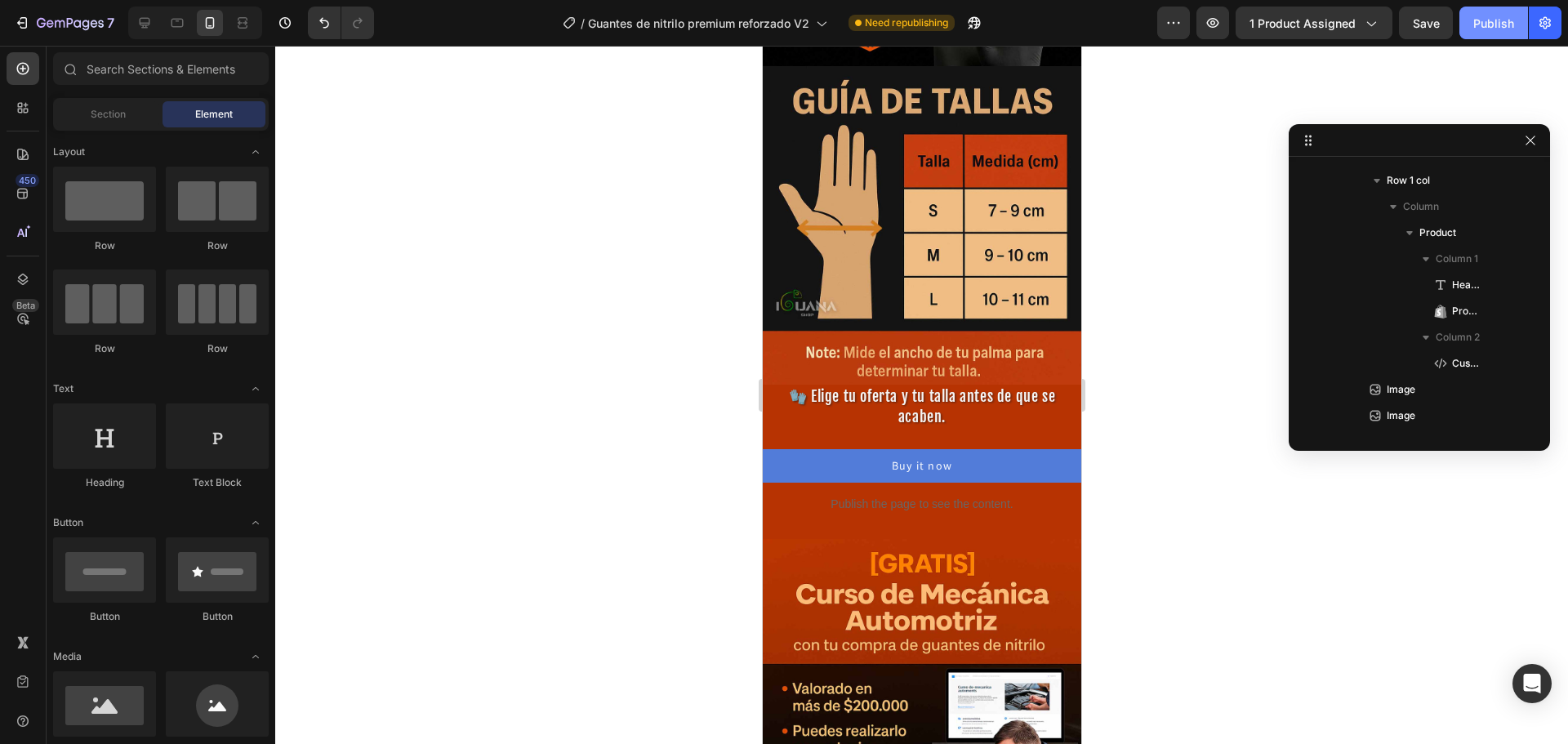
click at [1484, 30] on div "Publish" at bounding box center [1493, 23] width 41 height 17
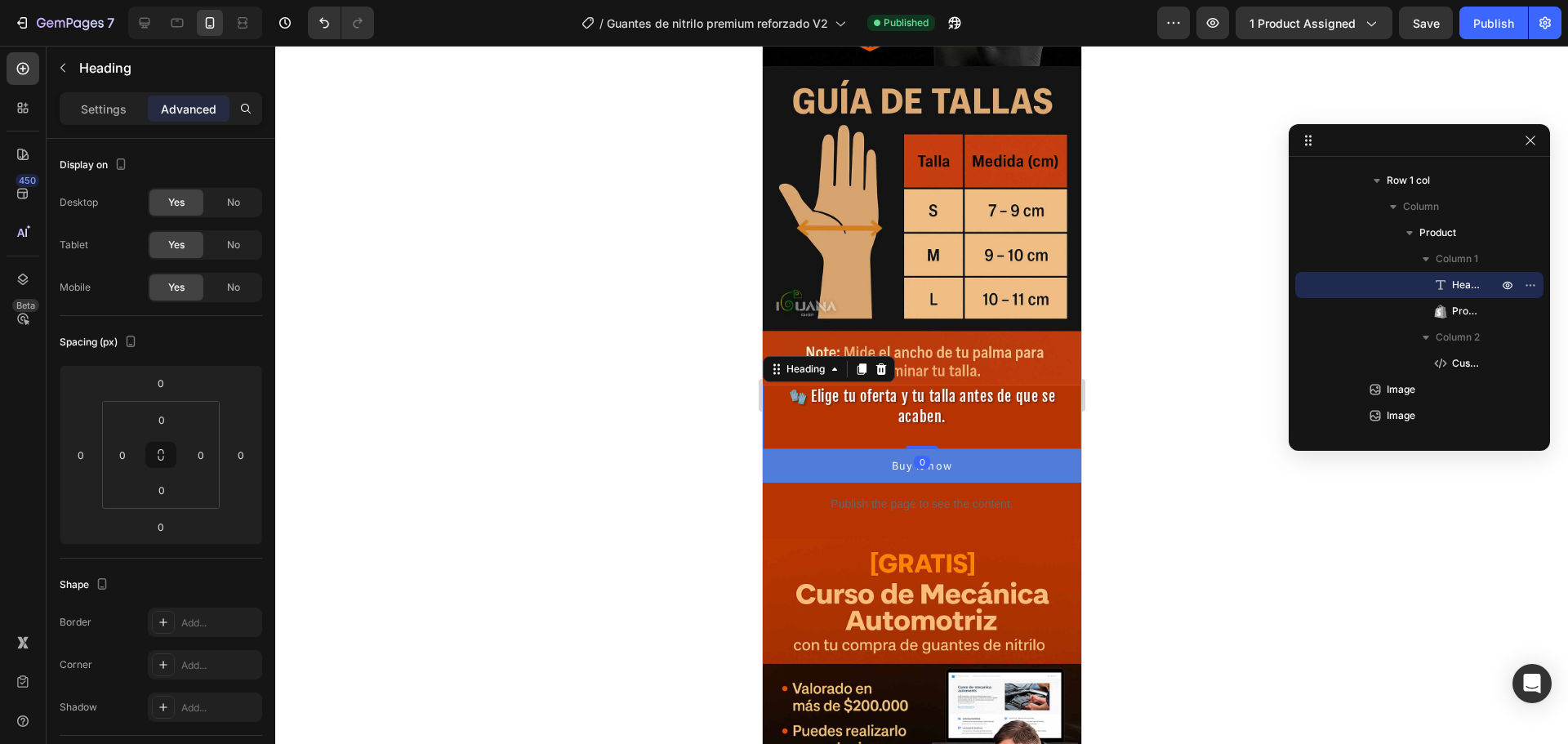
click at [906, 387] on span "🧤 Elige tu oferta y tu talla antes de que se acaben." at bounding box center [921, 406] width 266 height 39
click at [944, 386] on p "🧤 Elige tu oferta y tu talla antes de que se acaben." at bounding box center [921, 417] width 316 height 62
click at [936, 398] on p "🧤 Elige tu oferta y tu talla antes de que se acaben." at bounding box center [921, 417] width 316 height 62
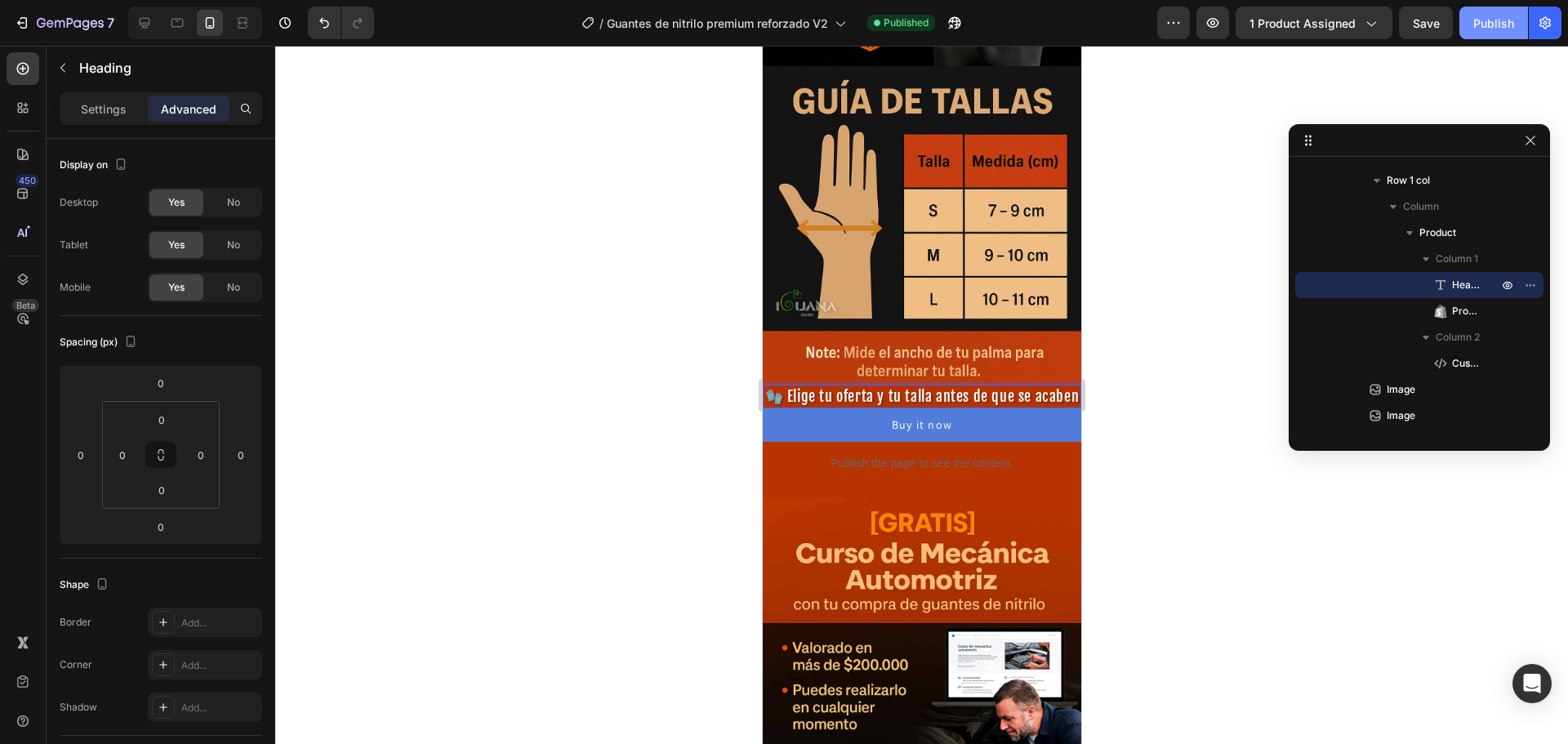
click at [1495, 22] on div "Publish" at bounding box center [1493, 23] width 41 height 17
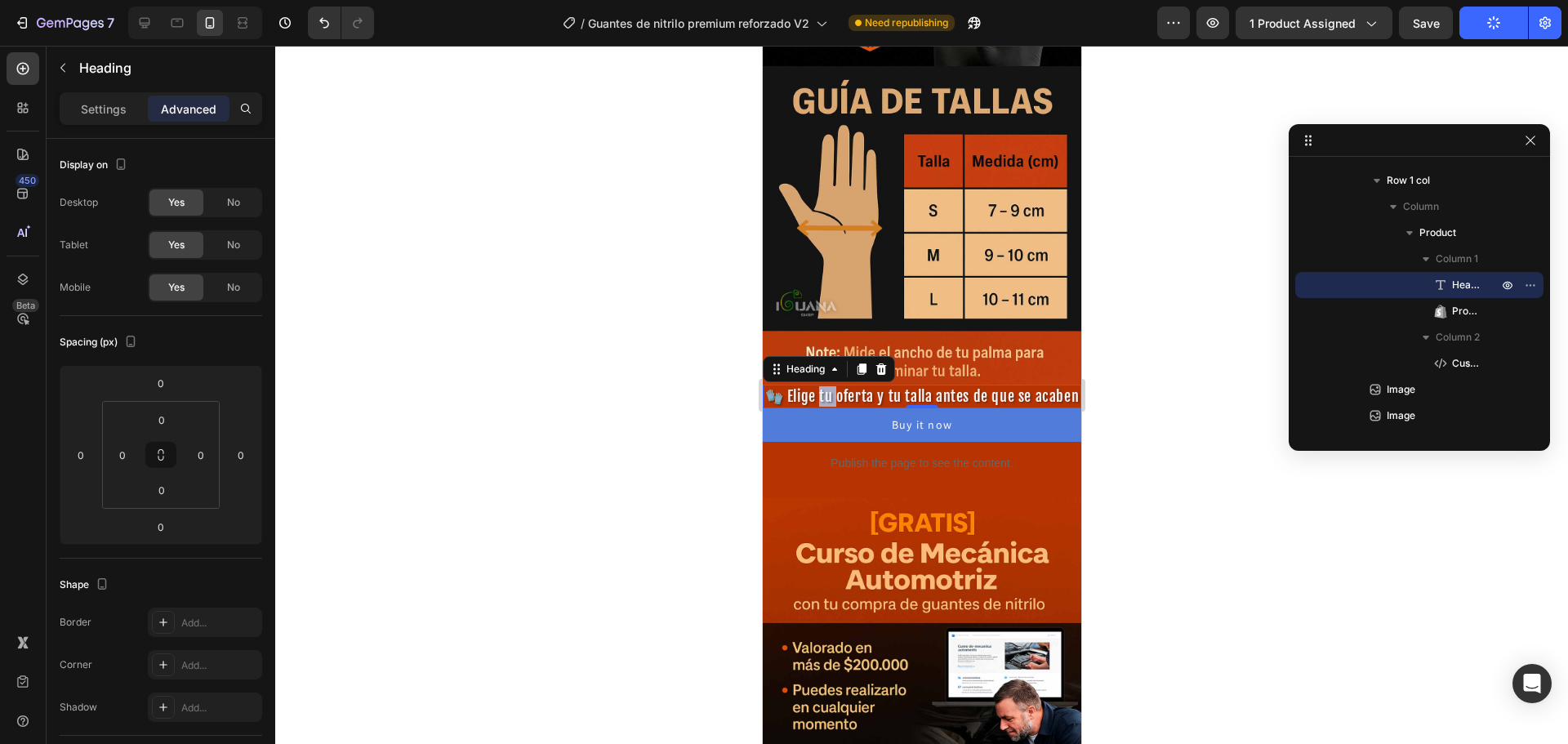
click at [837, 387] on span "🧤 Elige tu oferta y tu talla antes de que se acaben" at bounding box center [922, 396] width 315 height 18
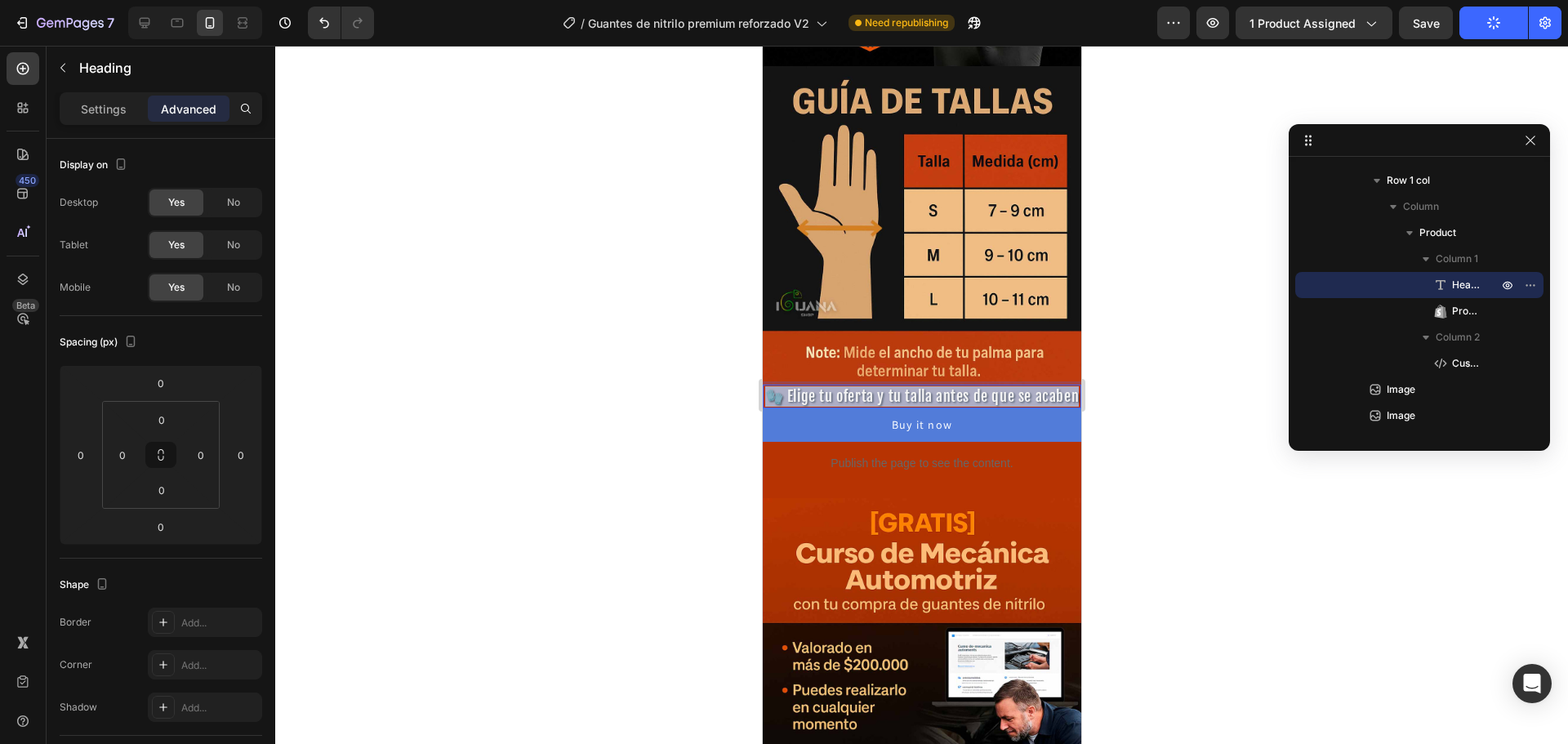
click at [837, 387] on span "🧤 Elige tu oferta y tu talla antes de que se acaben" at bounding box center [922, 396] width 315 height 18
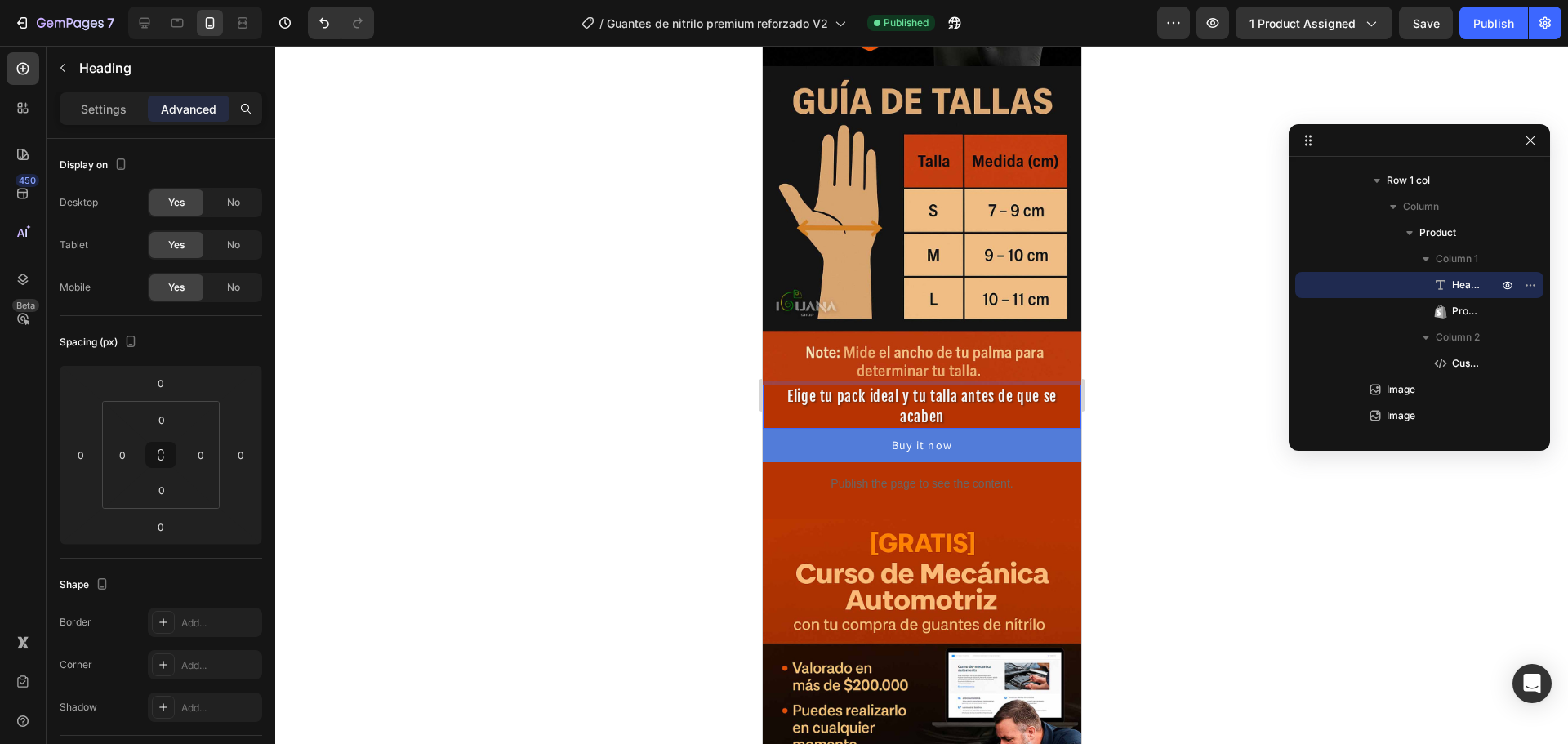
click at [775, 386] on p "Elige tu pack ideal y tu talla antes de que se acaben" at bounding box center [921, 406] width 316 height 41
click at [652, 389] on div at bounding box center [921, 395] width 1293 height 698
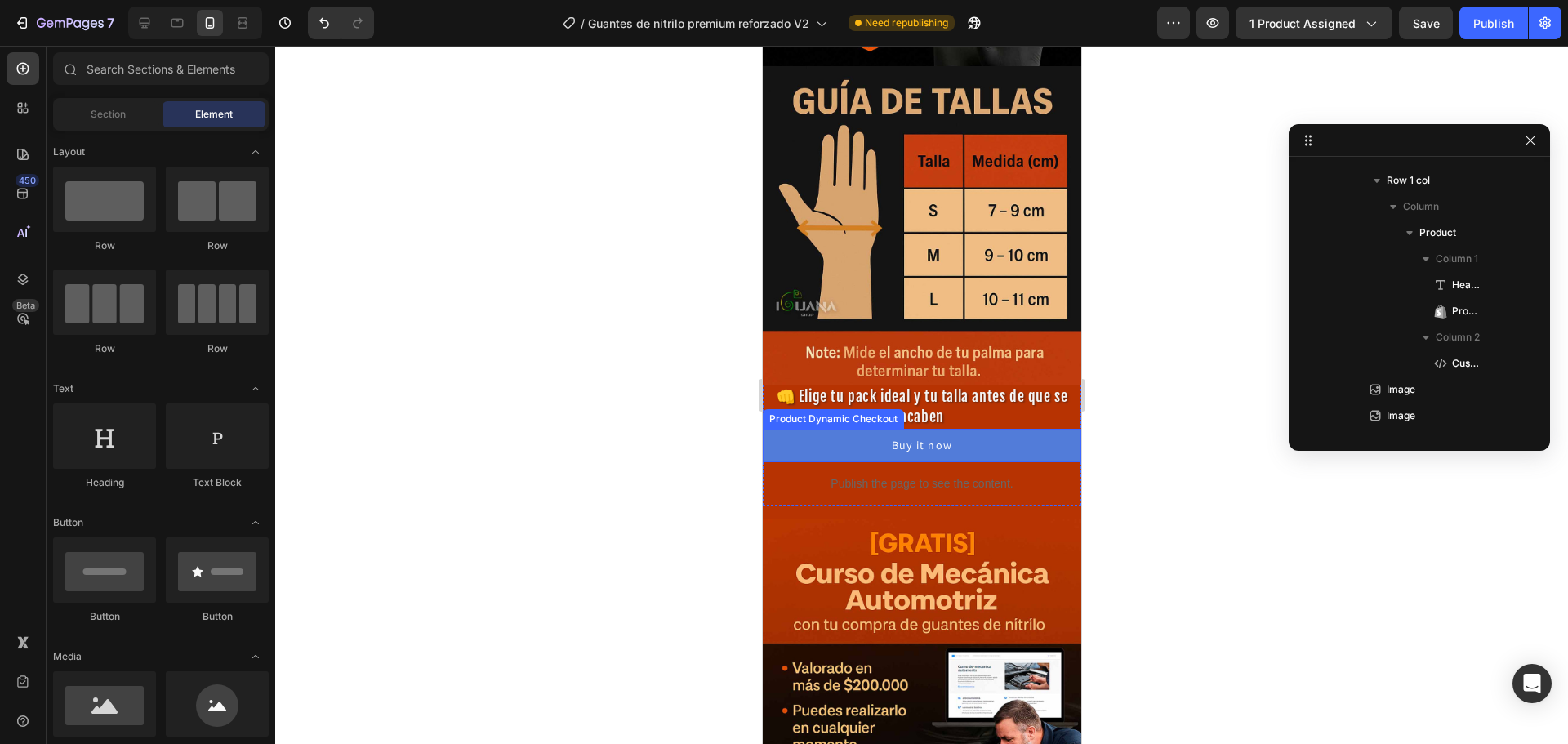
click at [1153, 405] on div at bounding box center [921, 395] width 1293 height 698
click at [1482, 21] on div "Publish" at bounding box center [1493, 23] width 41 height 17
